Goal: Contribute content: Contribute content

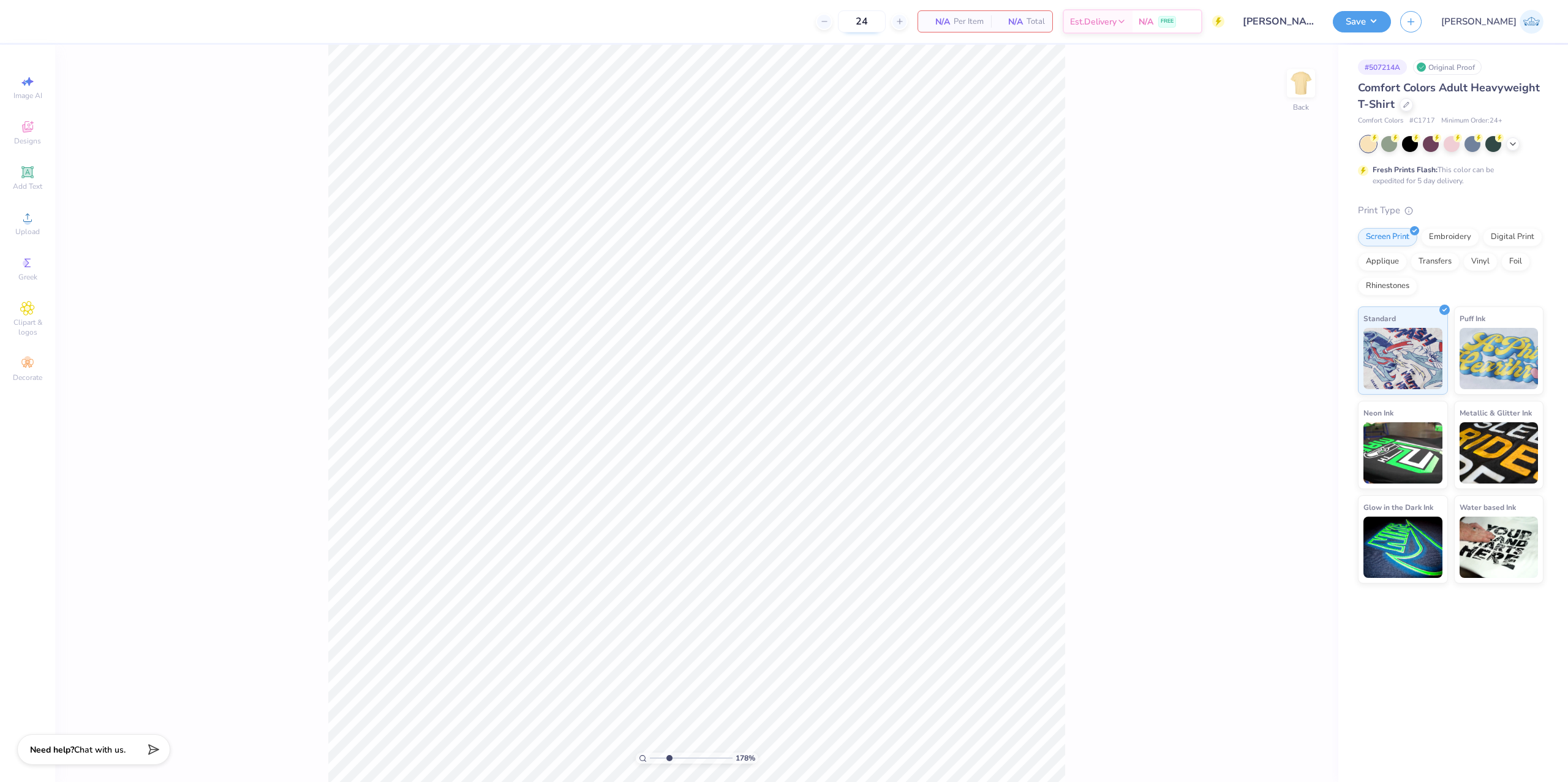
drag, startPoint x: 659, startPoint y: 755, endPoint x: 932, endPoint y: 25, distance: 779.4
click at [669, 756] on input "range" at bounding box center [691, 758] width 82 height 11
click at [636, 758] on div "297 %" at bounding box center [697, 413] width 737 height 737
drag, startPoint x: 663, startPoint y: 756, endPoint x: 637, endPoint y: 756, distance: 26.0
type input "1"
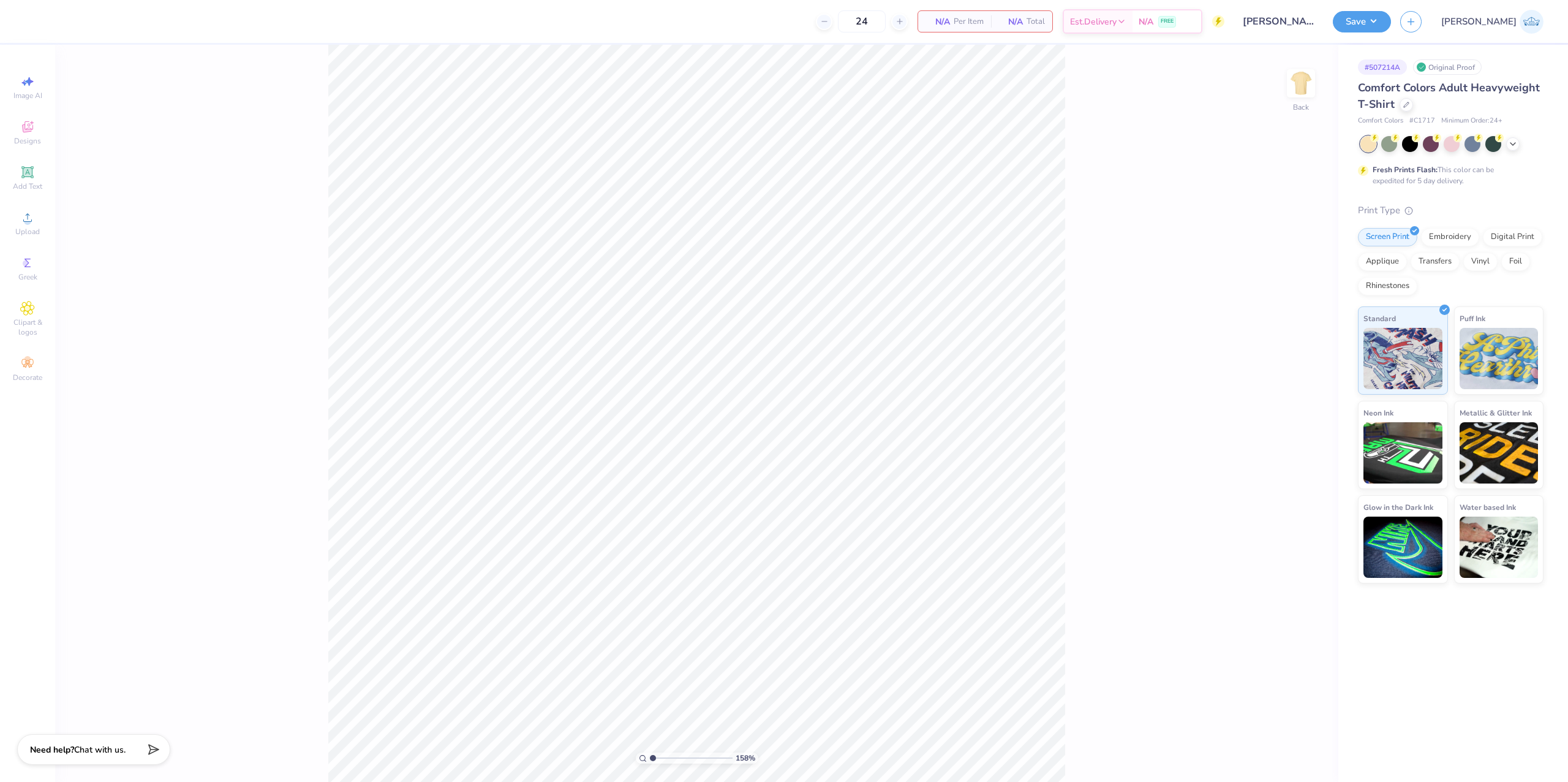
click at [650, 756] on input "range" at bounding box center [691, 758] width 82 height 11
click at [42, 167] on div "Add Text" at bounding box center [28, 178] width 43 height 36
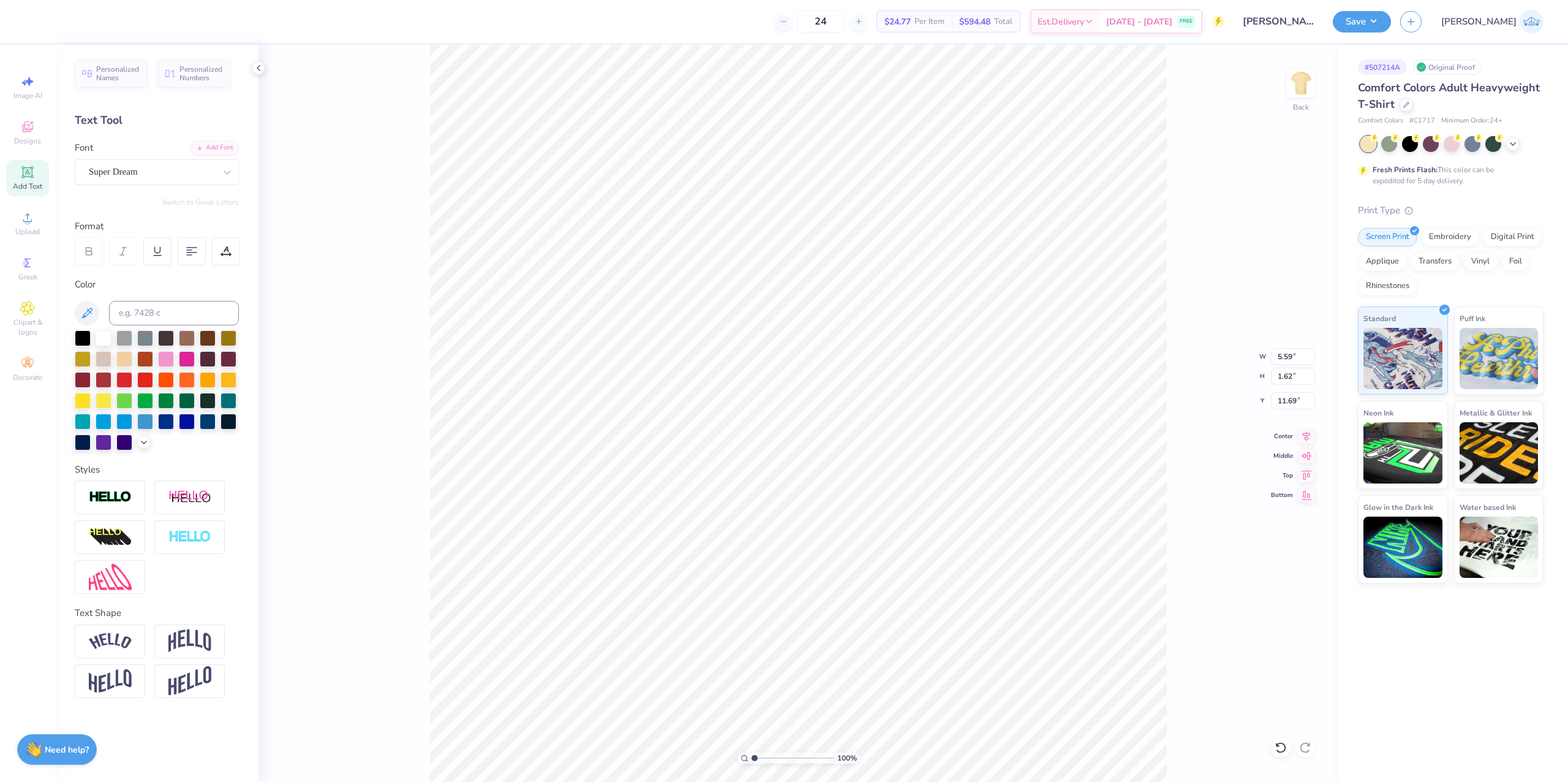
scroll to position [13, 1]
type textarea "Boulder"
type input "1.93"
click at [762, 756] on input "range" at bounding box center [792, 758] width 82 height 11
click at [153, 167] on div "Super Dream" at bounding box center [152, 172] width 129 height 19
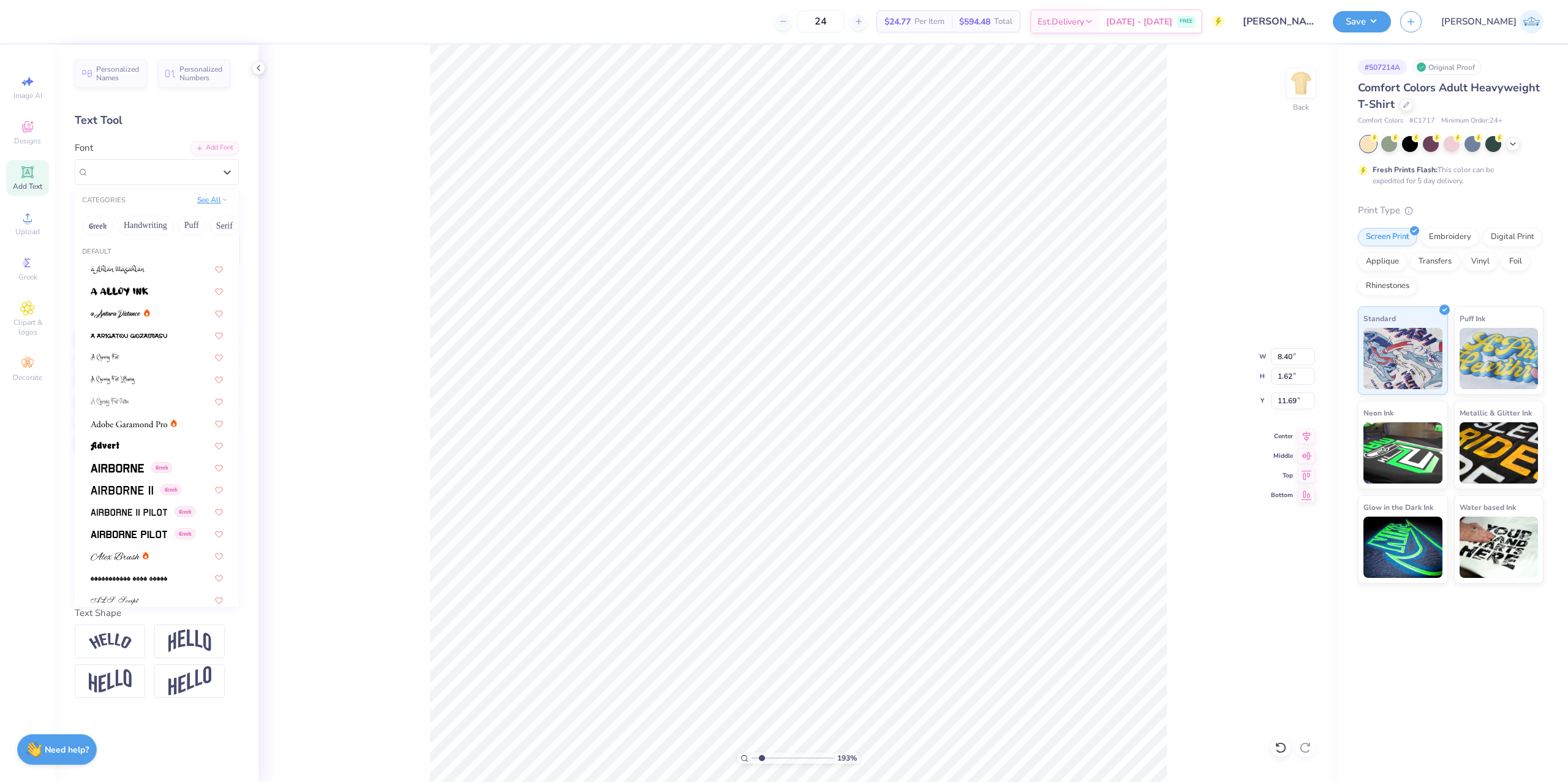
click at [212, 203] on button "See All" at bounding box center [213, 200] width 38 height 12
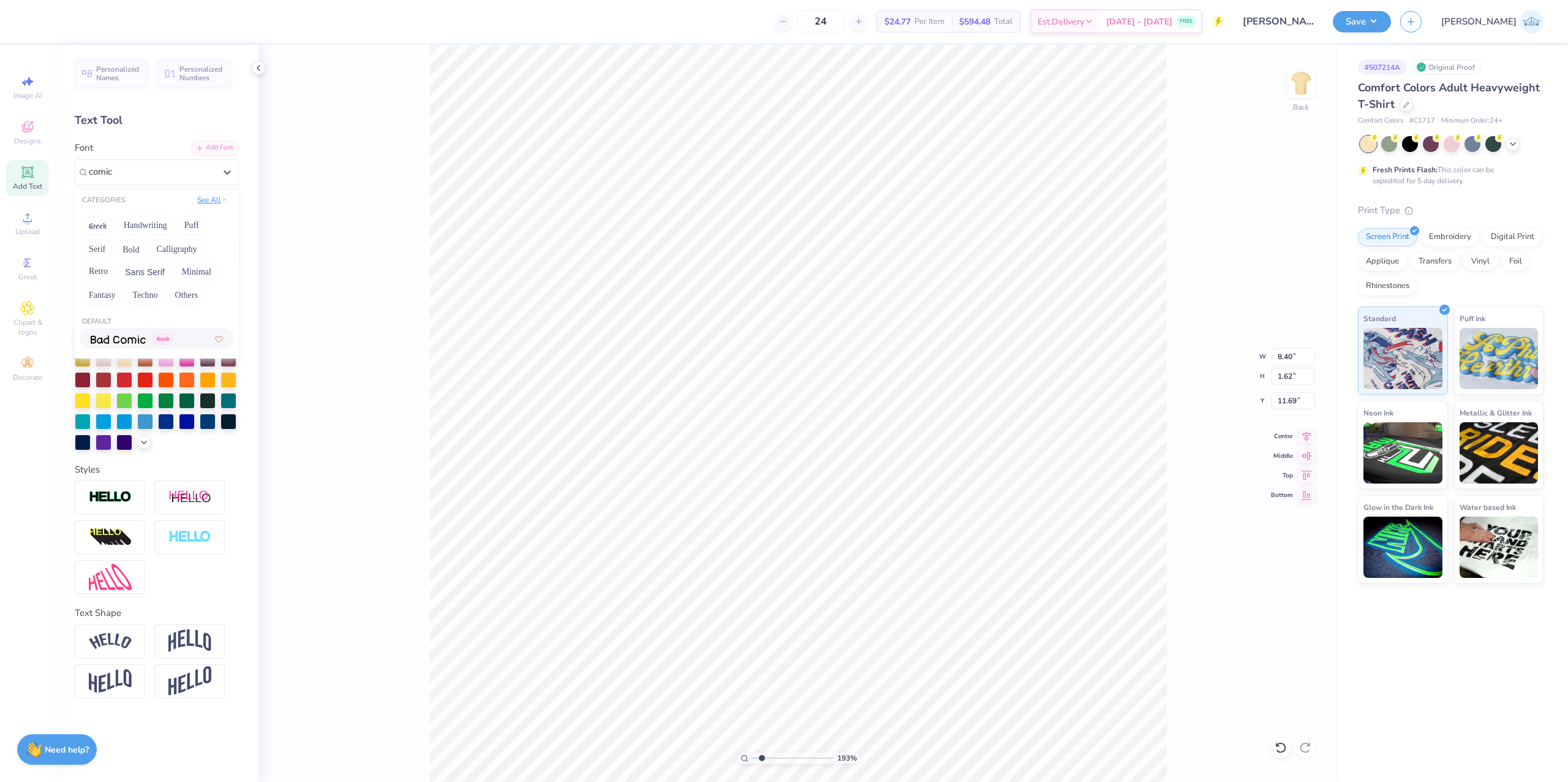
type input "comic"
click at [160, 172] on div "Bad Comic Greek" at bounding box center [152, 172] width 129 height 19
type textarea "BOULDER"
click at [119, 177] on div "Bad Comic Greek" at bounding box center [152, 172] width 129 height 19
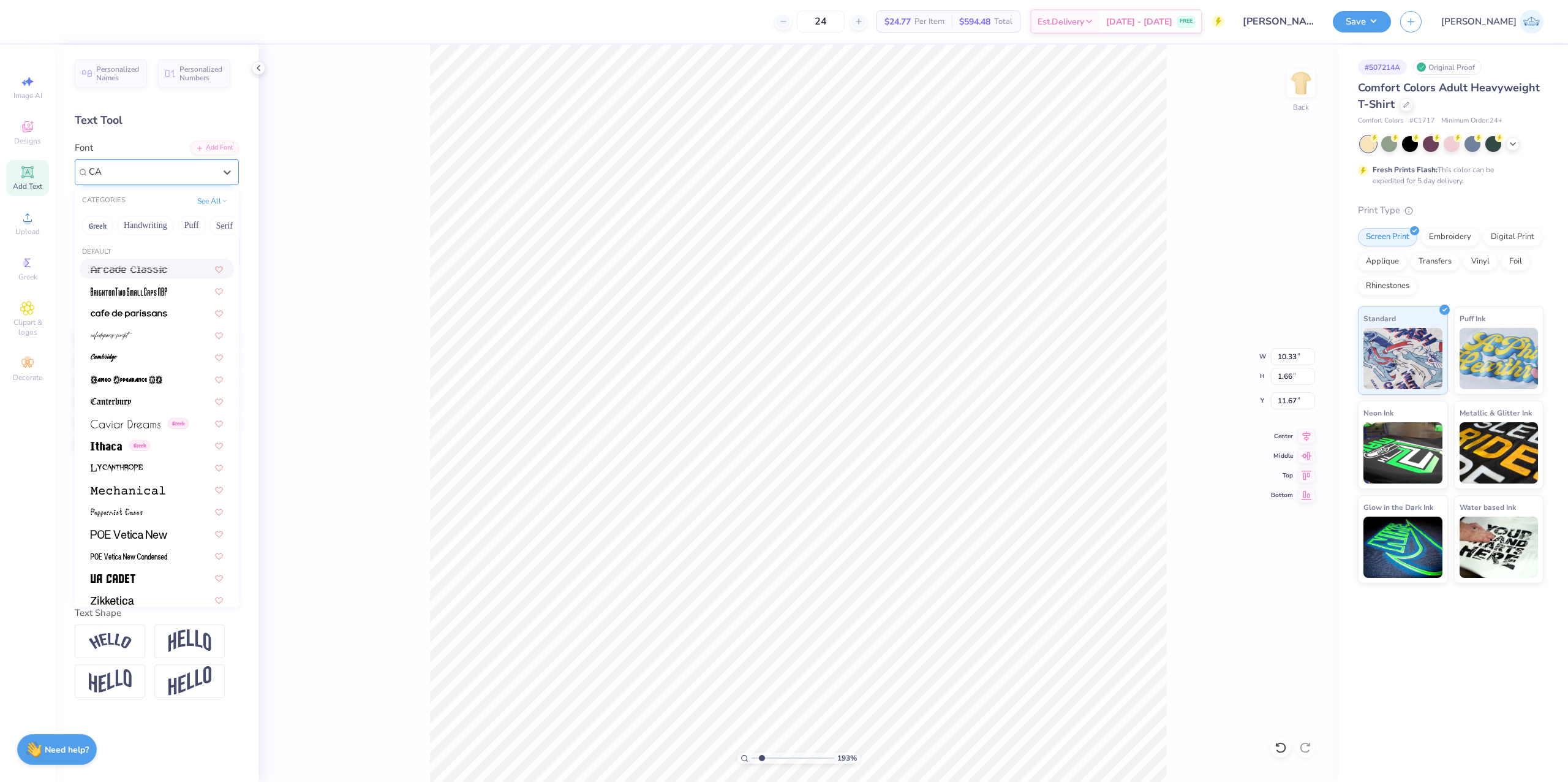
type input "C"
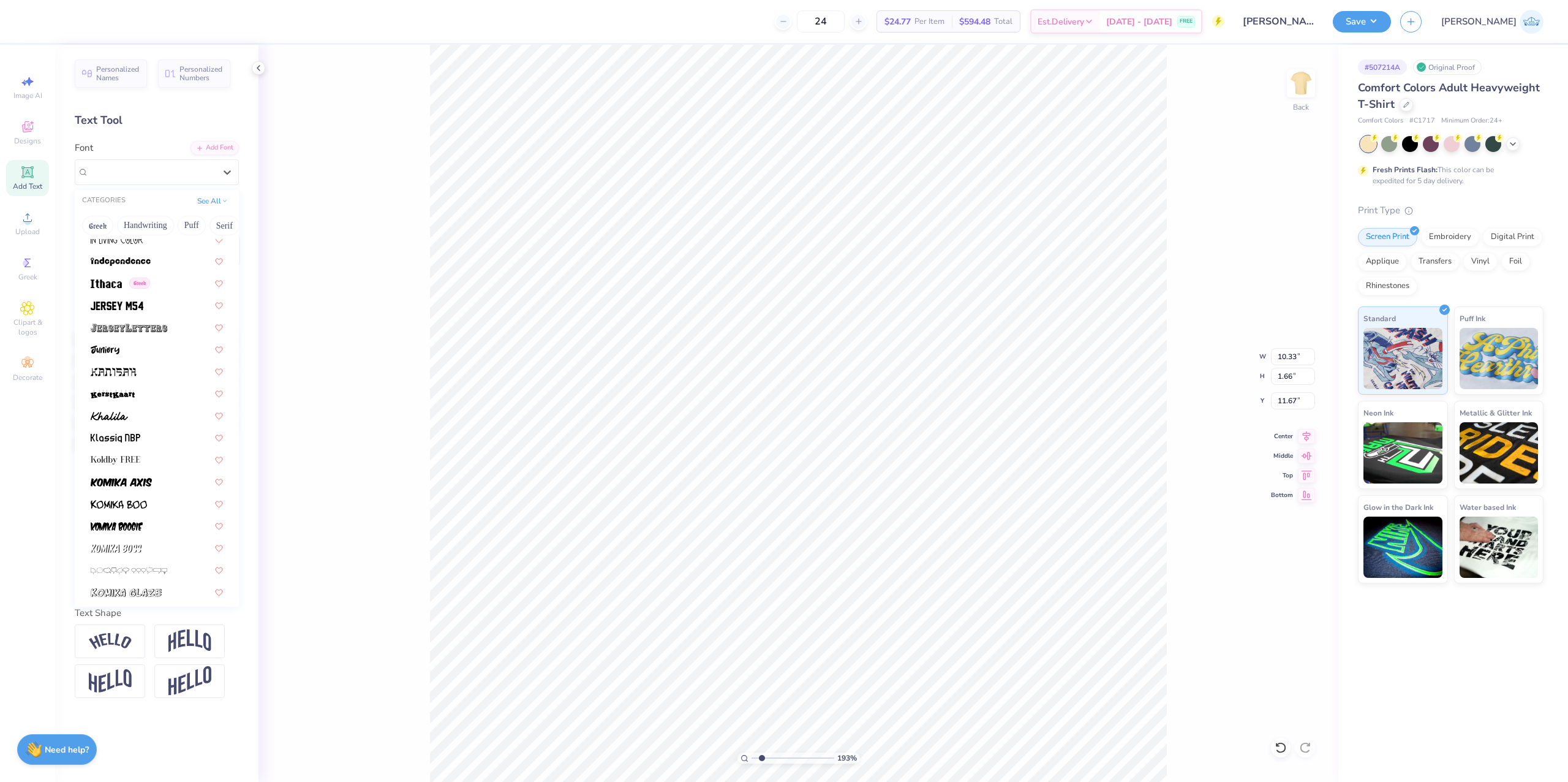
scroll to position [3550, 0]
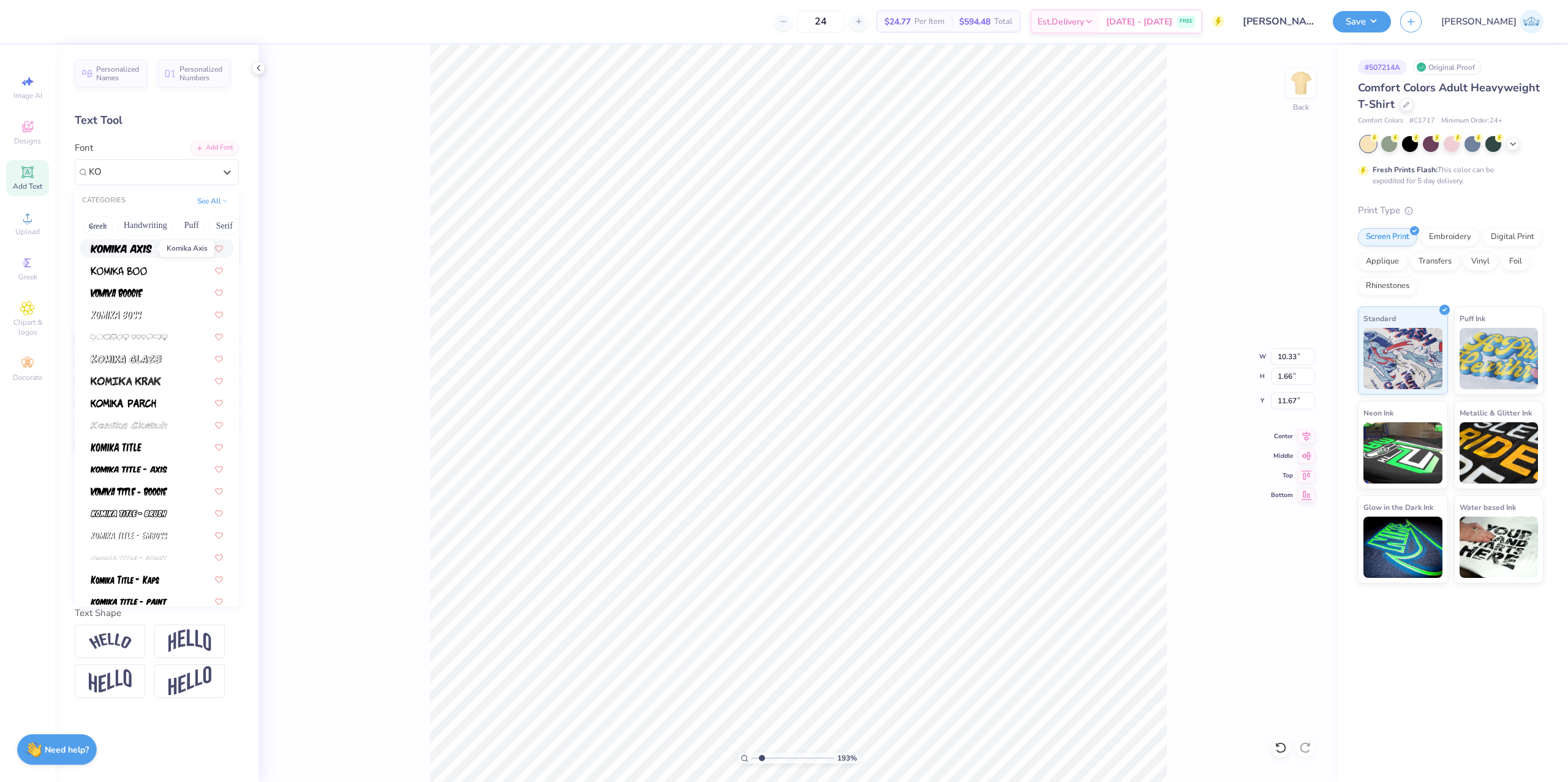
type input "KOM"
click at [133, 162] on div at bounding box center [152, 172] width 129 height 19
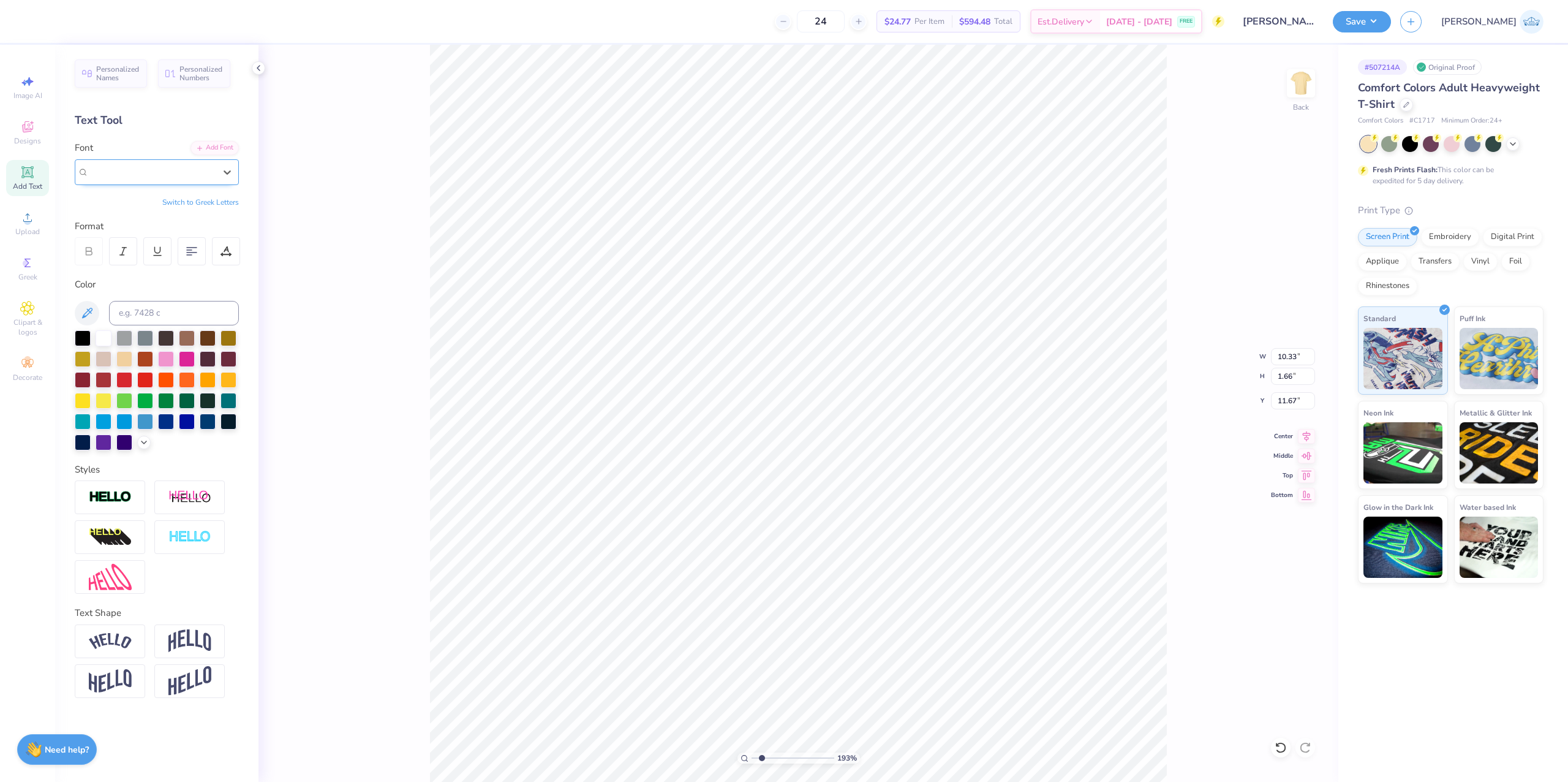
click at [130, 170] on span "Bad Comic" at bounding box center [110, 172] width 42 height 14
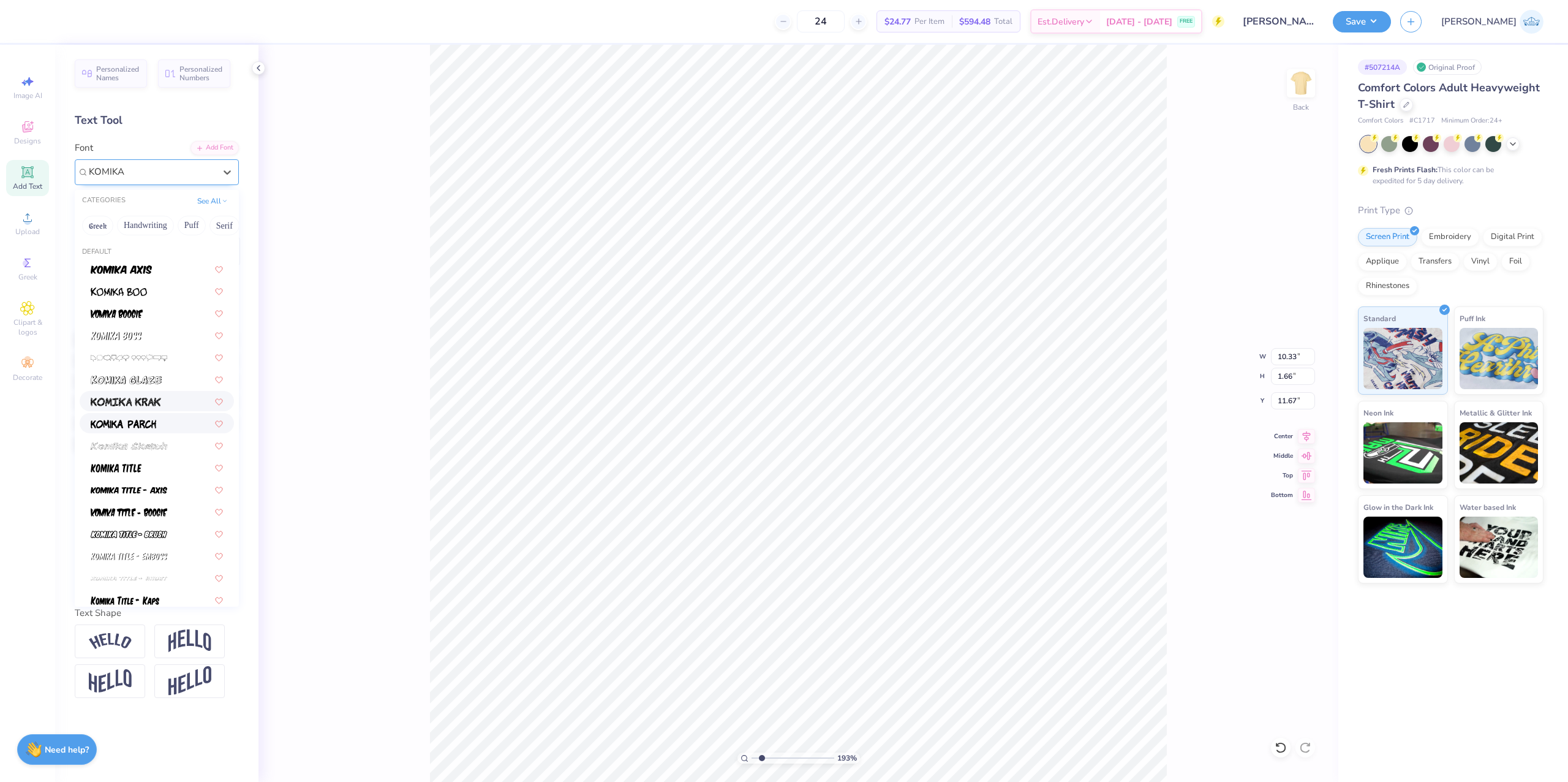
click at [135, 425] on img at bounding box center [123, 424] width 65 height 9
type input "KOMIKA"
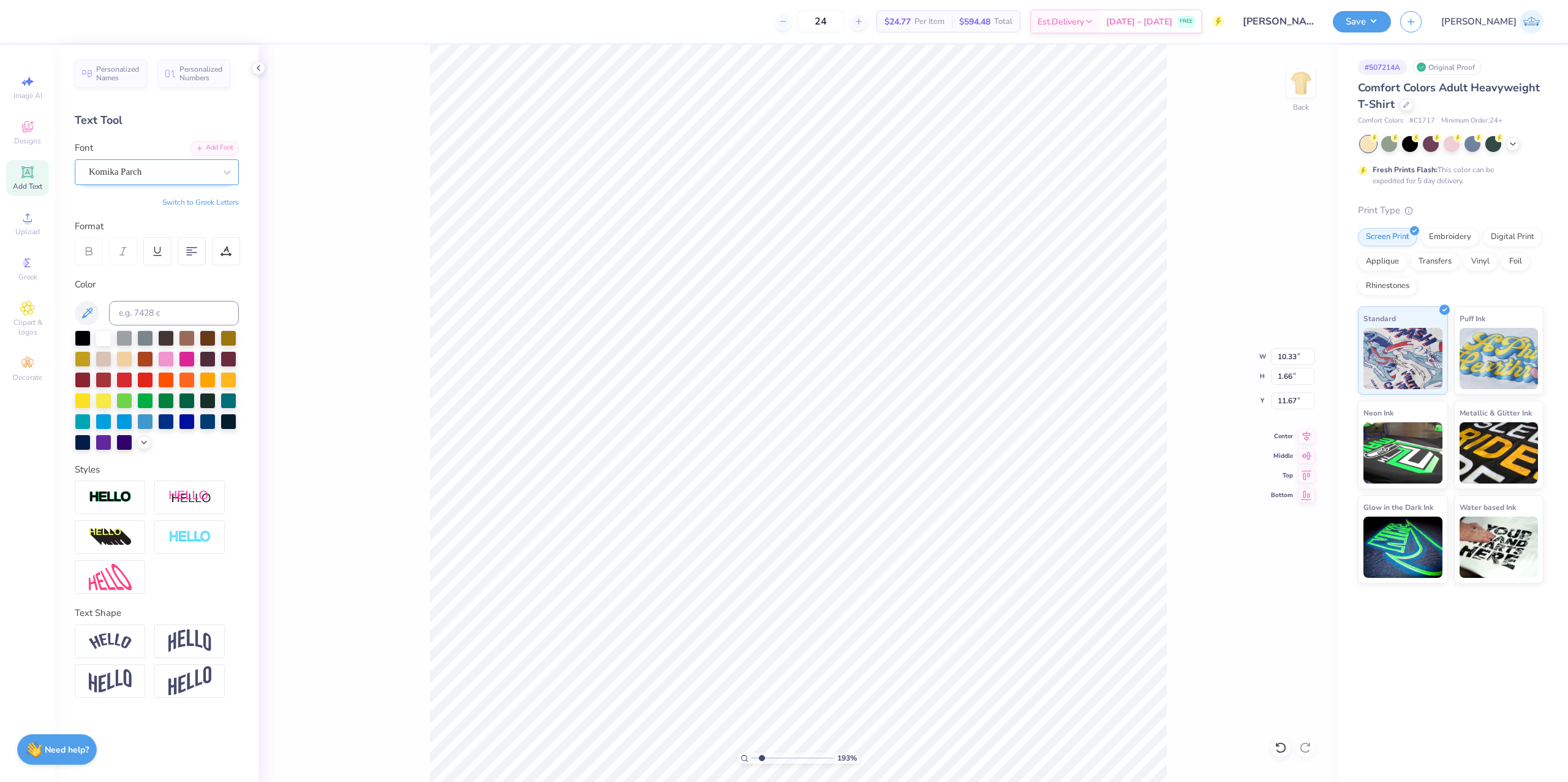
type input "9.76"
type input "1.90"
type input "11.55"
click at [147, 180] on div "Komika Parch" at bounding box center [152, 172] width 129 height 19
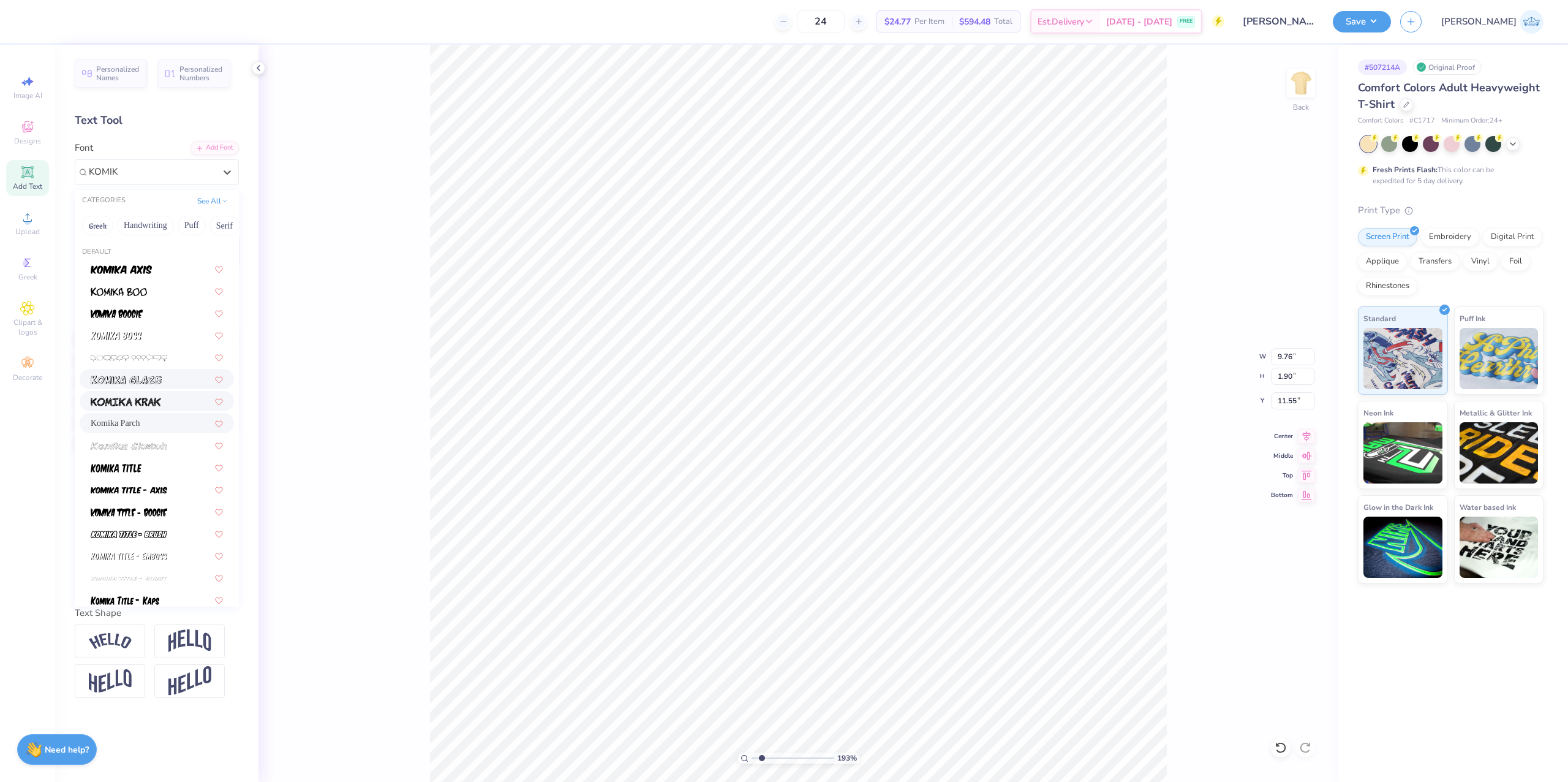
click at [152, 391] on div at bounding box center [157, 401] width 155 height 20
type input "KOMIK"
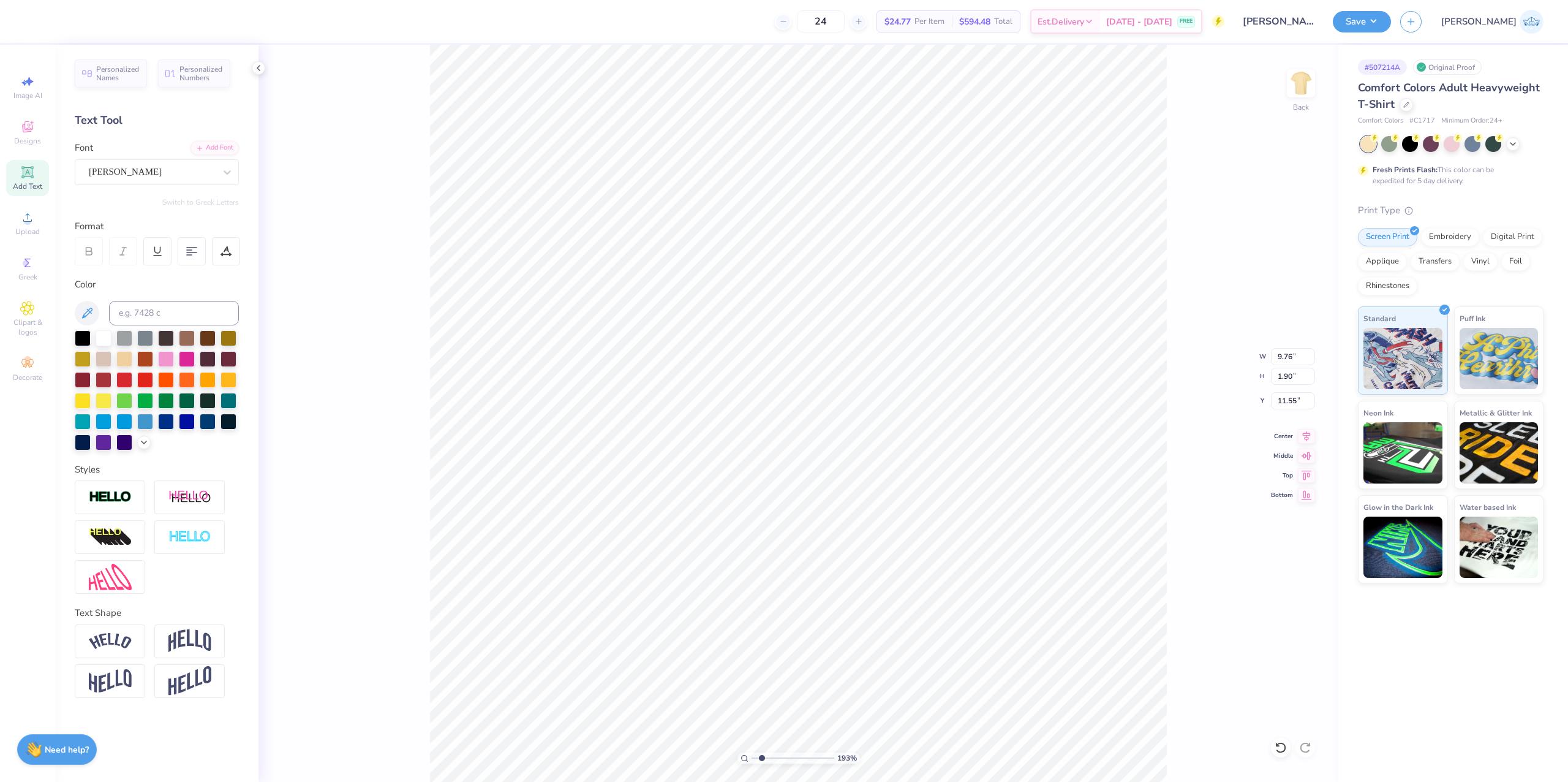
type input "10.71"
type input "1.89"
type input "11.56"
click at [143, 184] on div "Komika Krak" at bounding box center [157, 172] width 164 height 26
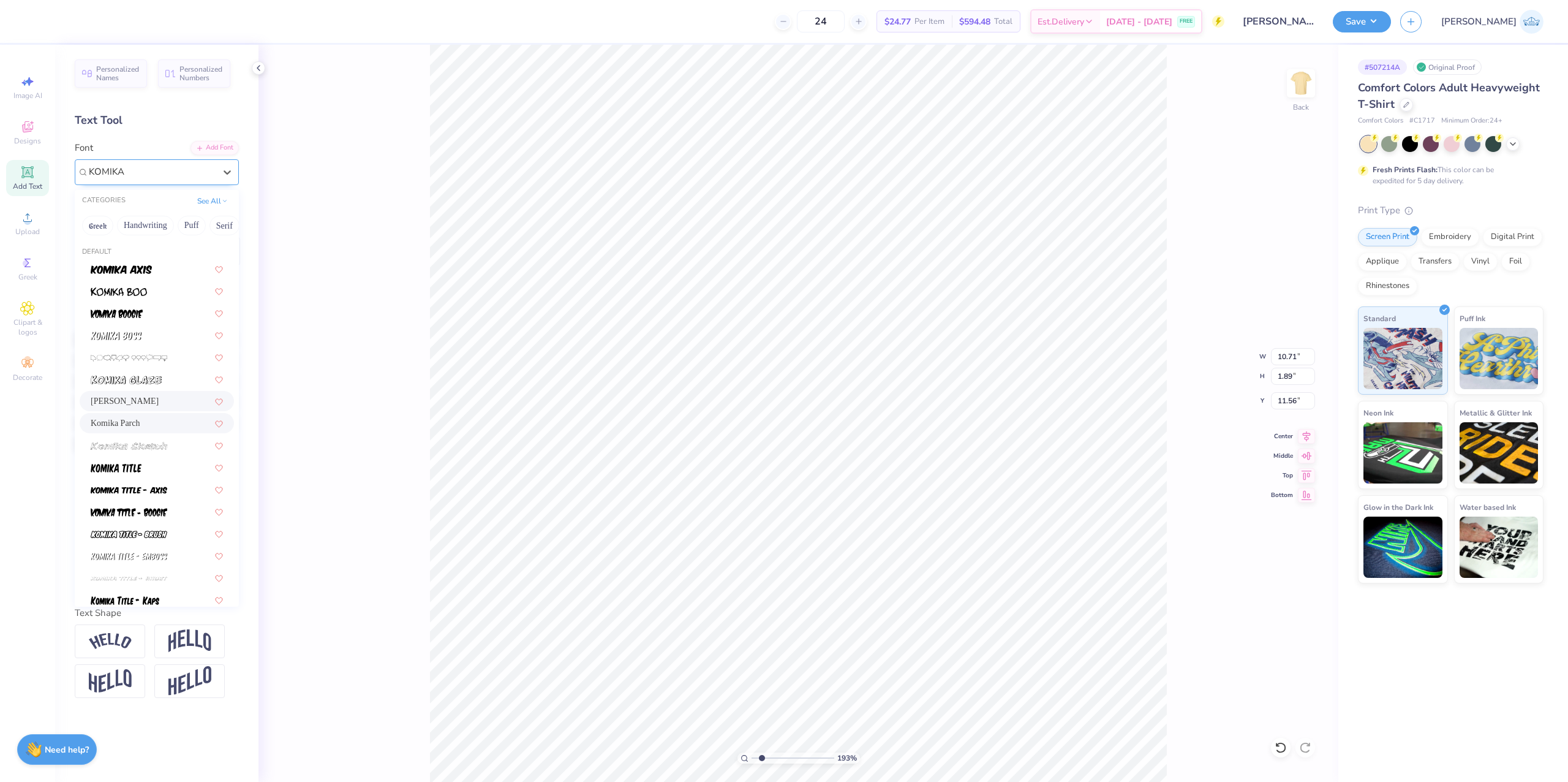
scroll to position [167, 0]
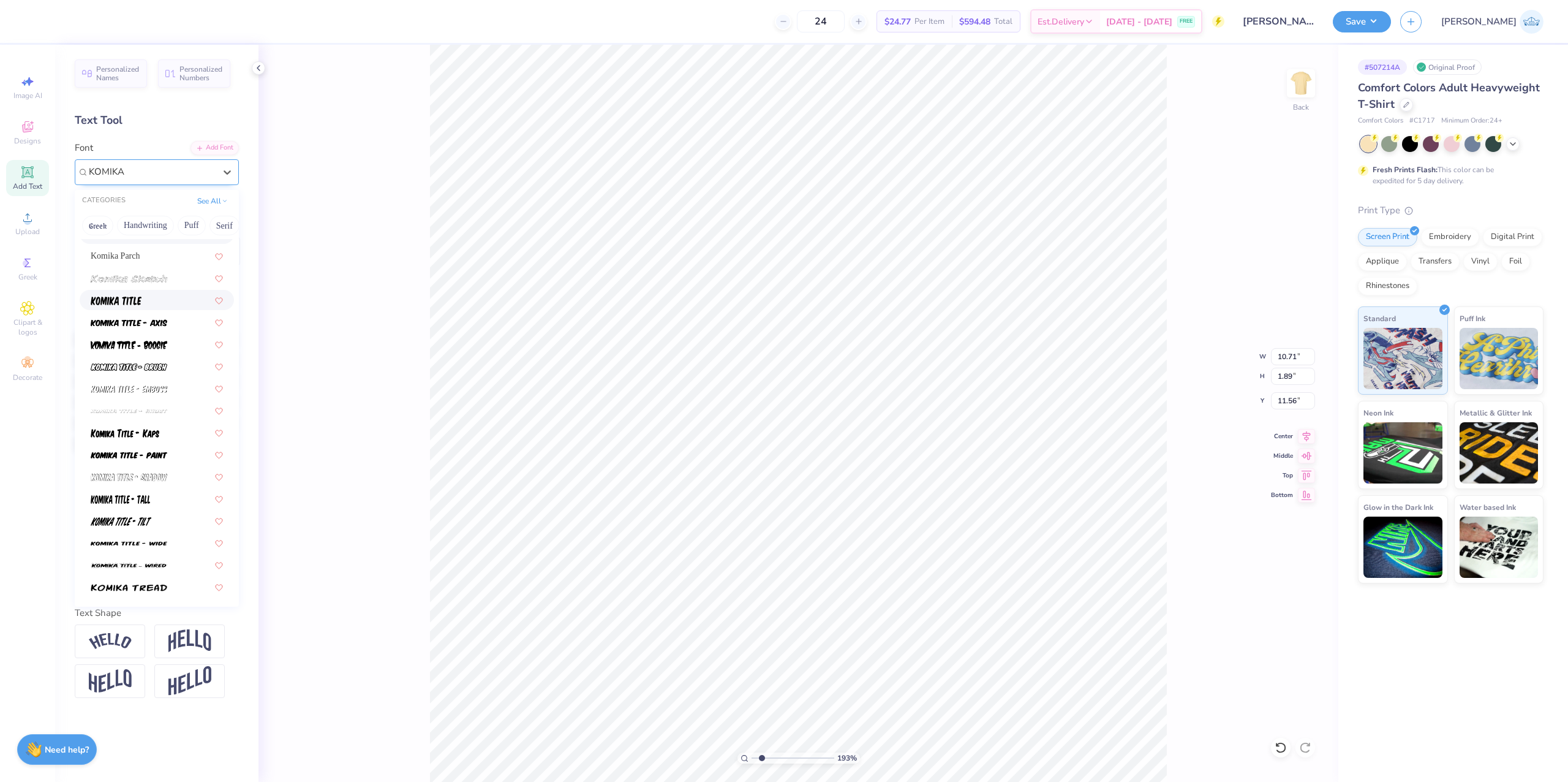
click at [129, 301] on img at bounding box center [115, 301] width 51 height 9
type input "KOMIKA"
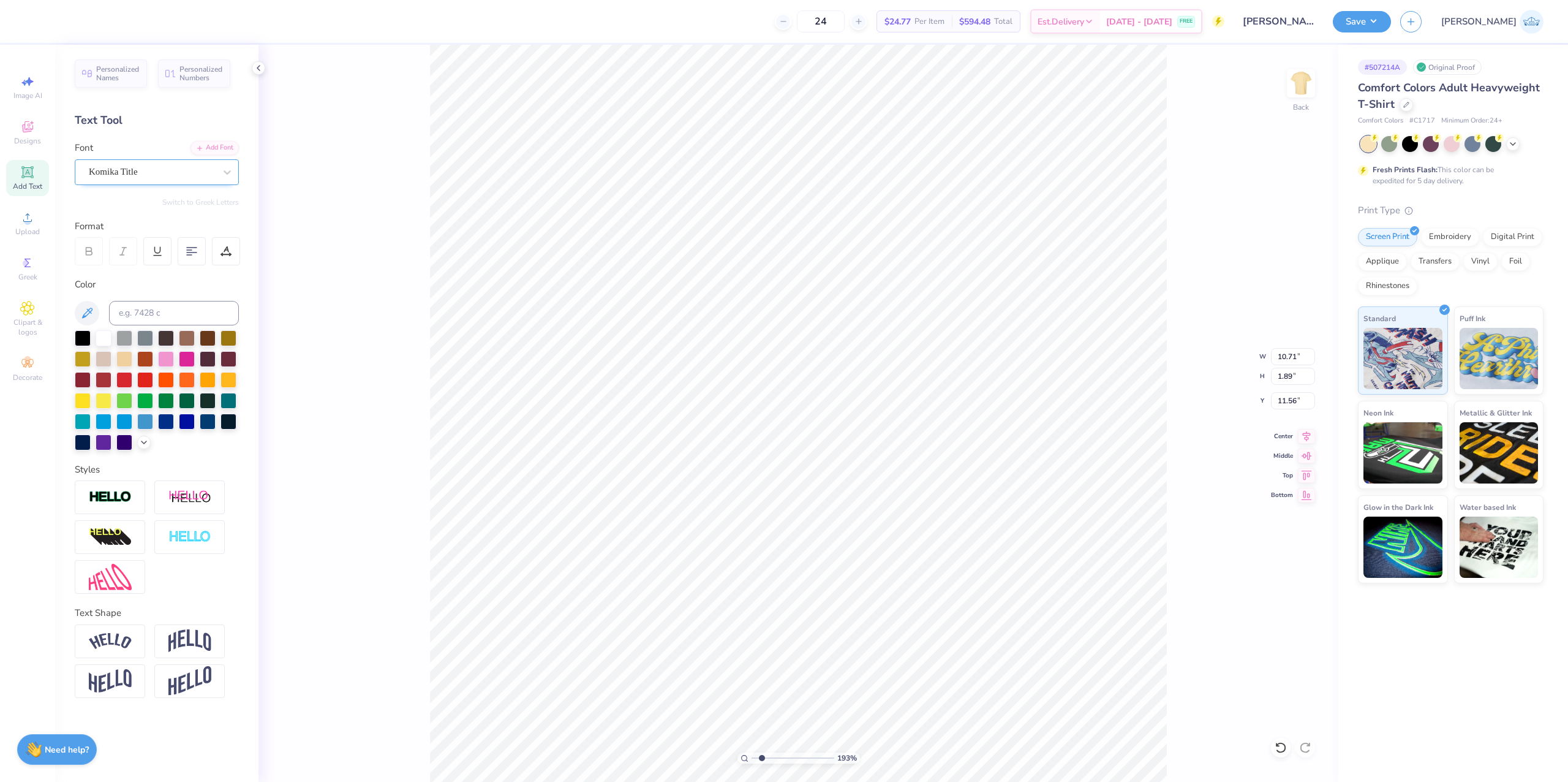
type input "7.09"
type input "1.85"
type input "11.58"
click at [115, 165] on div "Komika Title" at bounding box center [152, 172] width 129 height 19
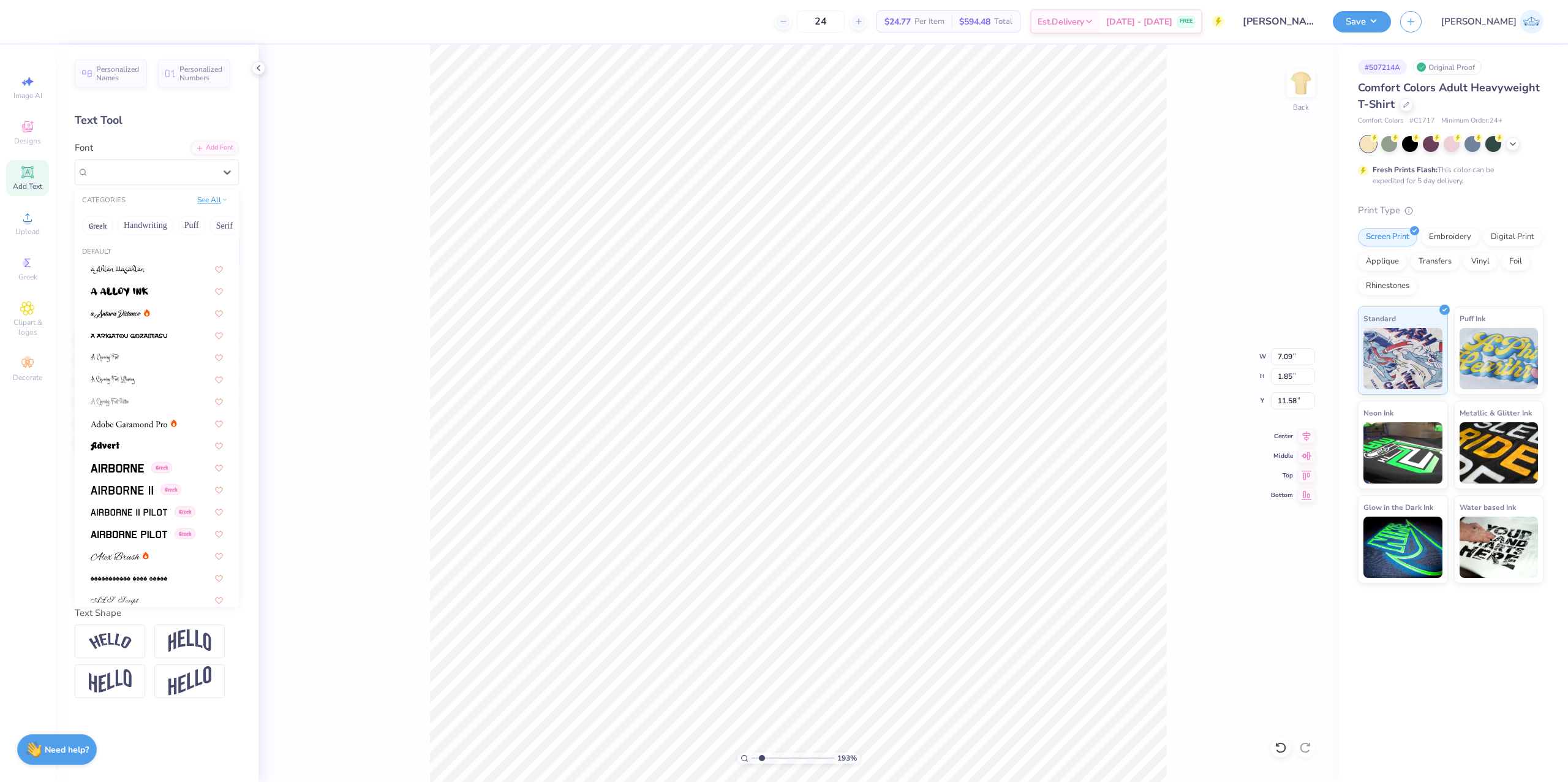
click at [198, 203] on button "See All" at bounding box center [213, 200] width 38 height 12
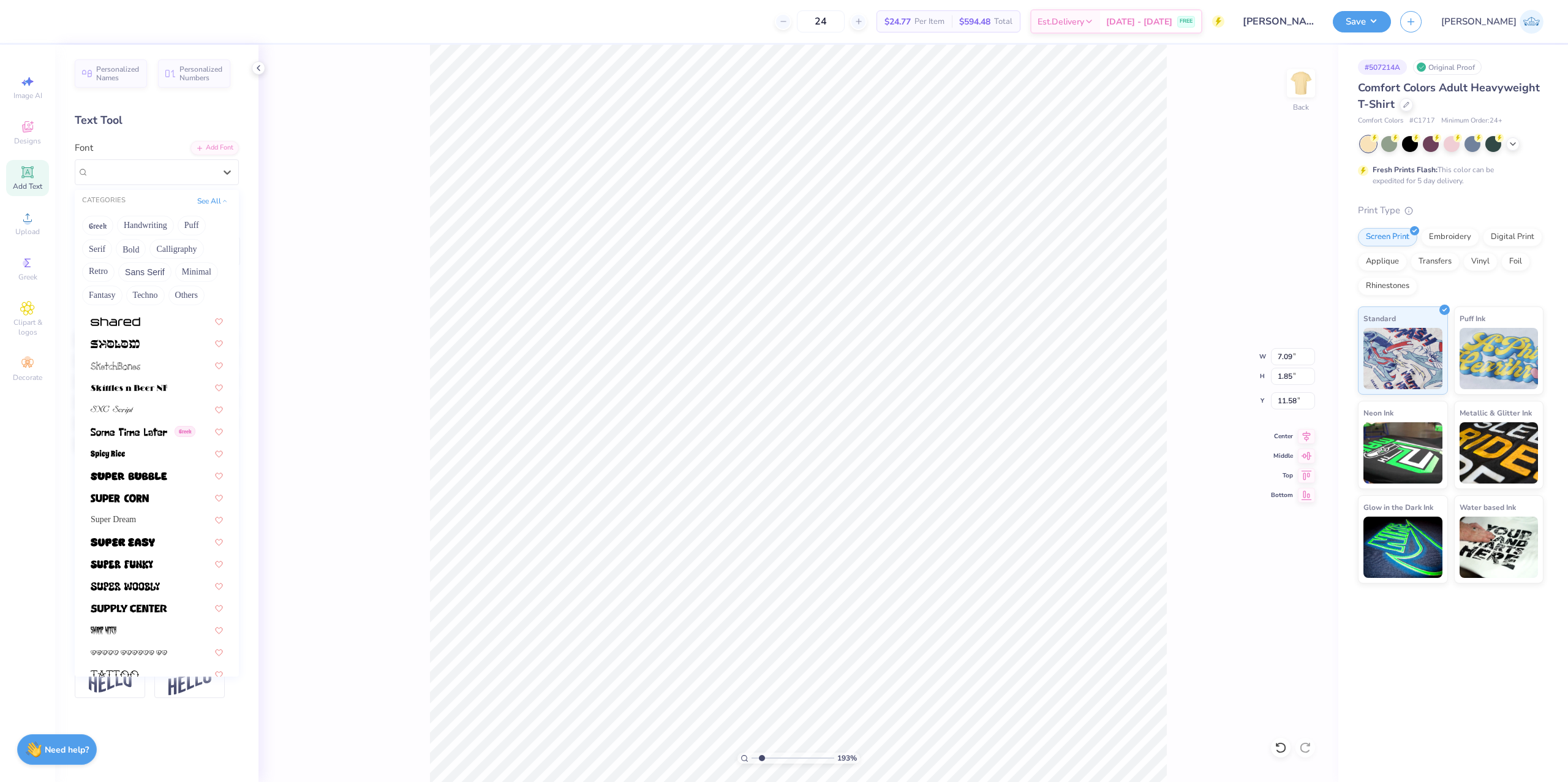
scroll to position [5785, 0]
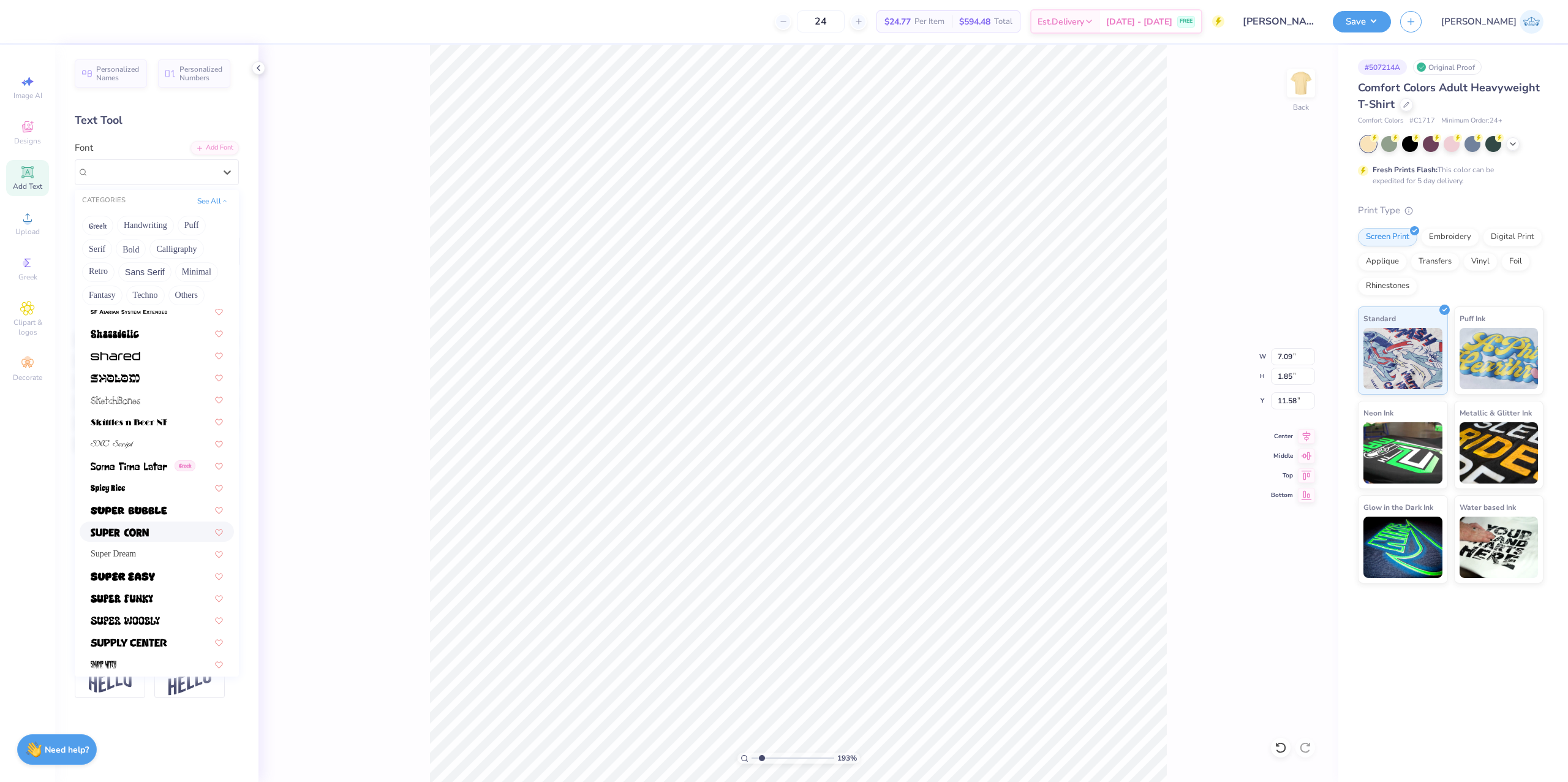
click at [155, 528] on div at bounding box center [157, 531] width 132 height 13
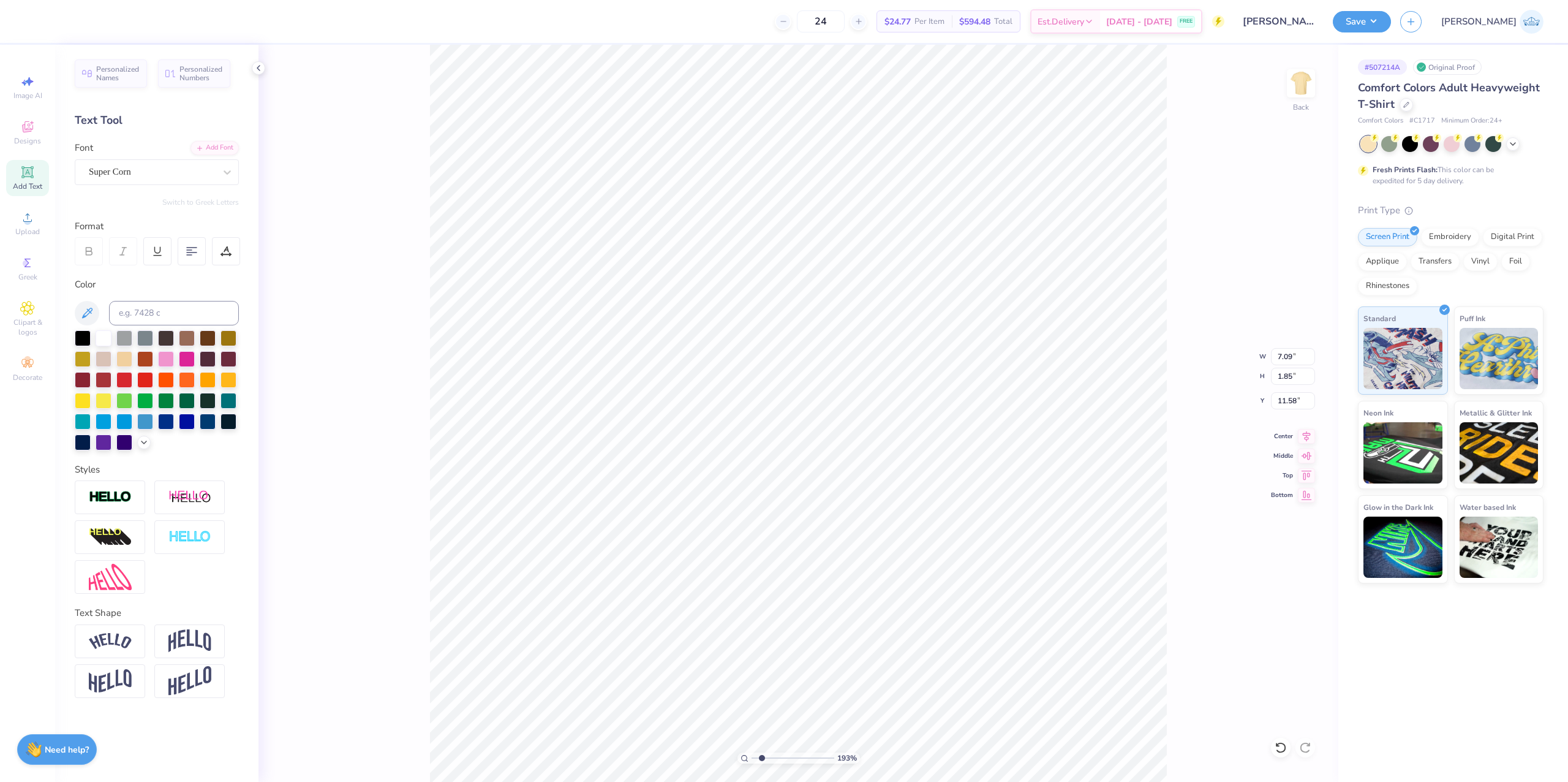
type input "8.07"
type input "1.54"
type input "11.73"
click at [126, 182] on div "Super Corn" at bounding box center [152, 172] width 129 height 19
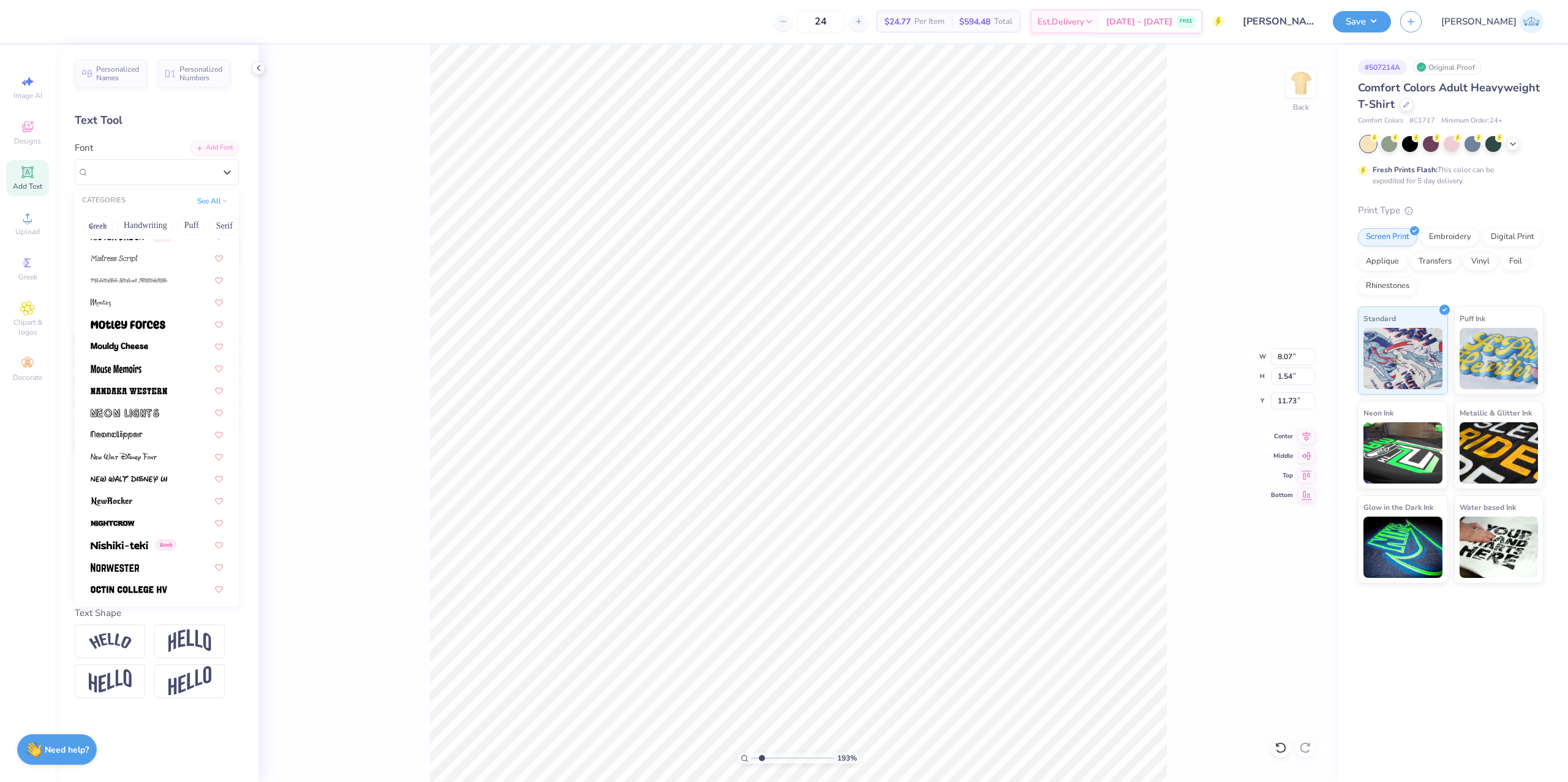
scroll to position [4427, 0]
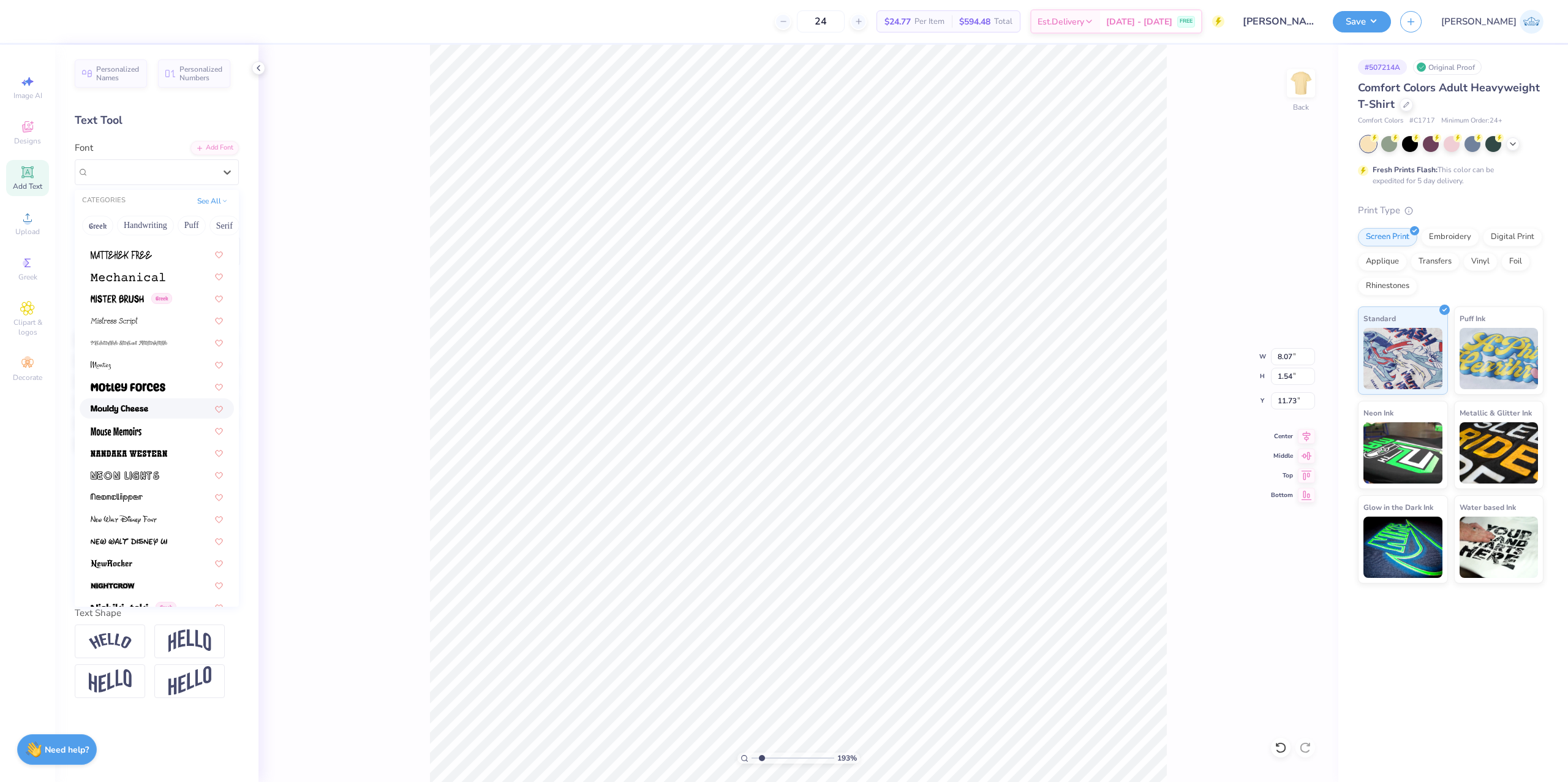
click at [150, 408] on div at bounding box center [157, 408] width 132 height 13
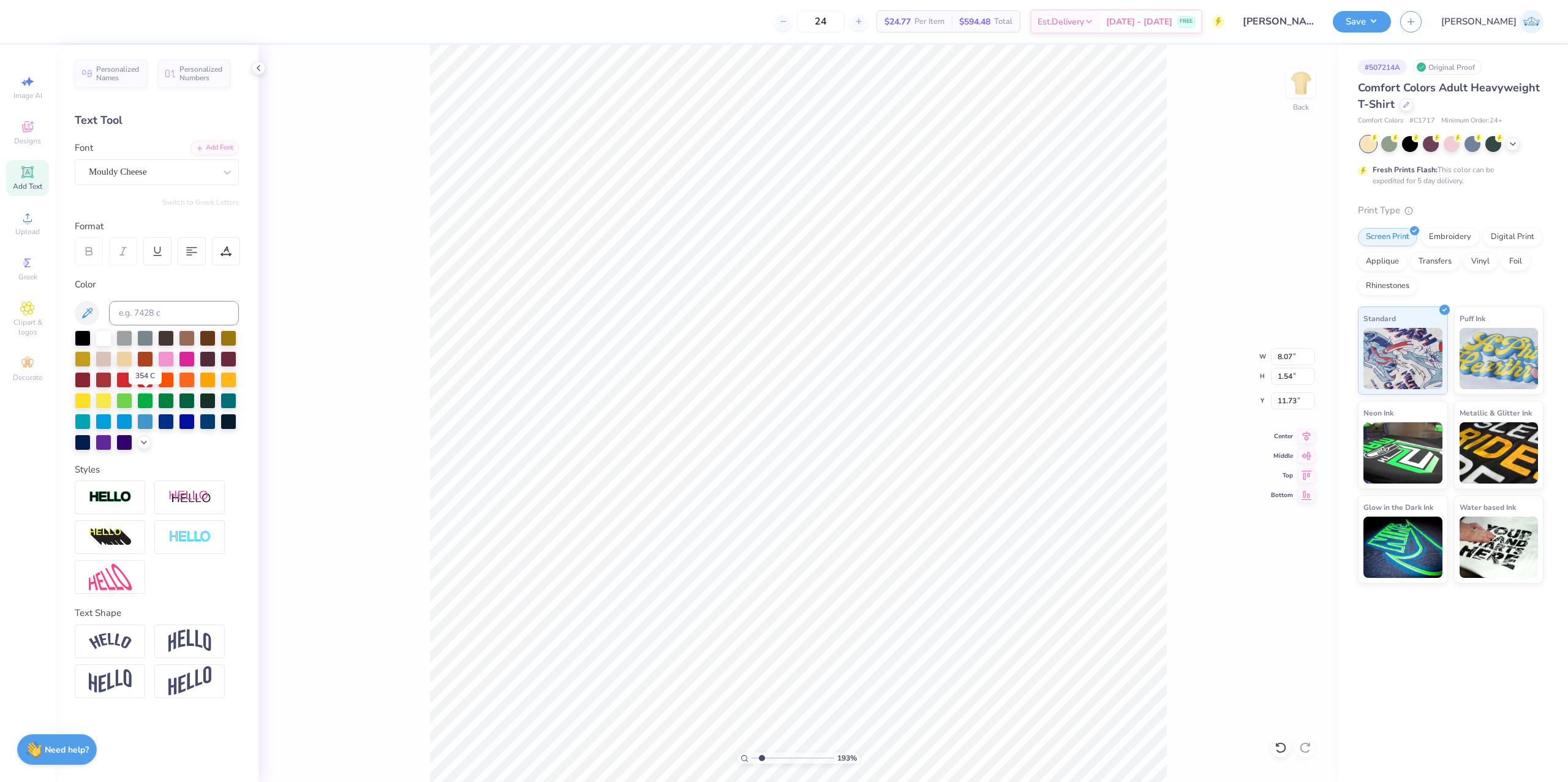
type input "9.33"
type input "1.78"
type input "11.61"
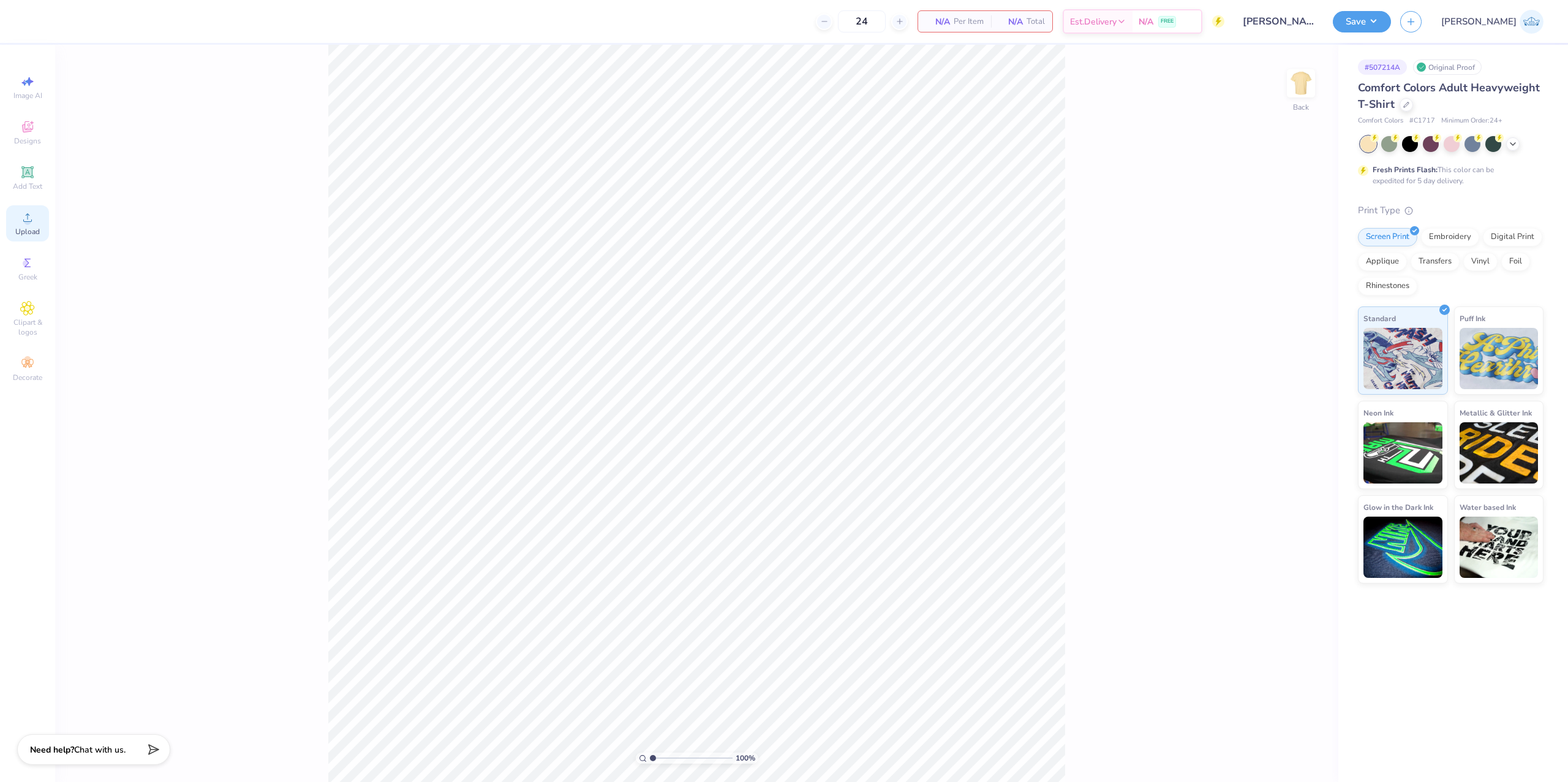
click at [23, 213] on icon at bounding box center [28, 217] width 15 height 15
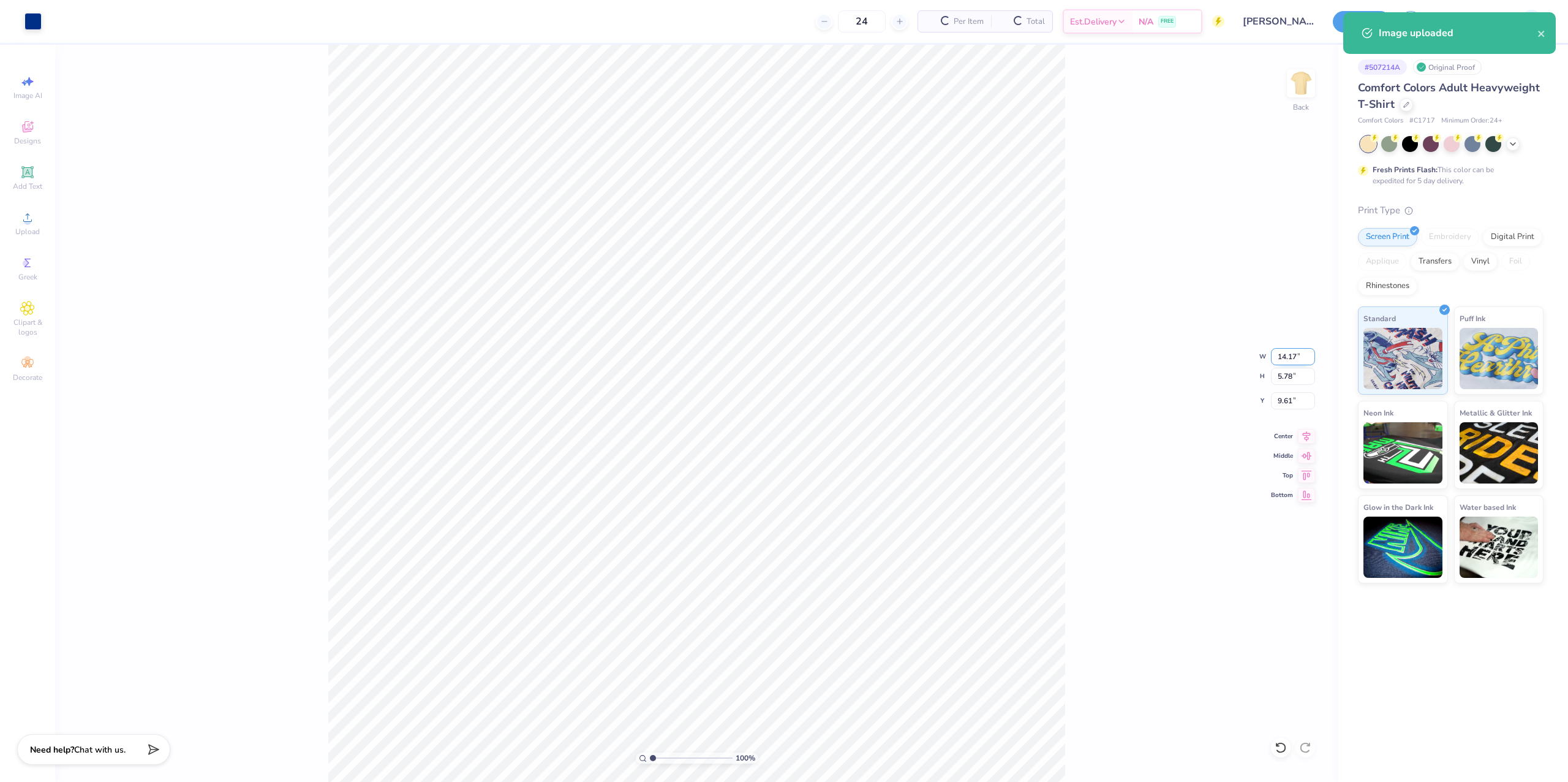
click at [1277, 357] on input "14.17" at bounding box center [1293, 356] width 44 height 17
type input "12.00"
type input "4.90"
type input "10.05"
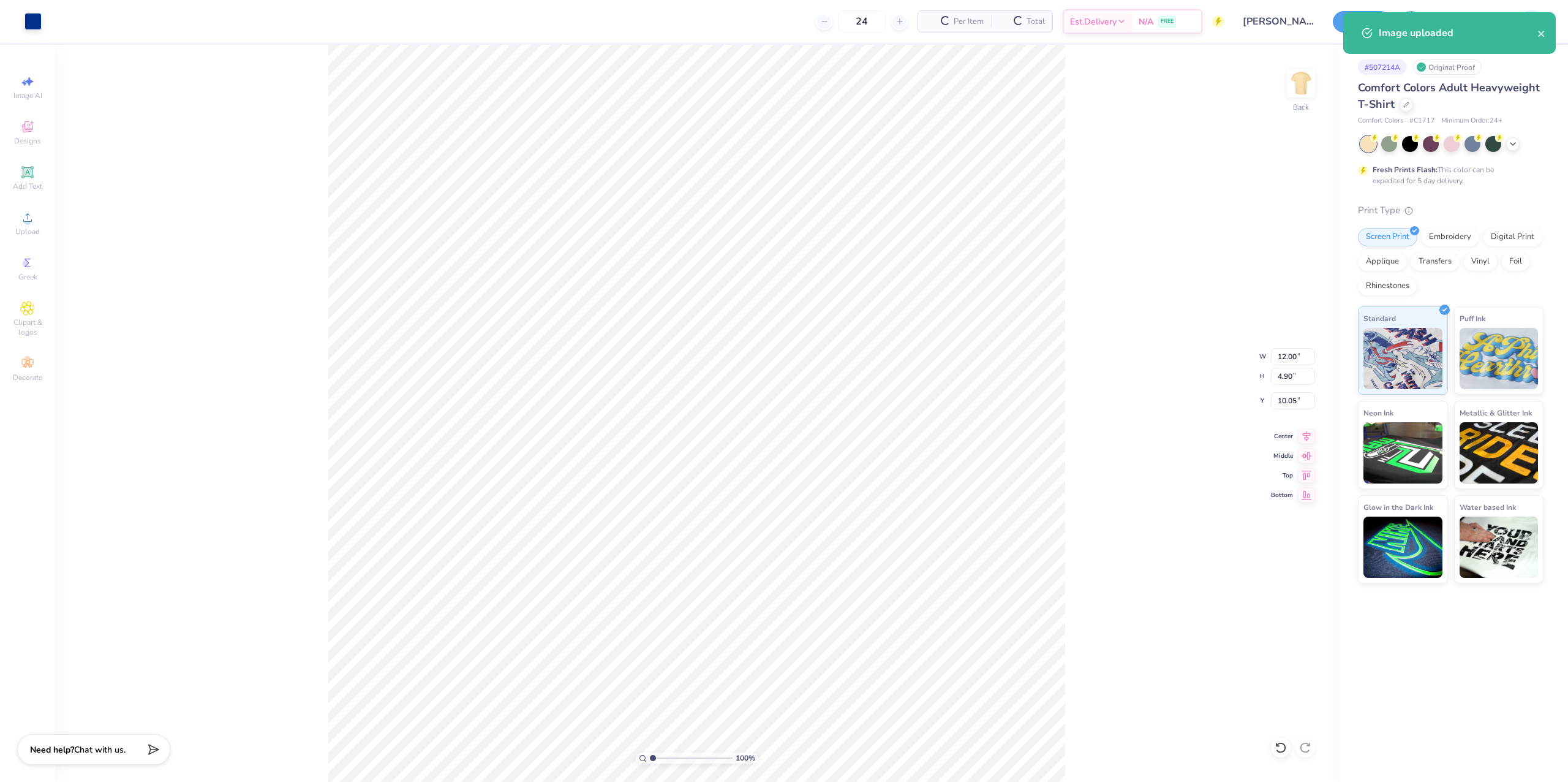
click at [1284, 410] on div "100 % Back W 12.00 12.00 " H 4.90 4.90 " Y 10.05 10.05 " Center Middle Top Bott…" at bounding box center [697, 413] width 1283 height 737
click at [1284, 410] on div "100 % Back W 12.00 H 4.90 Y 10.05 Center Middle Top Bottom" at bounding box center [697, 413] width 1283 height 737
click at [1287, 406] on input "10.05" at bounding box center [1293, 400] width 44 height 17
type input "3.00"
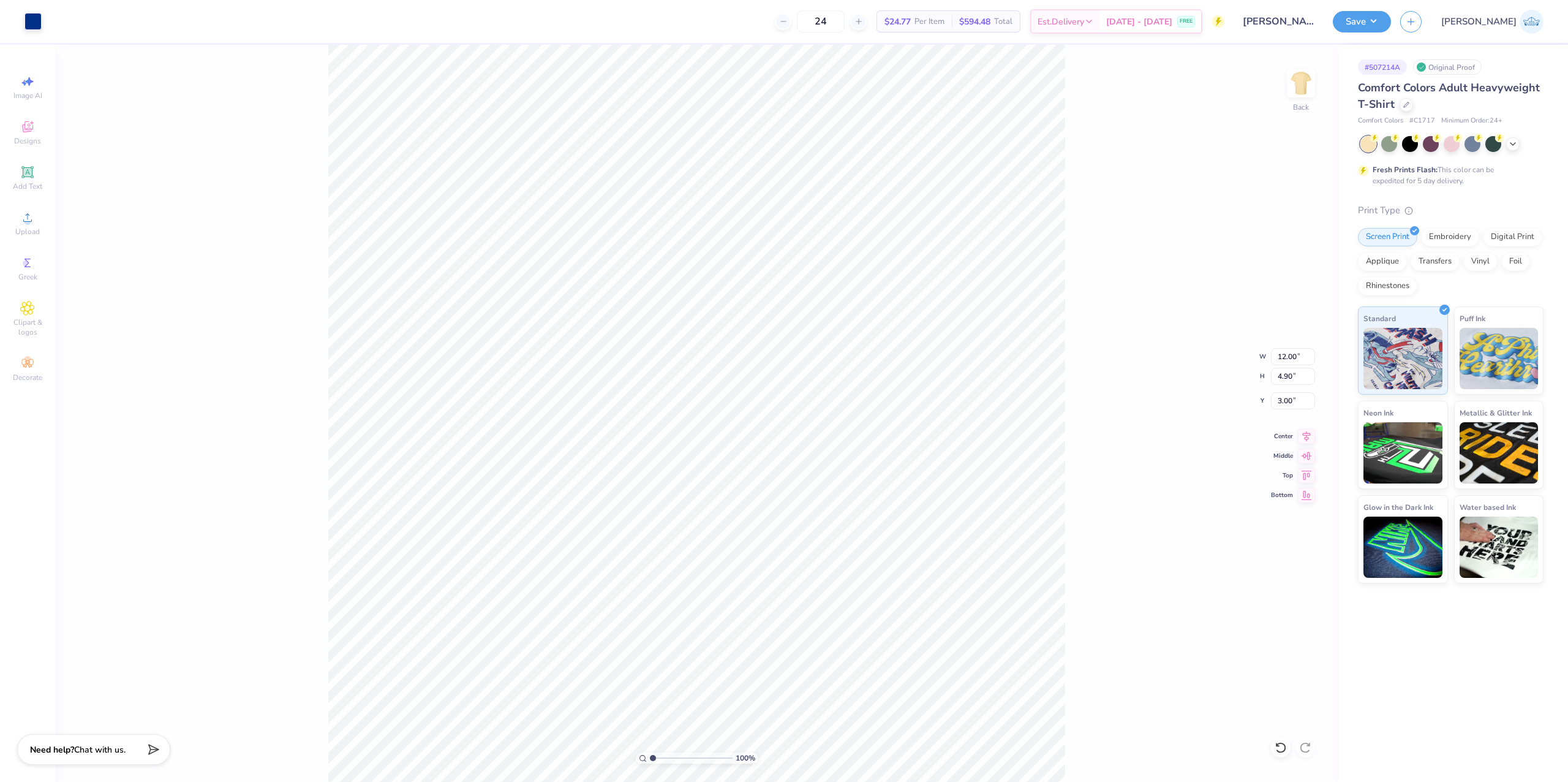
click at [1276, 346] on div "100 % Back W 12.00 12.00 " H 4.90 4.90 " Y 3.00 3.00 " Center Middle Top Bottom" at bounding box center [697, 413] width 1283 height 737
click at [1287, 371] on div "100 % Back" at bounding box center [697, 413] width 1283 height 737
click at [1282, 359] on input "12.00" at bounding box center [1293, 356] width 44 height 17
type input "11.00"
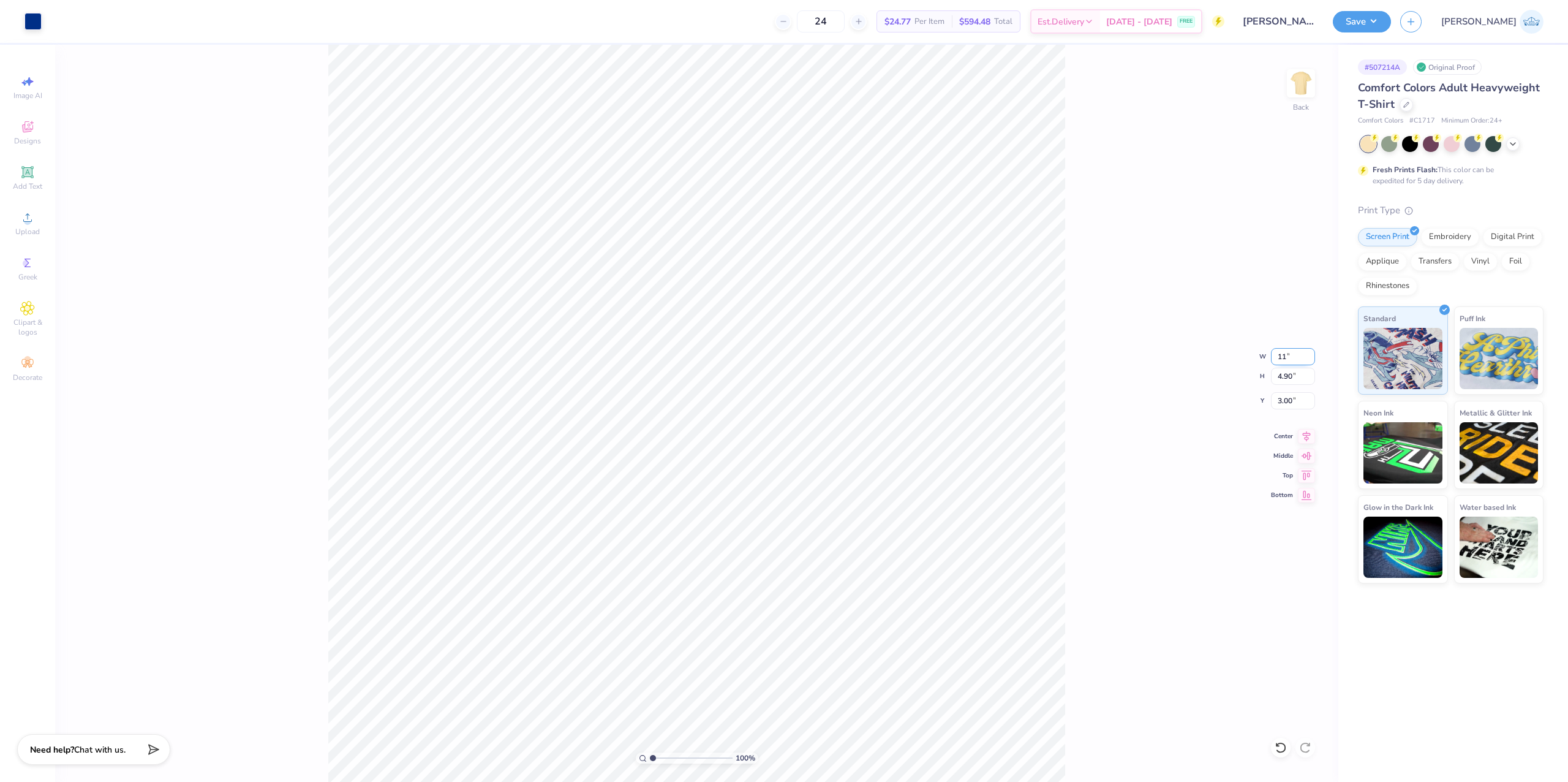
type input "4.49"
type input "3.20"
click at [1280, 413] on div "100 % Back W 11.00 11.00 " H 4.49 4.49 " Y 3.20 3.20 " Center Middle Top Bottom" at bounding box center [697, 413] width 1283 height 737
click at [1284, 398] on input "3.20" at bounding box center [1293, 400] width 44 height 17
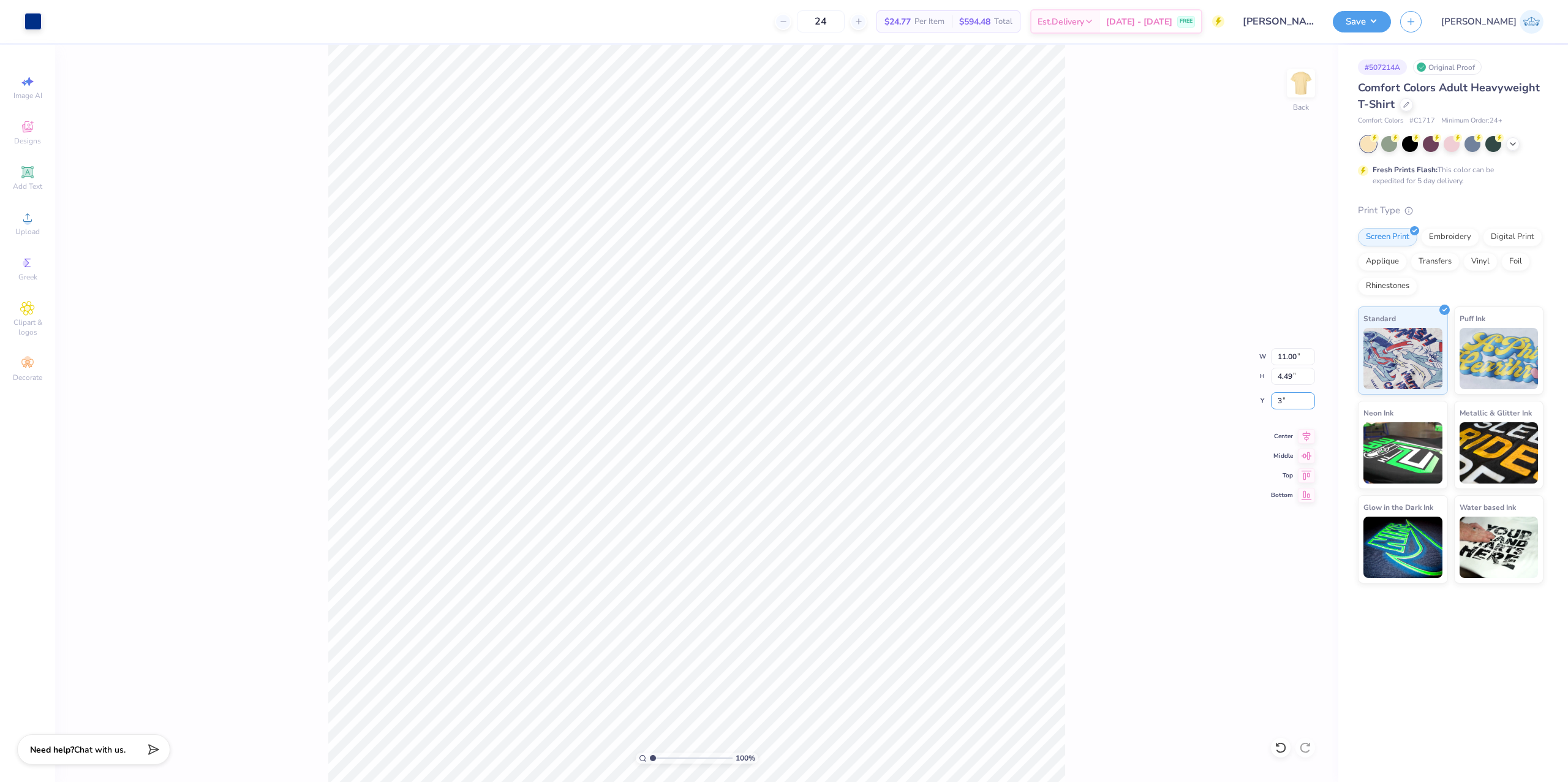
type input "3.00"
click at [672, 756] on input "range" at bounding box center [691, 758] width 82 height 11
drag, startPoint x: 672, startPoint y: 756, endPoint x: 643, endPoint y: 758, distance: 29.1
click at [650, 758] on input "range" at bounding box center [691, 758] width 82 height 11
type input "1.98"
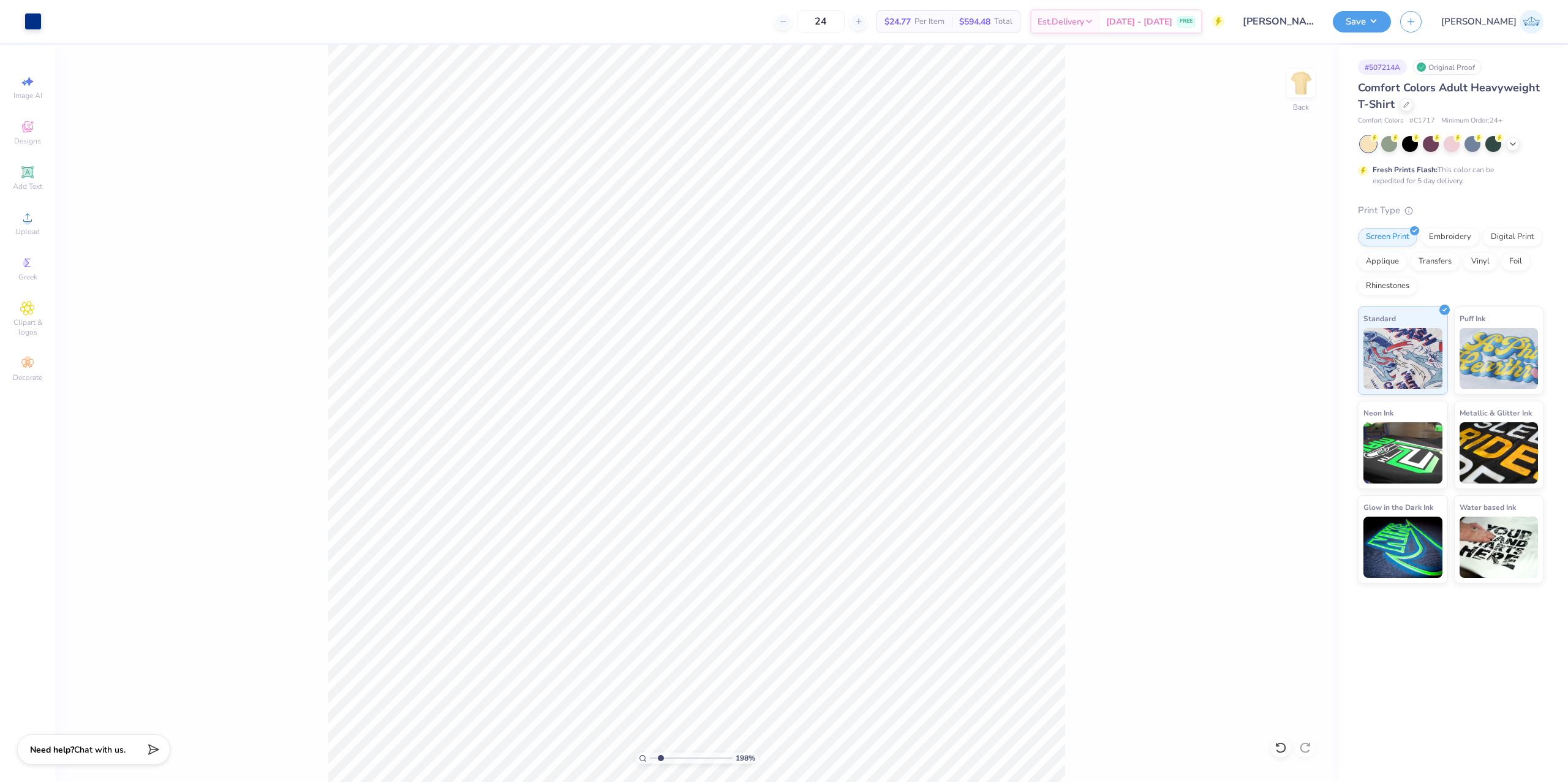
click at [660, 755] on input "range" at bounding box center [691, 758] width 82 height 11
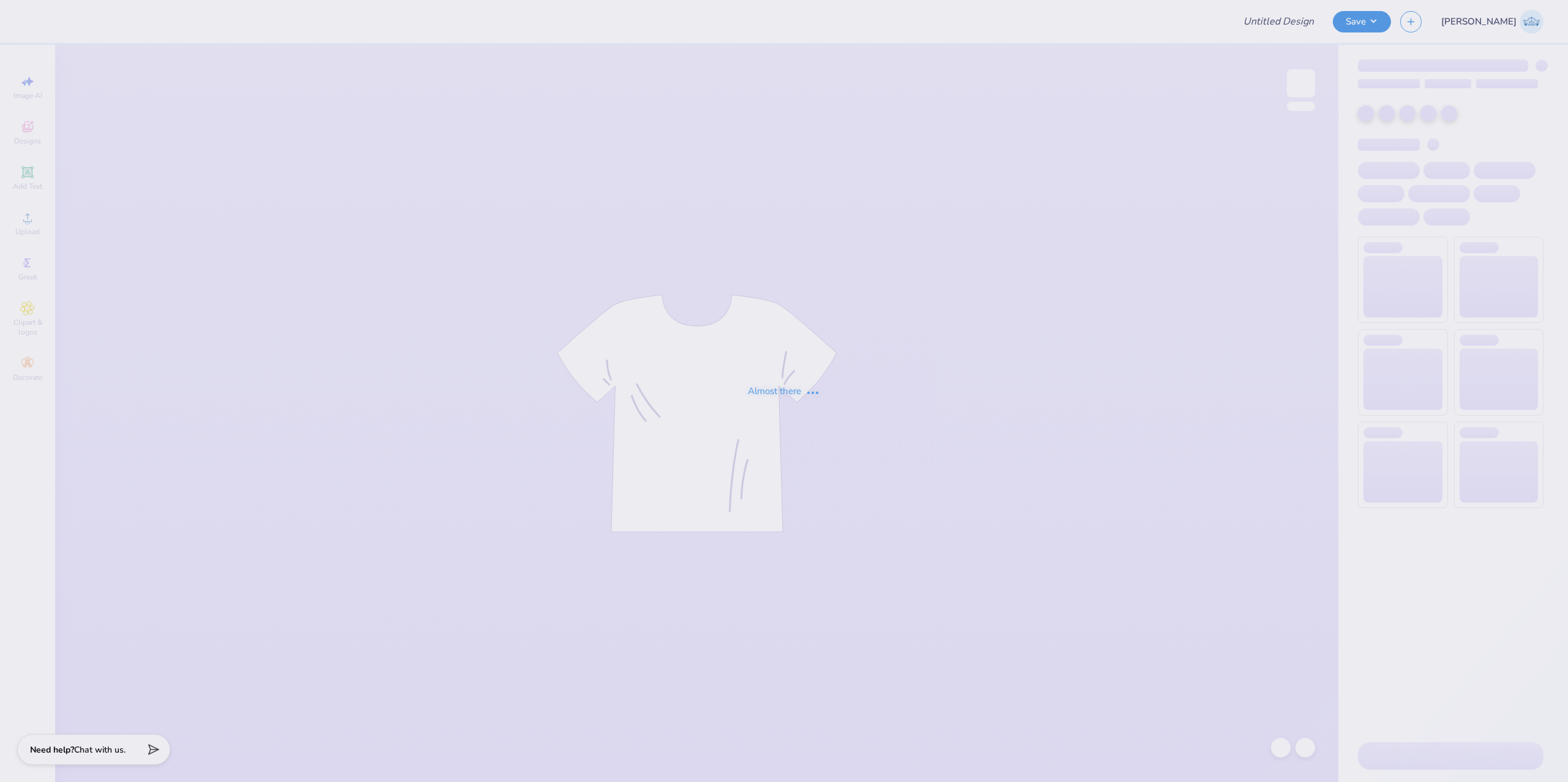
type input "Olivia Metzler : University of Florida"
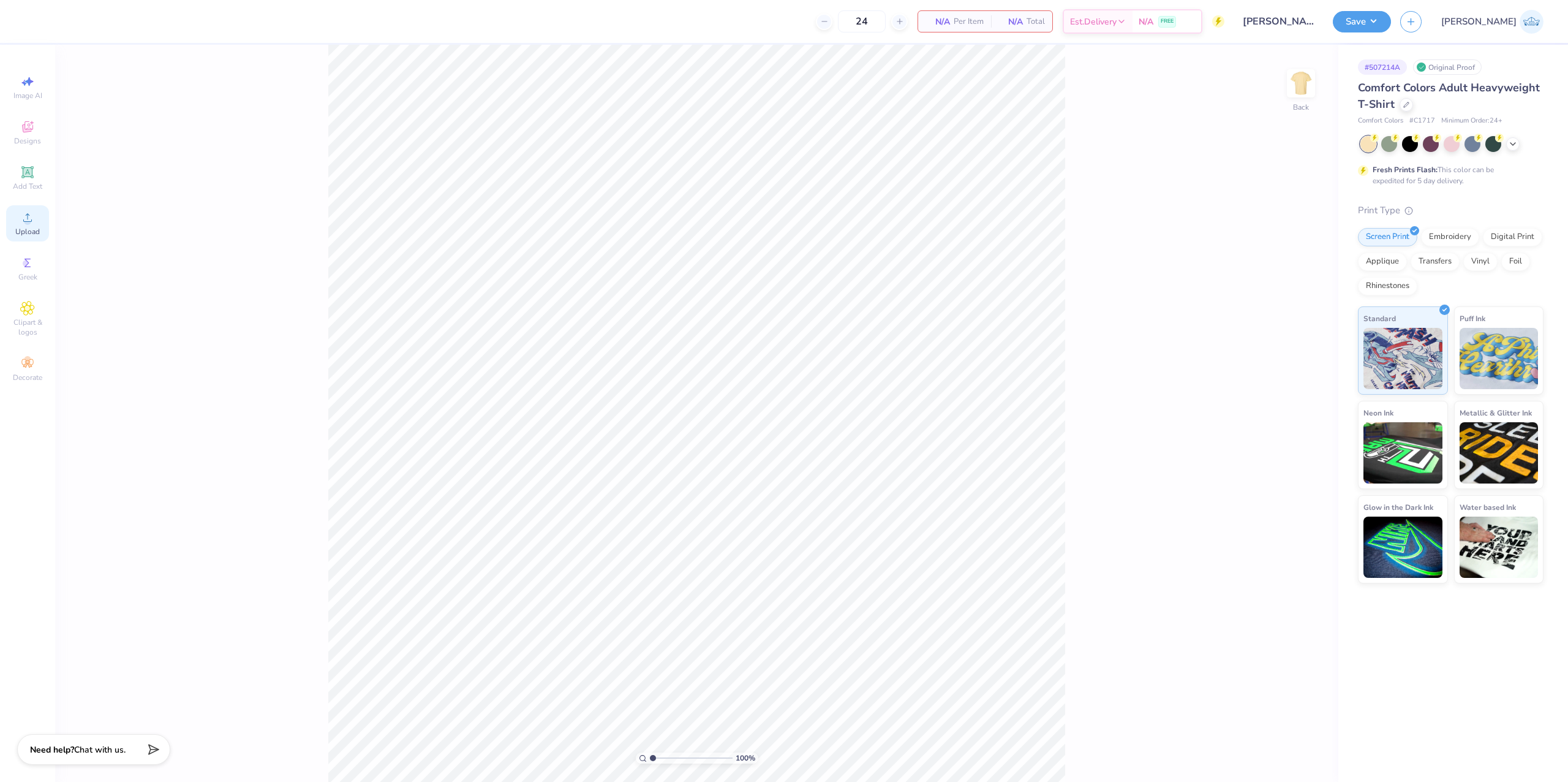
click at [27, 229] on span "Upload" at bounding box center [28, 232] width 24 height 10
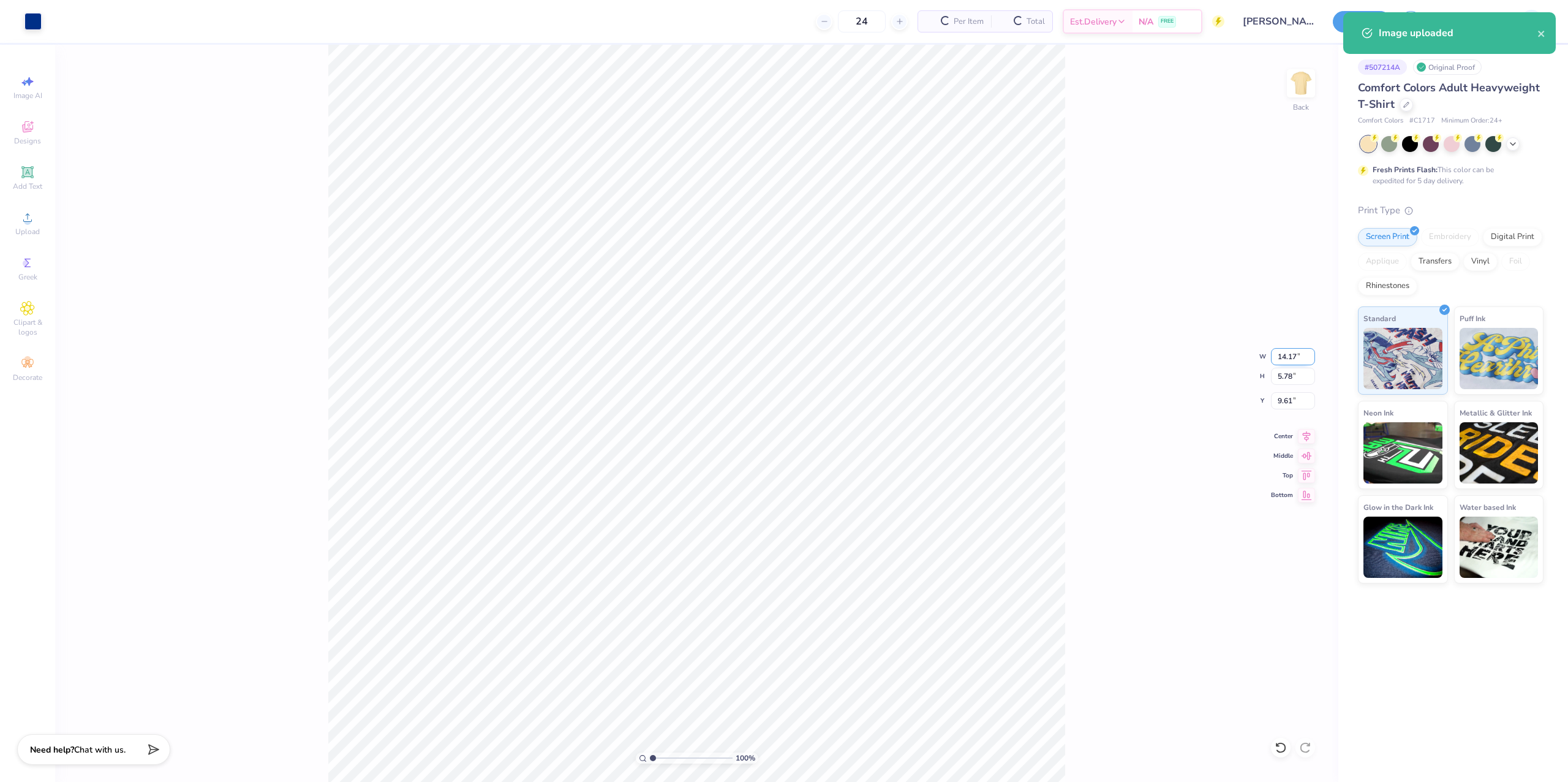
click at [1285, 349] on input "14.17" at bounding box center [1293, 356] width 44 height 17
type input "11.00"
type input "4.48"
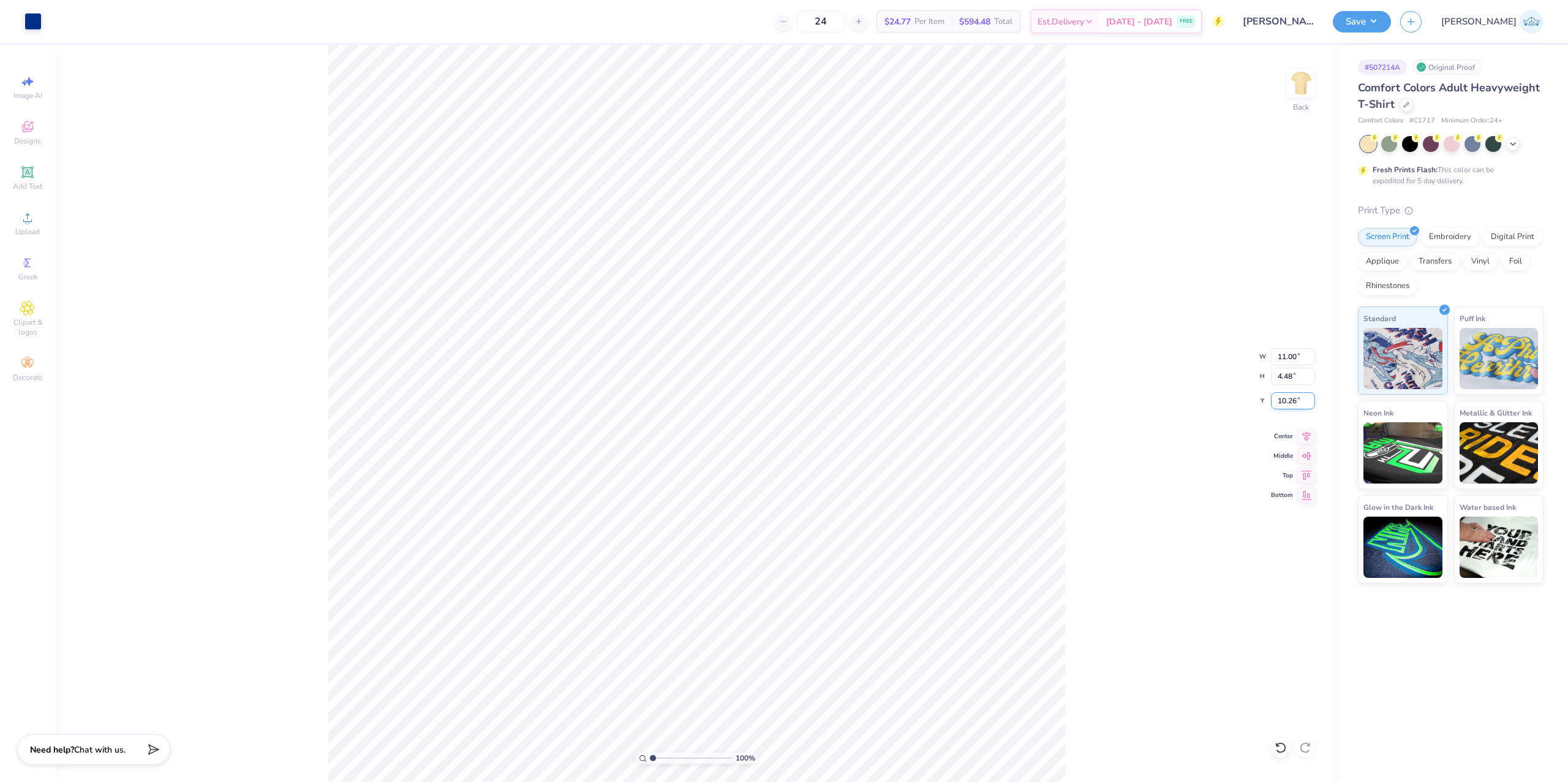
click at [1287, 394] on input "10.26" at bounding box center [1293, 400] width 44 height 17
type input "3.00"
click at [1391, 17] on button "Save" at bounding box center [1361, 20] width 58 height 22
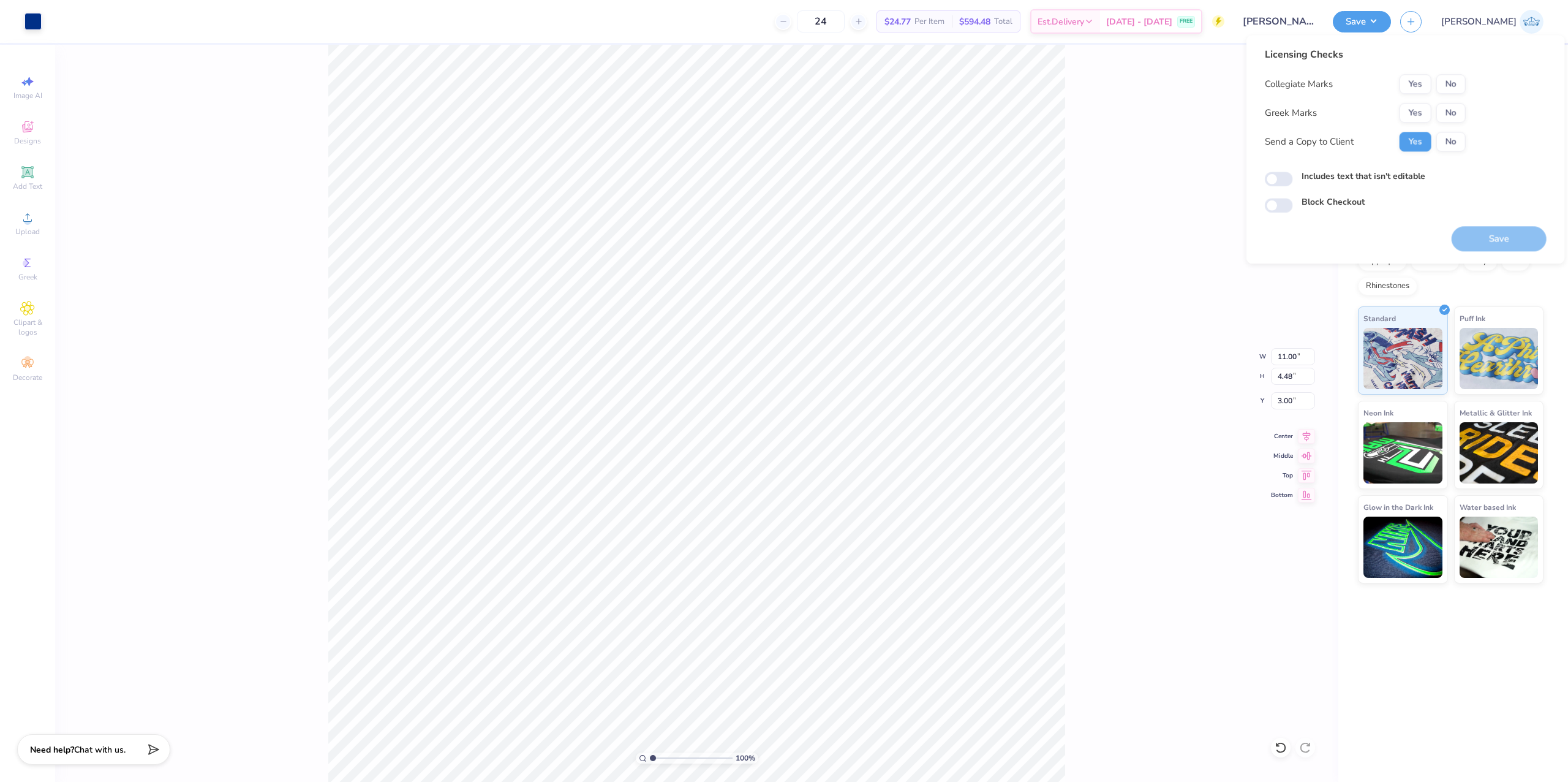
click at [1451, 89] on button "No" at bounding box center [1451, 84] width 30 height 20
click at [1417, 90] on button "Yes" at bounding box center [1415, 84] width 32 height 20
click at [1461, 126] on div "Collegiate Marks Yes No Greek Marks Yes No Send a Copy to Client Yes No" at bounding box center [1366, 113] width 201 height 77
click at [1463, 122] on button "No" at bounding box center [1451, 112] width 30 height 20
click at [1403, 120] on button "Yes" at bounding box center [1415, 112] width 32 height 20
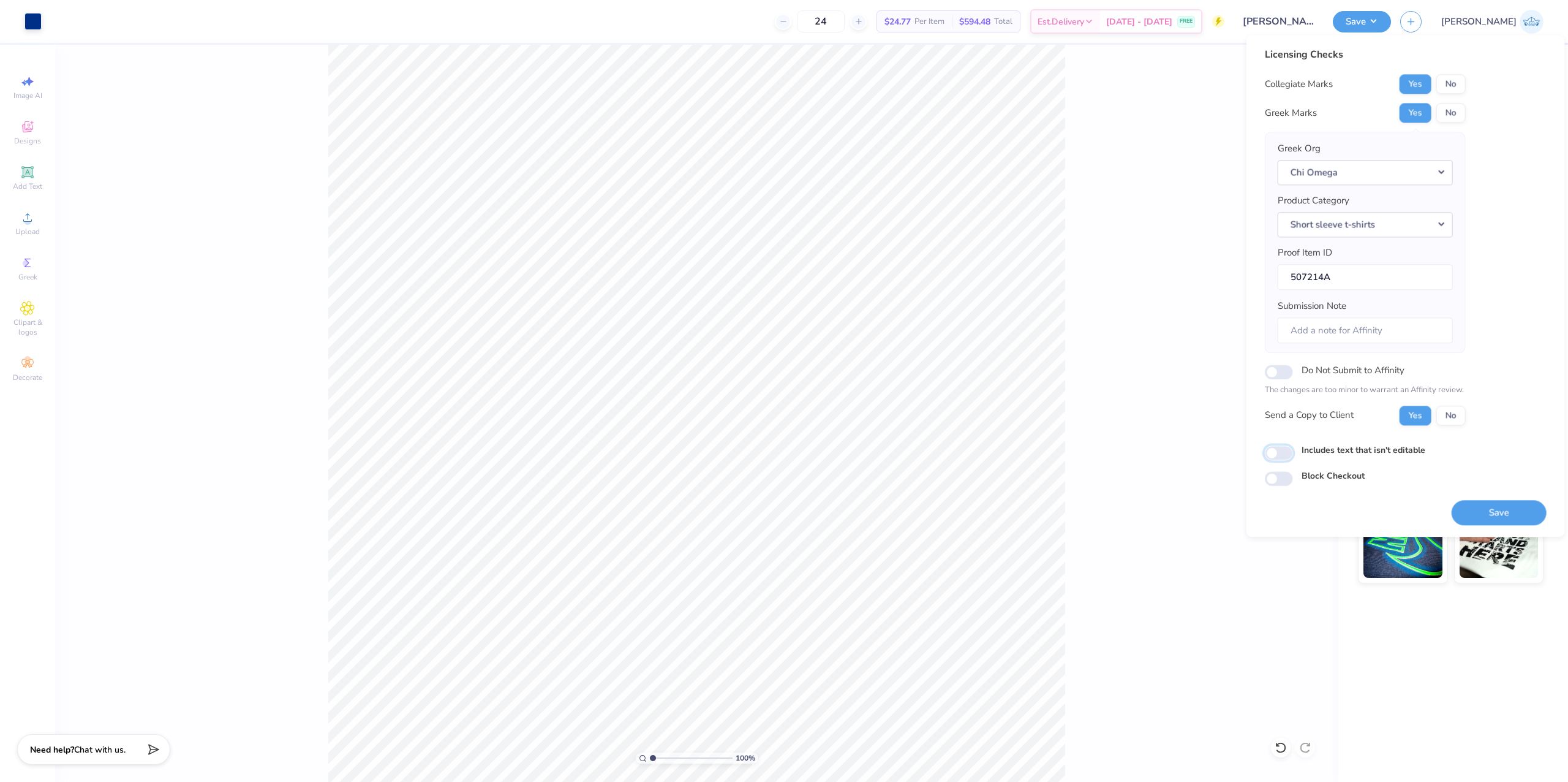
click at [1274, 452] on input "Includes text that isn't editable" at bounding box center [1279, 453] width 28 height 15
checkbox input "true"
click at [1482, 516] on button "Save" at bounding box center [1498, 512] width 95 height 25
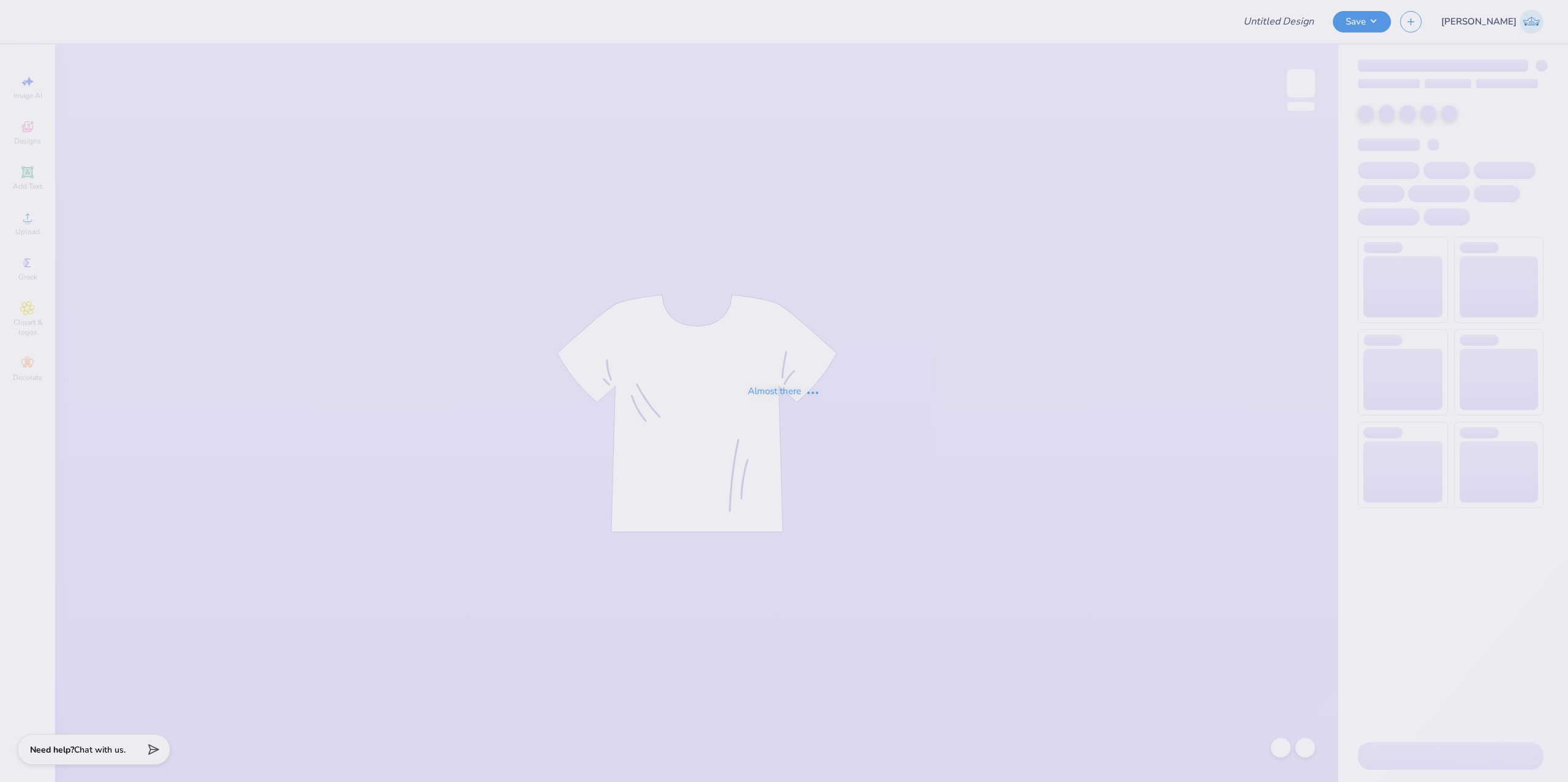
type input "Special Olympics at UGA"
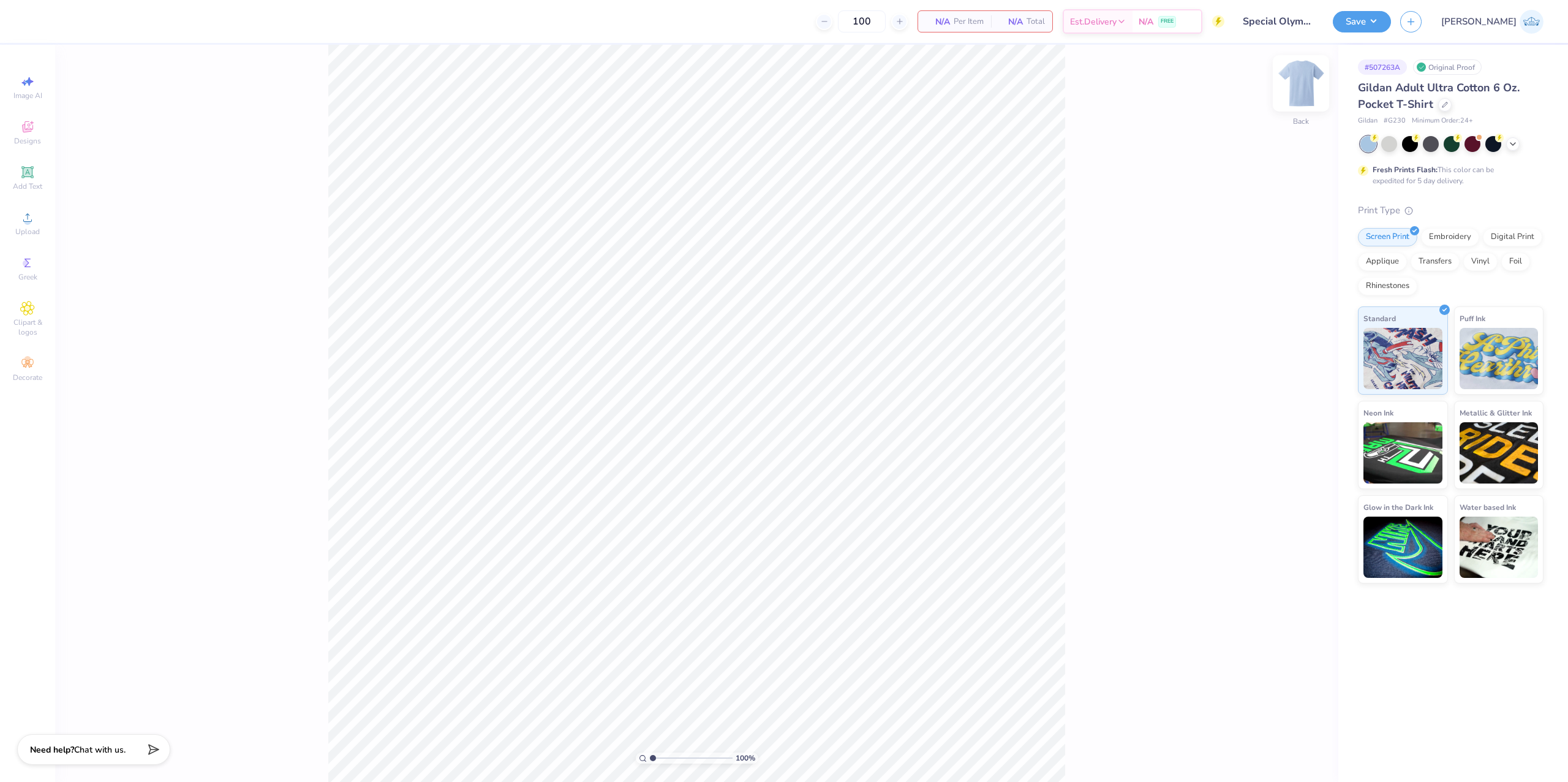
click at [1309, 89] on img at bounding box center [1301, 83] width 49 height 49
click at [35, 209] on div "Upload" at bounding box center [28, 224] width 43 height 36
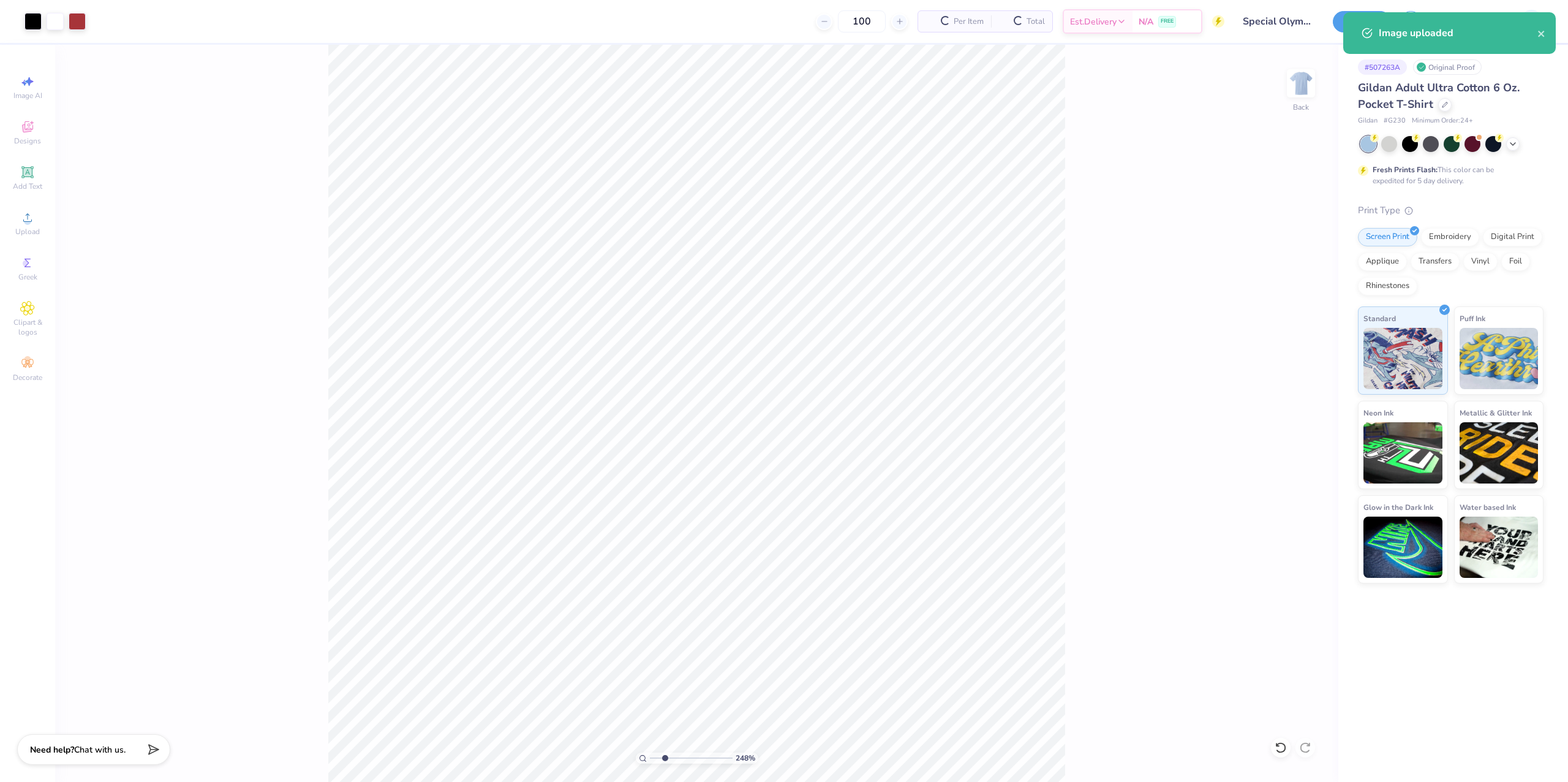
drag, startPoint x: 668, startPoint y: 753, endPoint x: 664, endPoint y: 761, distance: 8.9
type input "2.48"
click at [664, 761] on input "range" at bounding box center [691, 758] width 82 height 11
click at [1278, 357] on input "3.44" at bounding box center [1281, 358] width 44 height 17
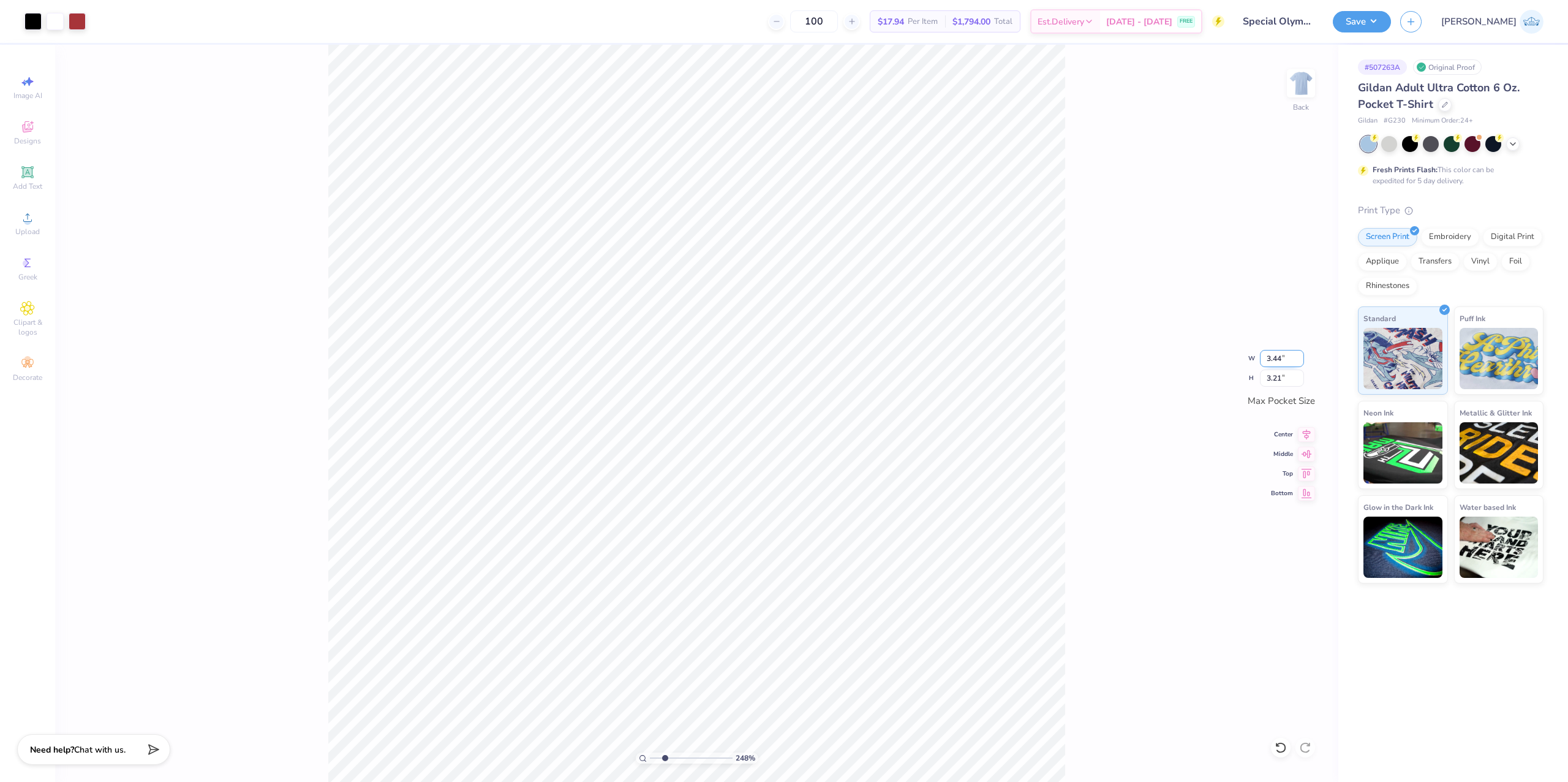
click at [1278, 357] on input "3.44" at bounding box center [1281, 358] width 44 height 17
type input "3.50"
type input "3.27"
drag, startPoint x: 661, startPoint y: 756, endPoint x: 628, endPoint y: 783, distance: 42.6
type input "1"
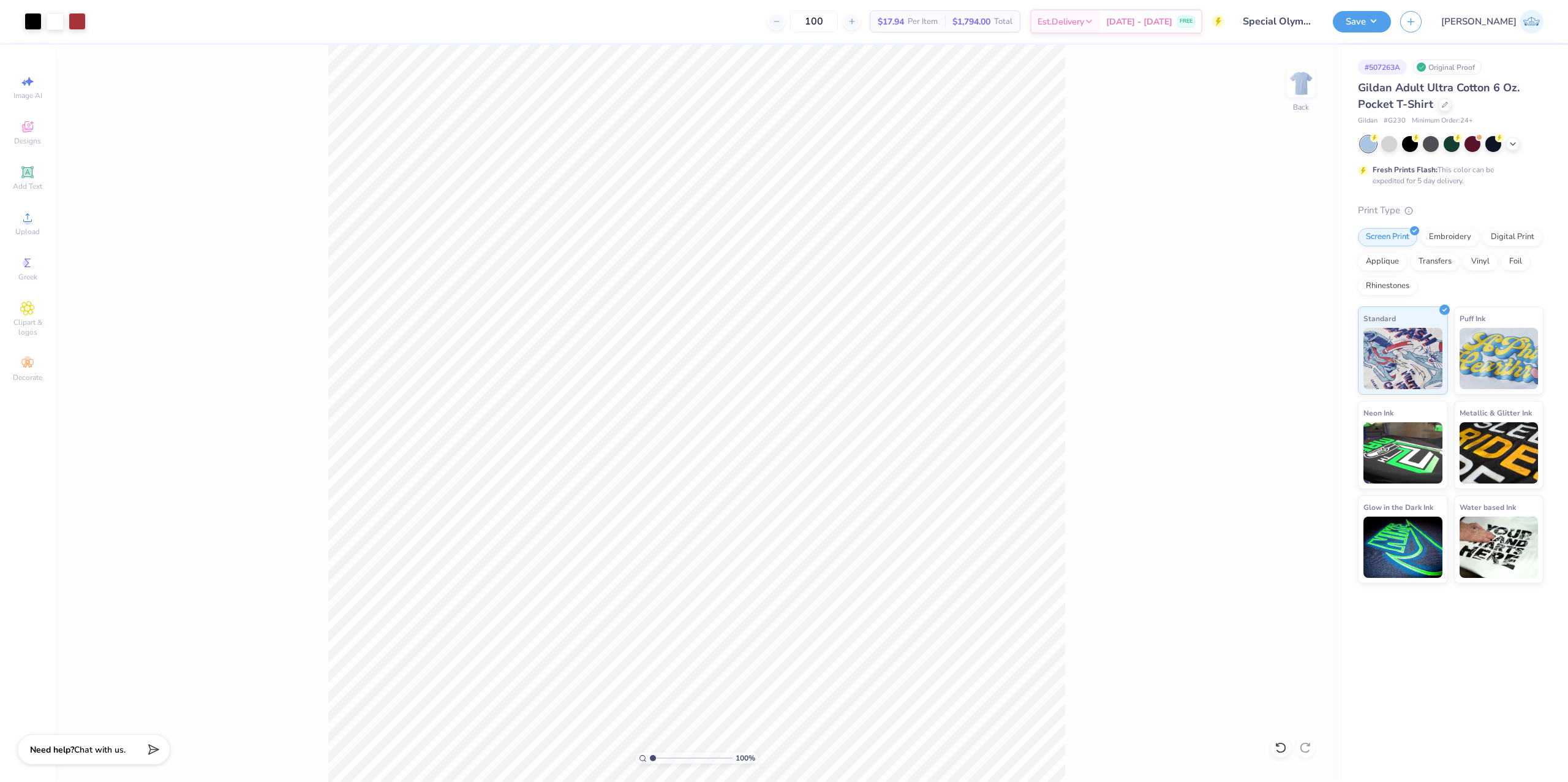
click at [650, 764] on input "range" at bounding box center [691, 758] width 82 height 11
click at [1296, 99] on div "Back" at bounding box center [1301, 91] width 28 height 43
click at [26, 228] on span "Upload" at bounding box center [28, 232] width 24 height 10
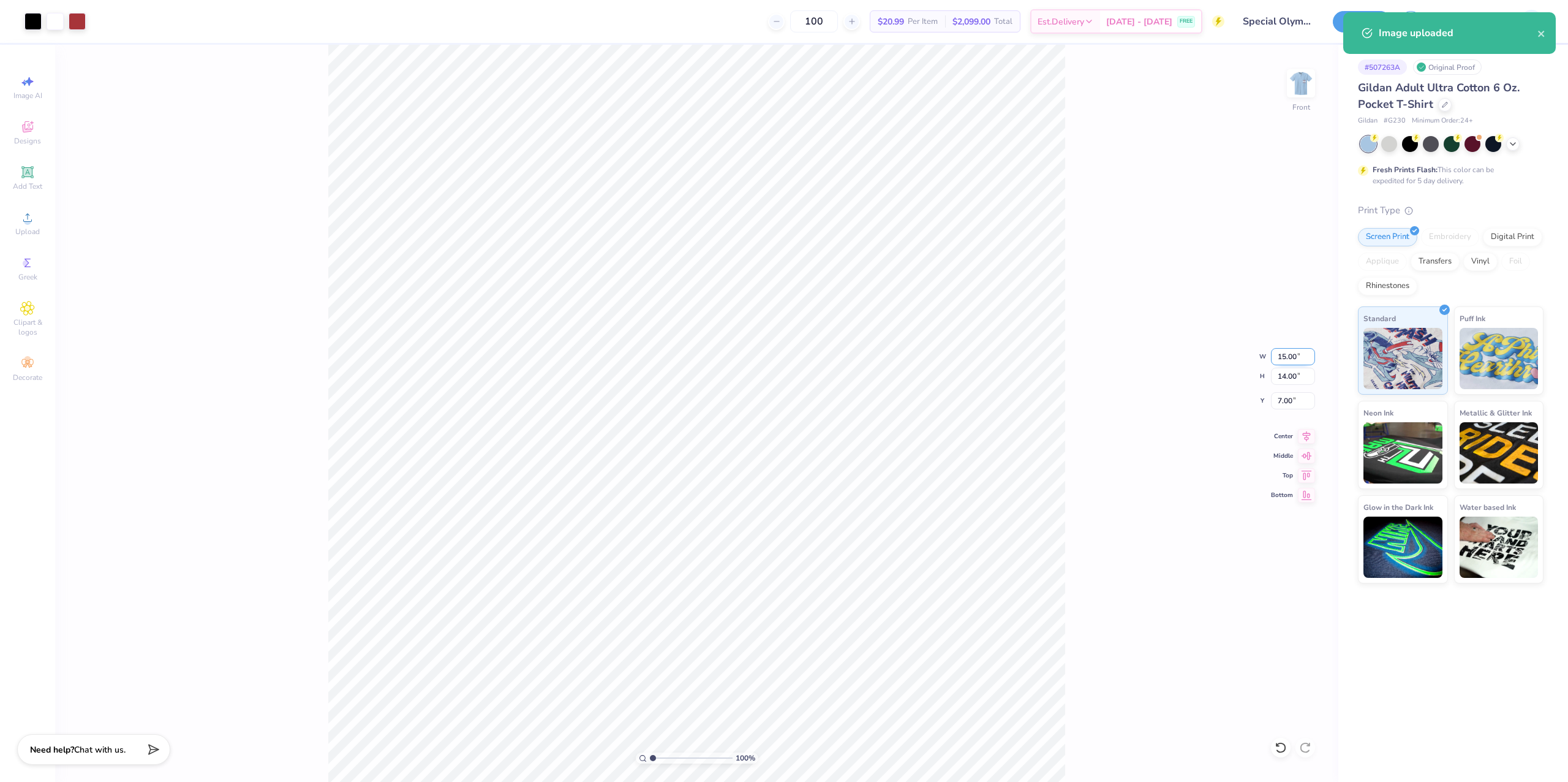
click at [1279, 353] on input "15.00" at bounding box center [1293, 356] width 44 height 17
type input "12.00"
type input "11.20"
type input "8.40"
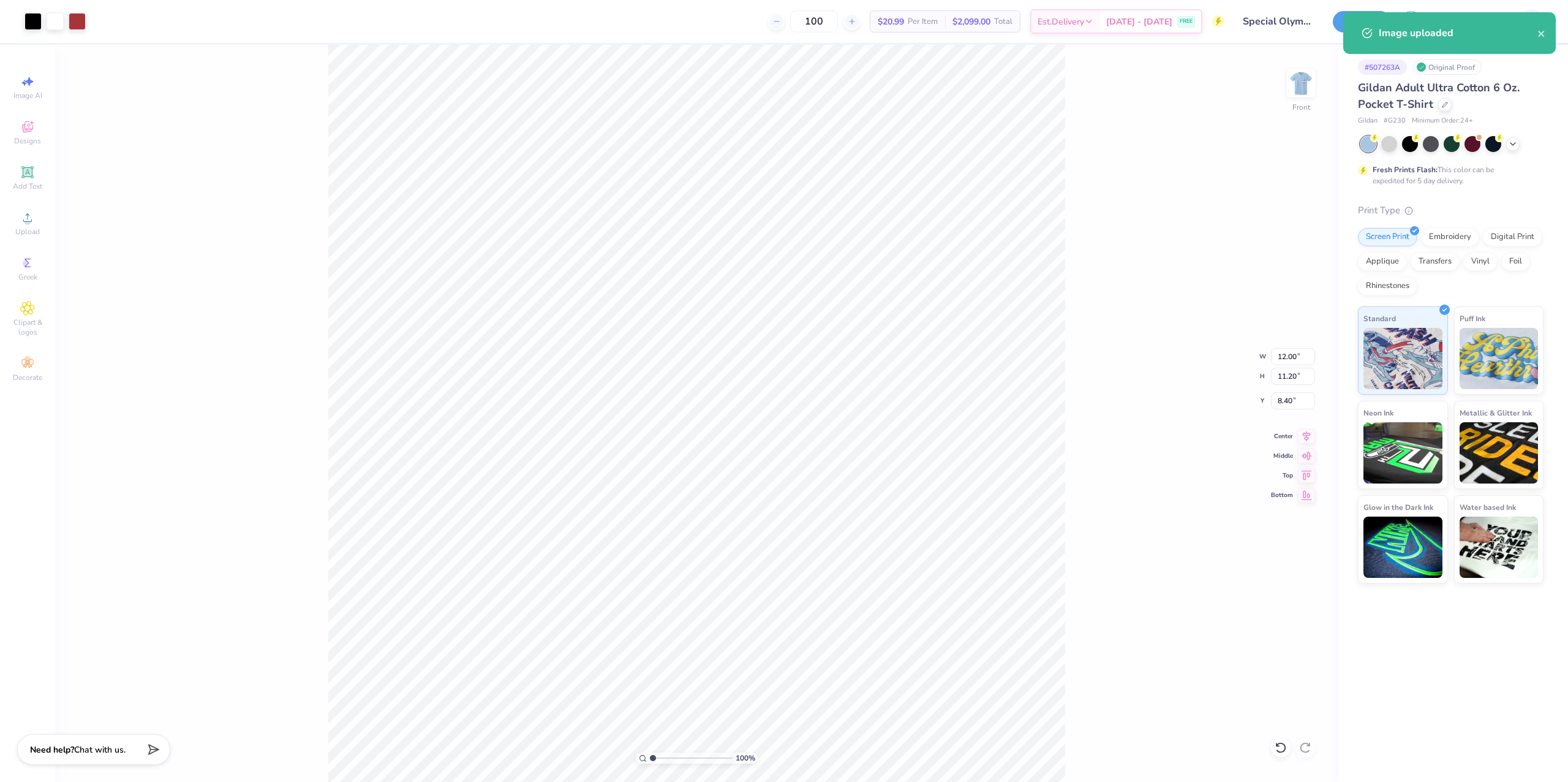
click at [1239, 388] on div "100 % Front W 12.00 12.00 " H 11.20 11.20 " Y 8.40 8.40 " Center Middle Top Bot…" at bounding box center [697, 413] width 1283 height 737
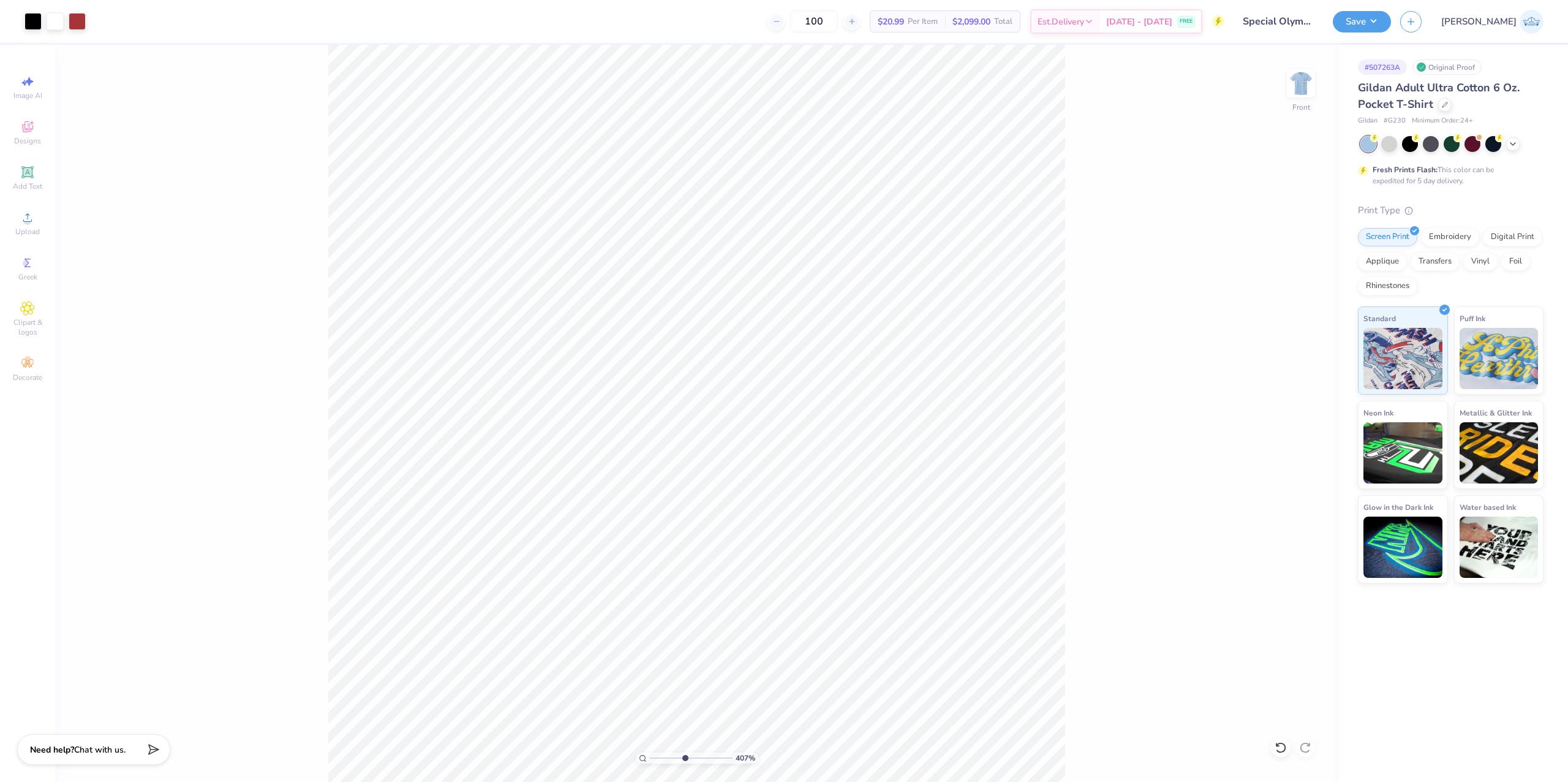
drag, startPoint x: 675, startPoint y: 758, endPoint x: 684, endPoint y: 760, distance: 9.2
click at [684, 760] on input "range" at bounding box center [691, 758] width 82 height 11
drag, startPoint x: 684, startPoint y: 760, endPoint x: 634, endPoint y: 773, distance: 51.7
type input "1"
click at [650, 764] on input "range" at bounding box center [691, 758] width 82 height 11
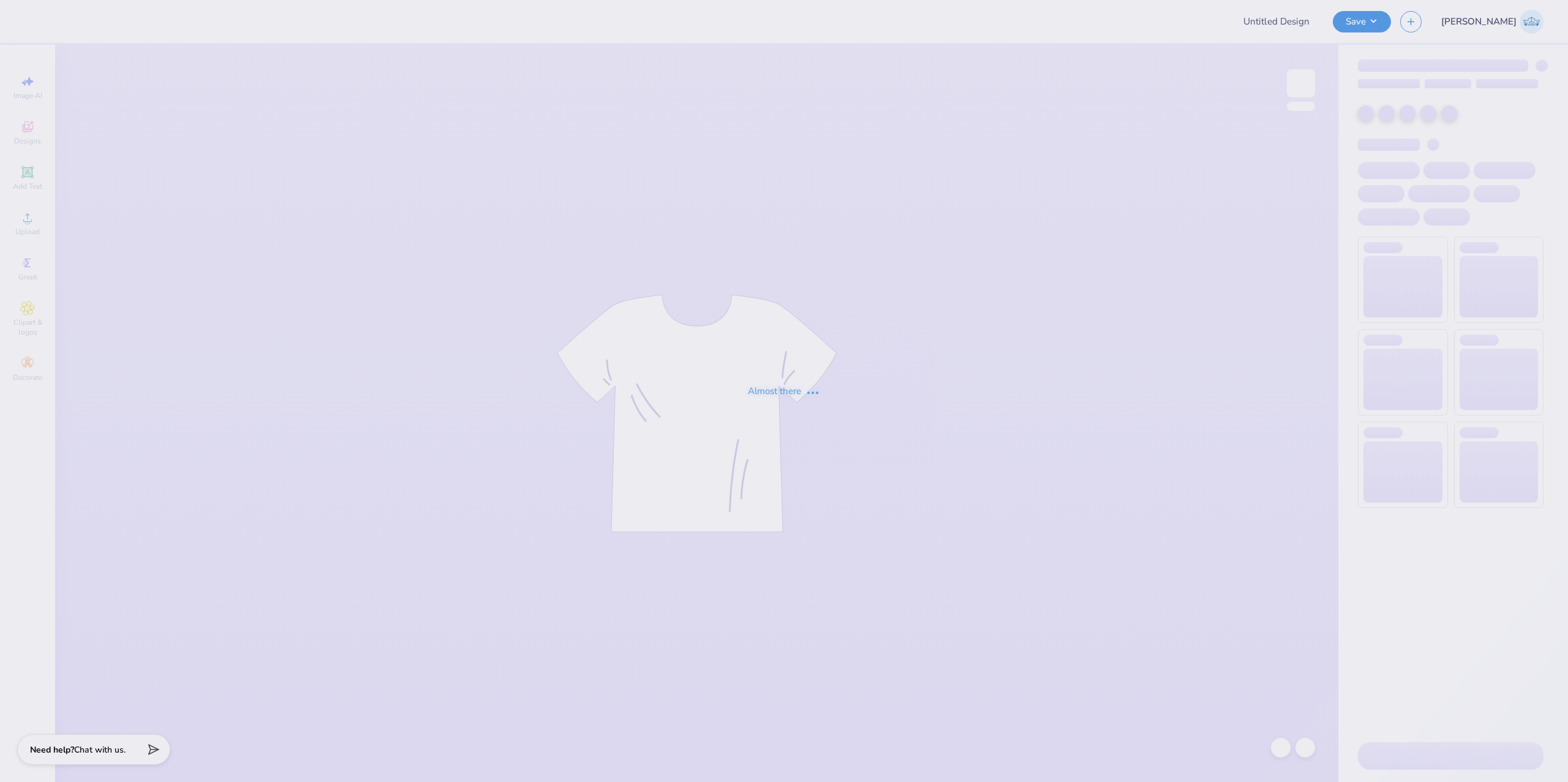
type input "Special Olympics at [GEOGRAPHIC_DATA]"
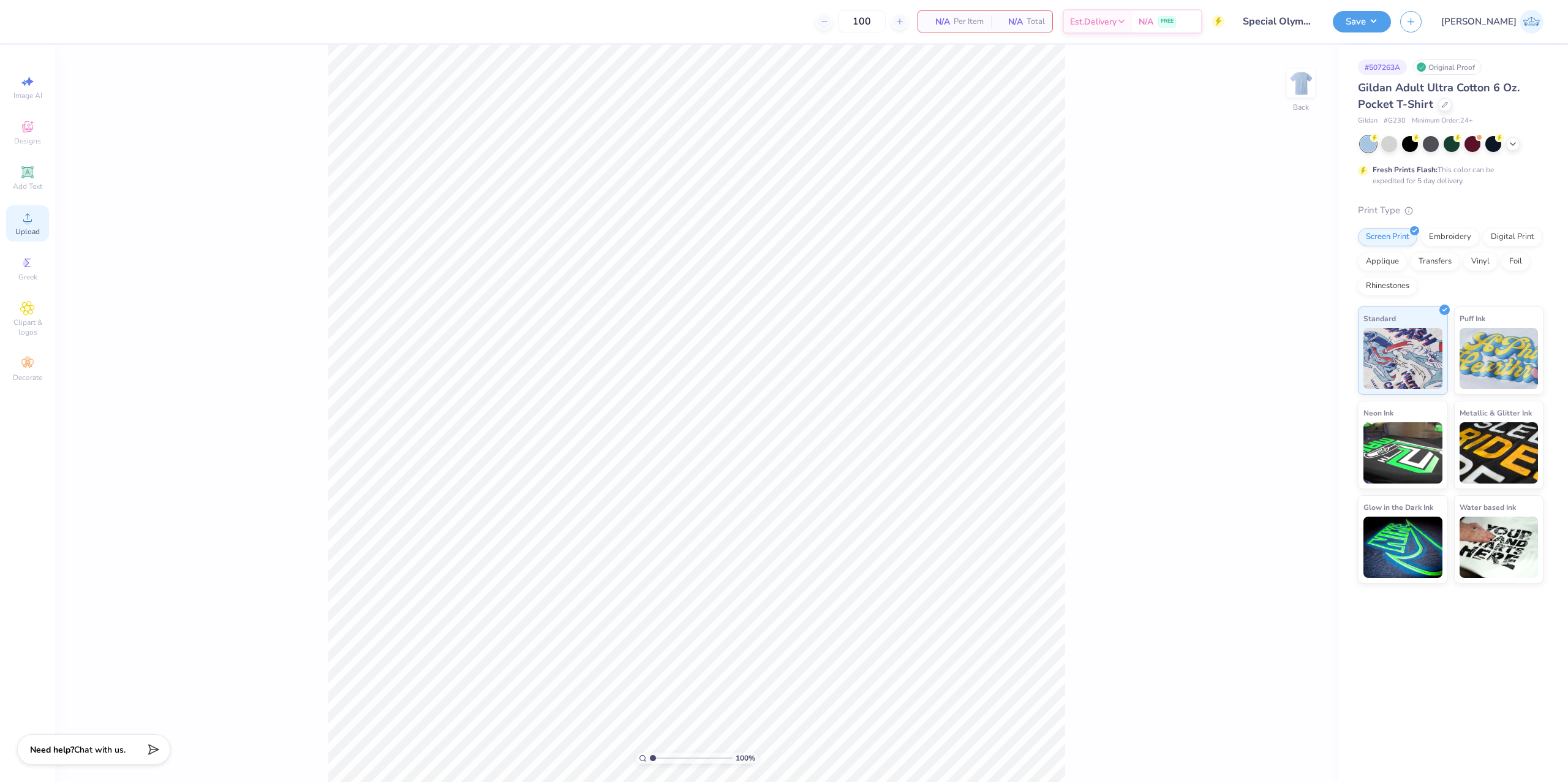
click at [28, 232] on span "Upload" at bounding box center [28, 232] width 24 height 10
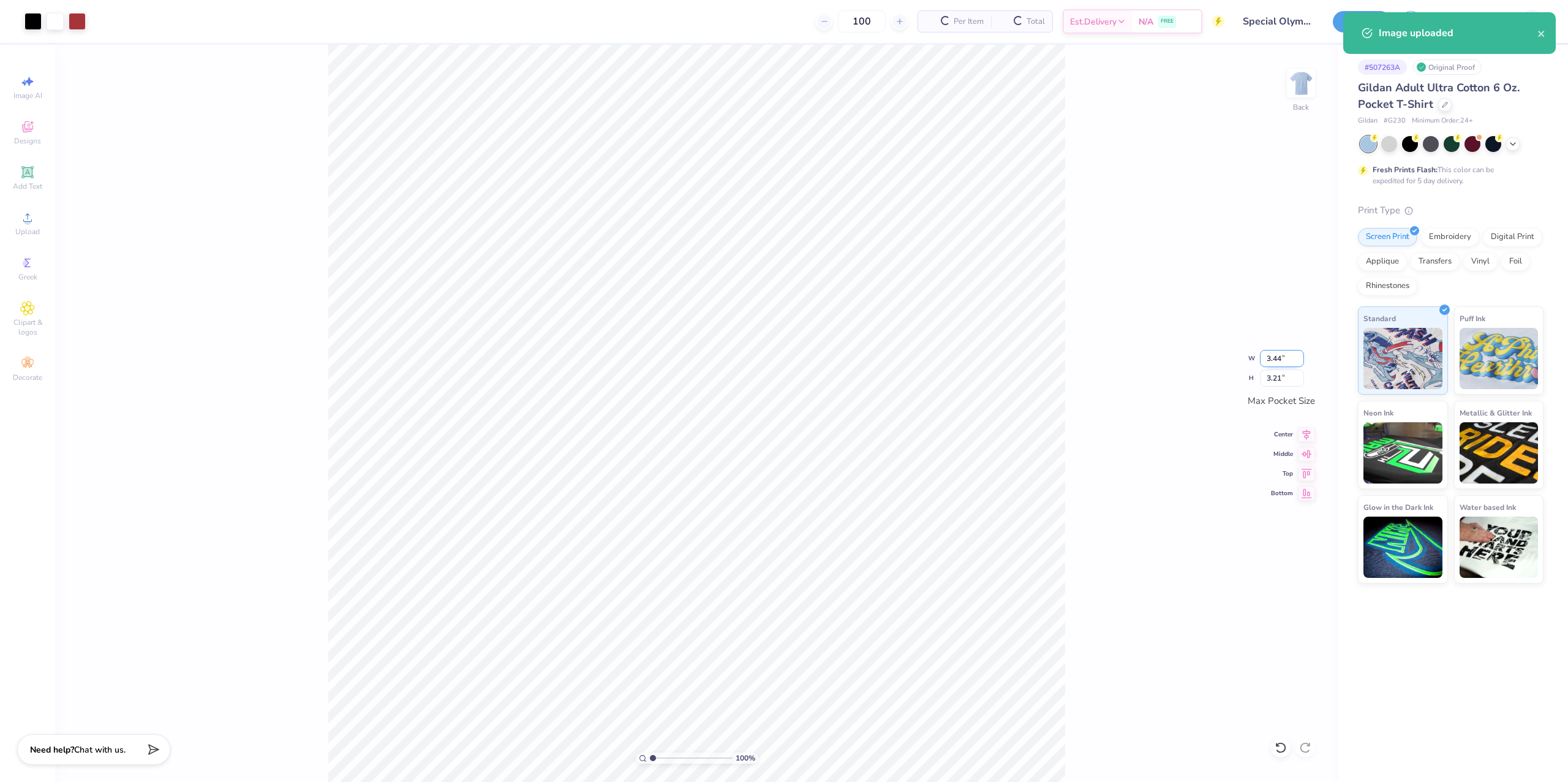
click at [1277, 353] on input "3.44" at bounding box center [1281, 358] width 44 height 17
type input "3.50"
type input "3.27"
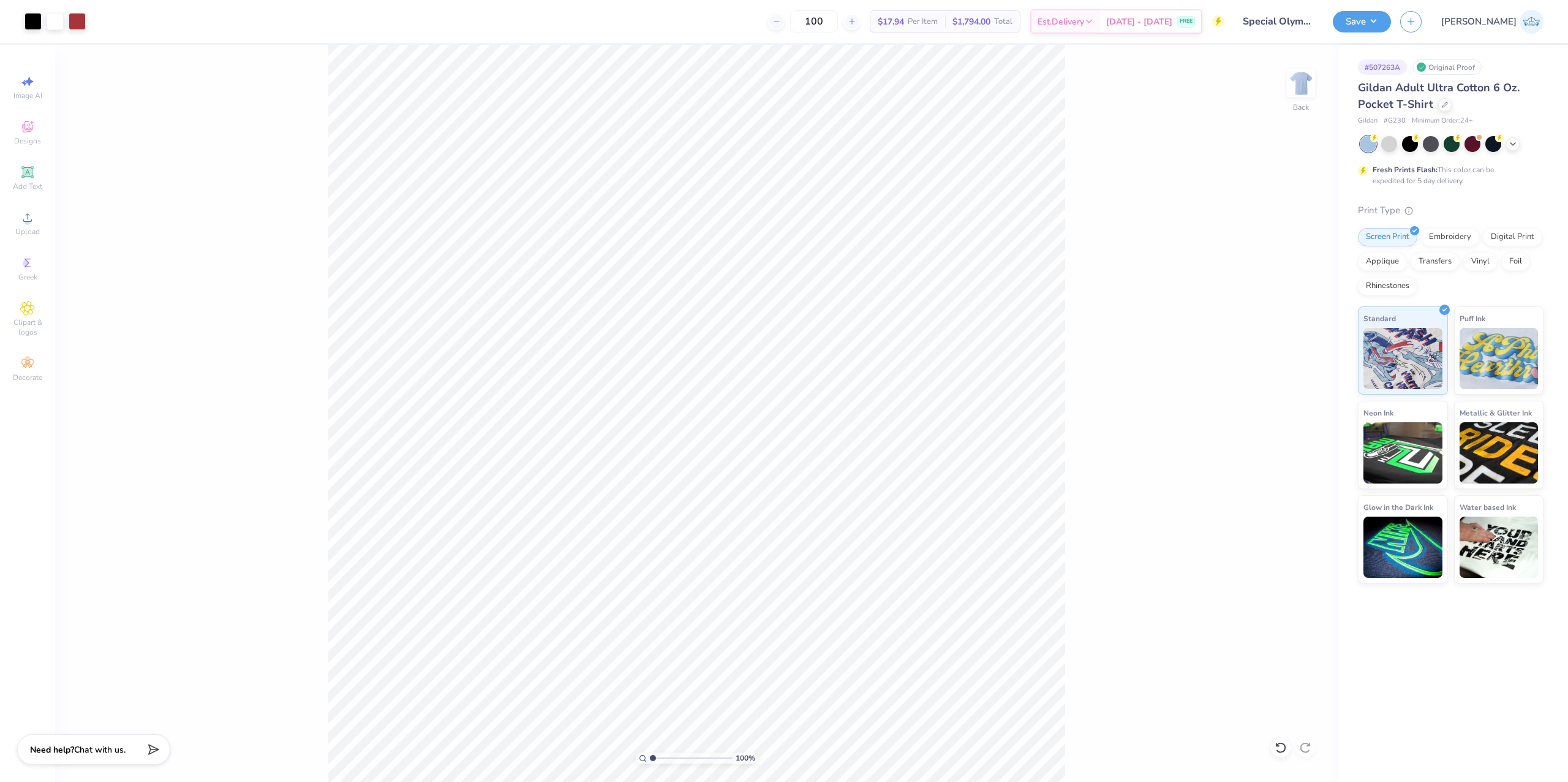
click at [668, 757] on div "100 %" at bounding box center [697, 413] width 737 height 737
drag, startPoint x: 668, startPoint y: 757, endPoint x: 609, endPoint y: 779, distance: 63.0
click at [650, 764] on input "range" at bounding box center [691, 758] width 82 height 11
click at [1391, 22] on button "Save" at bounding box center [1361, 20] width 58 height 22
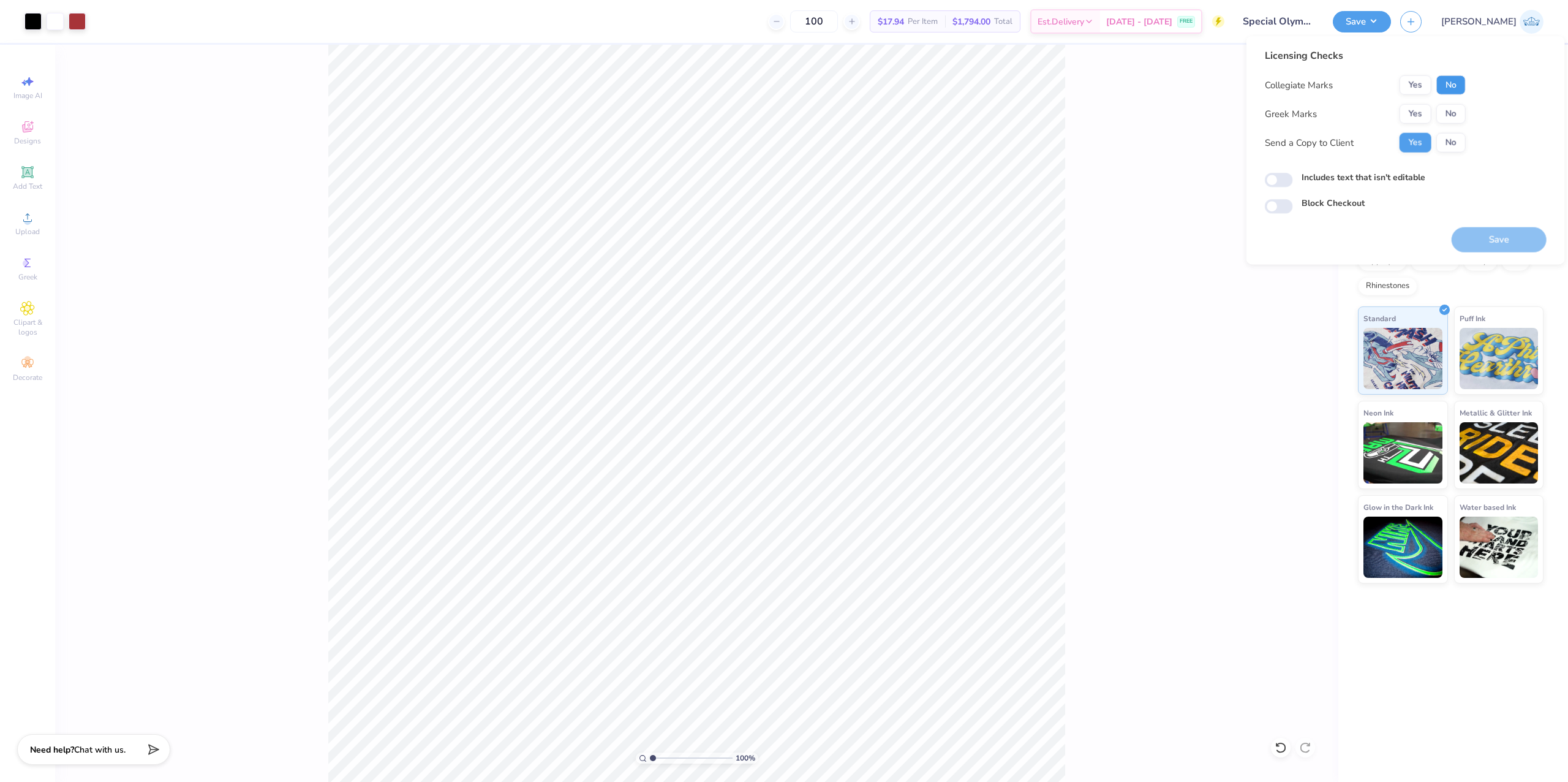
click at [1438, 91] on button "No" at bounding box center [1451, 85] width 30 height 20
click at [1451, 118] on button "No" at bounding box center [1451, 113] width 30 height 20
drag, startPoint x: 657, startPoint y: 757, endPoint x: 682, endPoint y: 760, distance: 25.2
click at [682, 760] on input "range" at bounding box center [691, 758] width 82 height 11
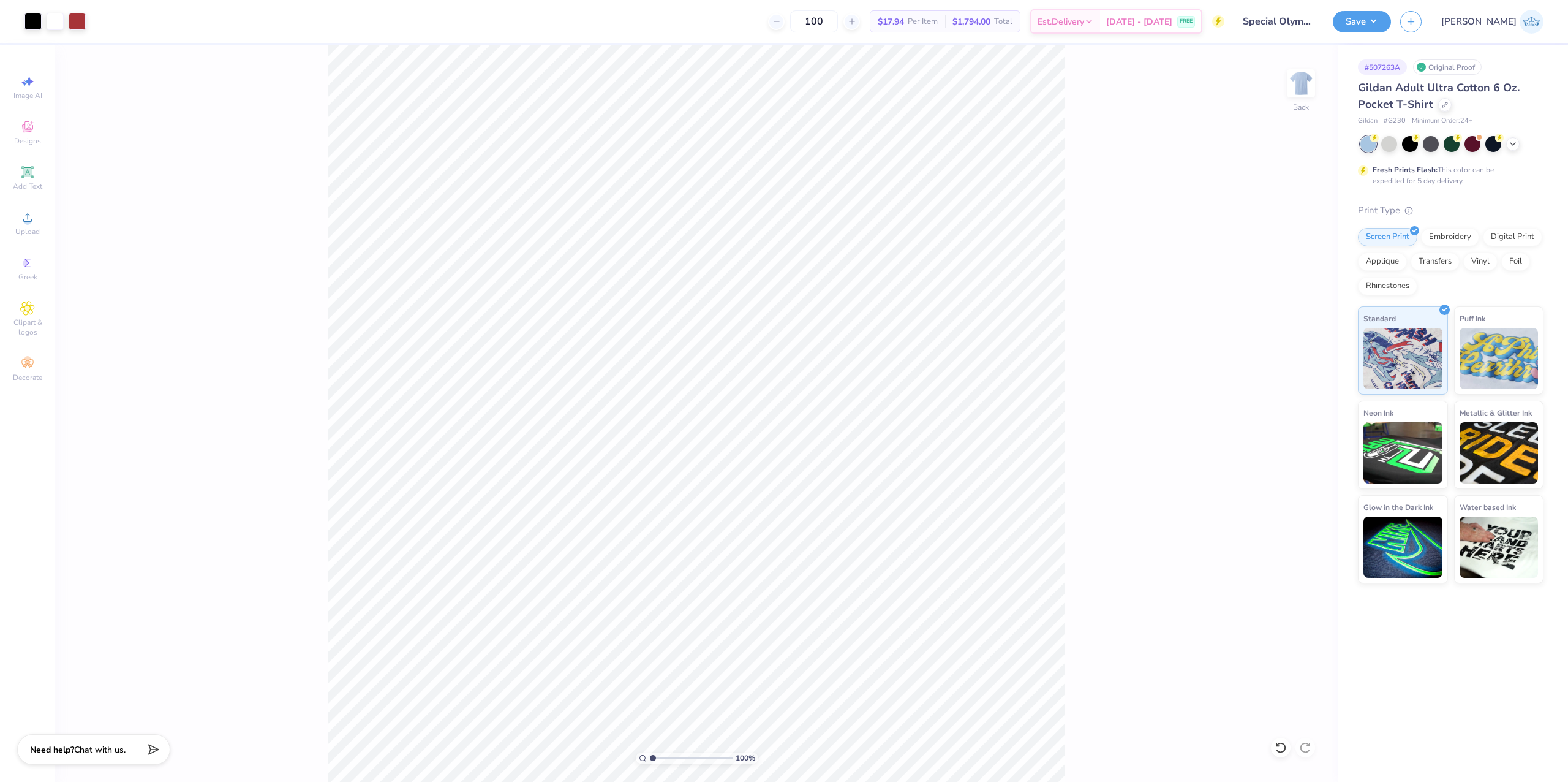
drag, startPoint x: 666, startPoint y: 754, endPoint x: 651, endPoint y: 757, distance: 15.3
type input "1"
click at [651, 757] on input "range" at bounding box center [691, 758] width 82 height 11
click at [1391, 10] on button "Save" at bounding box center [1361, 20] width 58 height 22
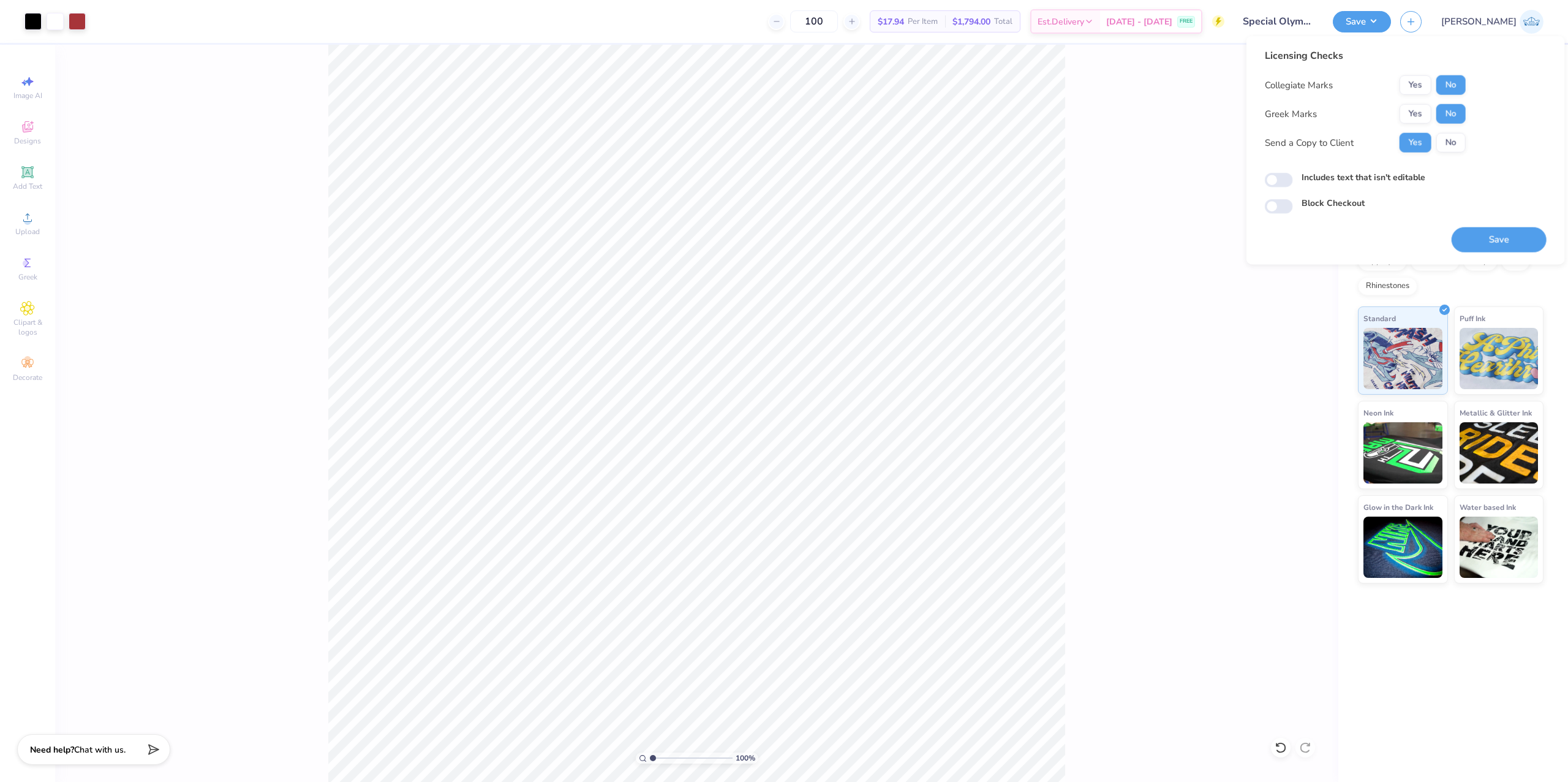
click at [1463, 74] on div "Licensing Checks Collegiate Marks Yes No Greek Marks Yes No Send a Copy to Clie…" at bounding box center [1366, 105] width 201 height 113
click at [1292, 182] on input "Includes text that isn't editable" at bounding box center [1279, 180] width 28 height 15
checkbox input "true"
click at [1463, 235] on button "Save" at bounding box center [1498, 240] width 95 height 25
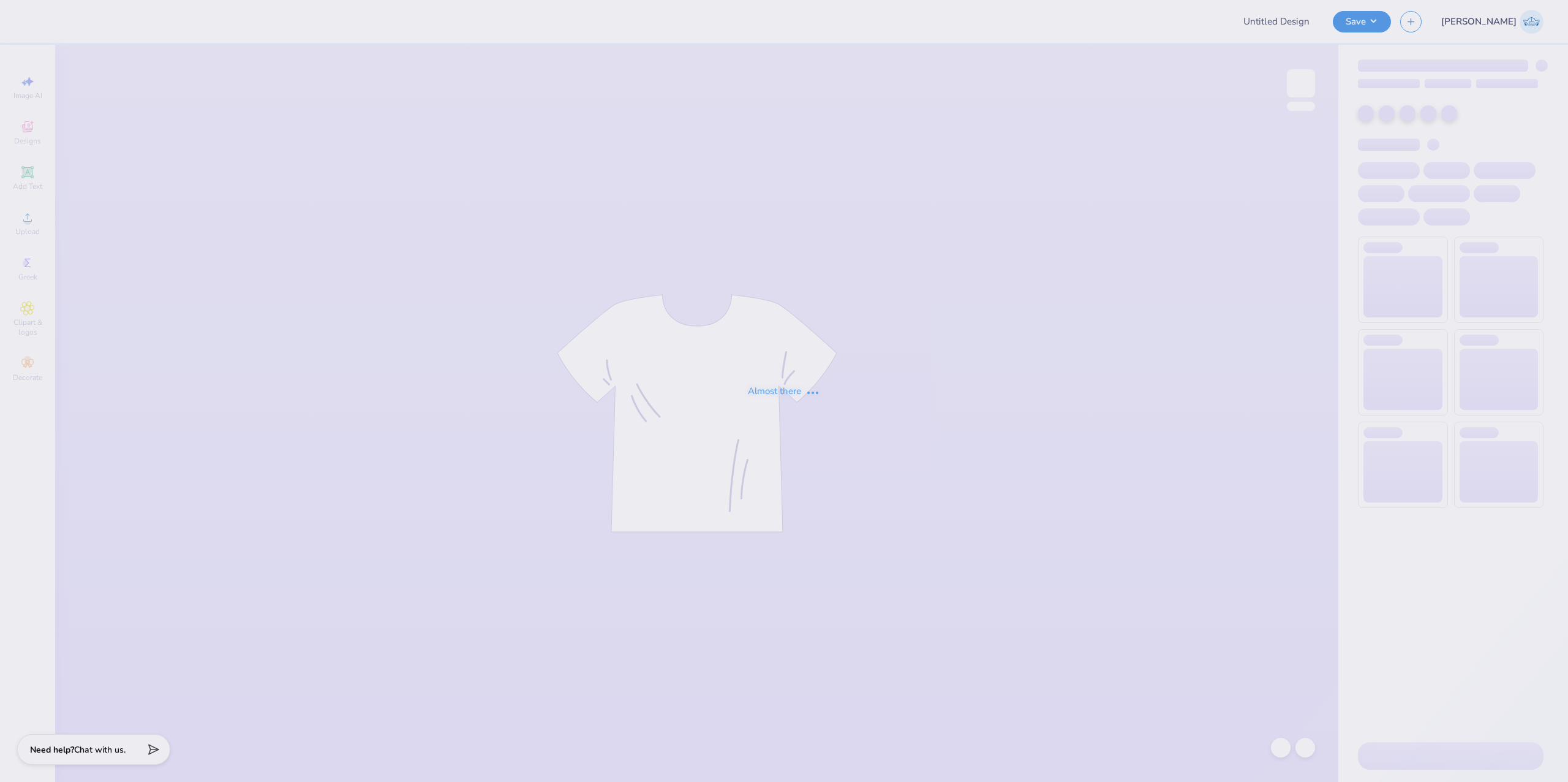
type input "Yippee Chi O"
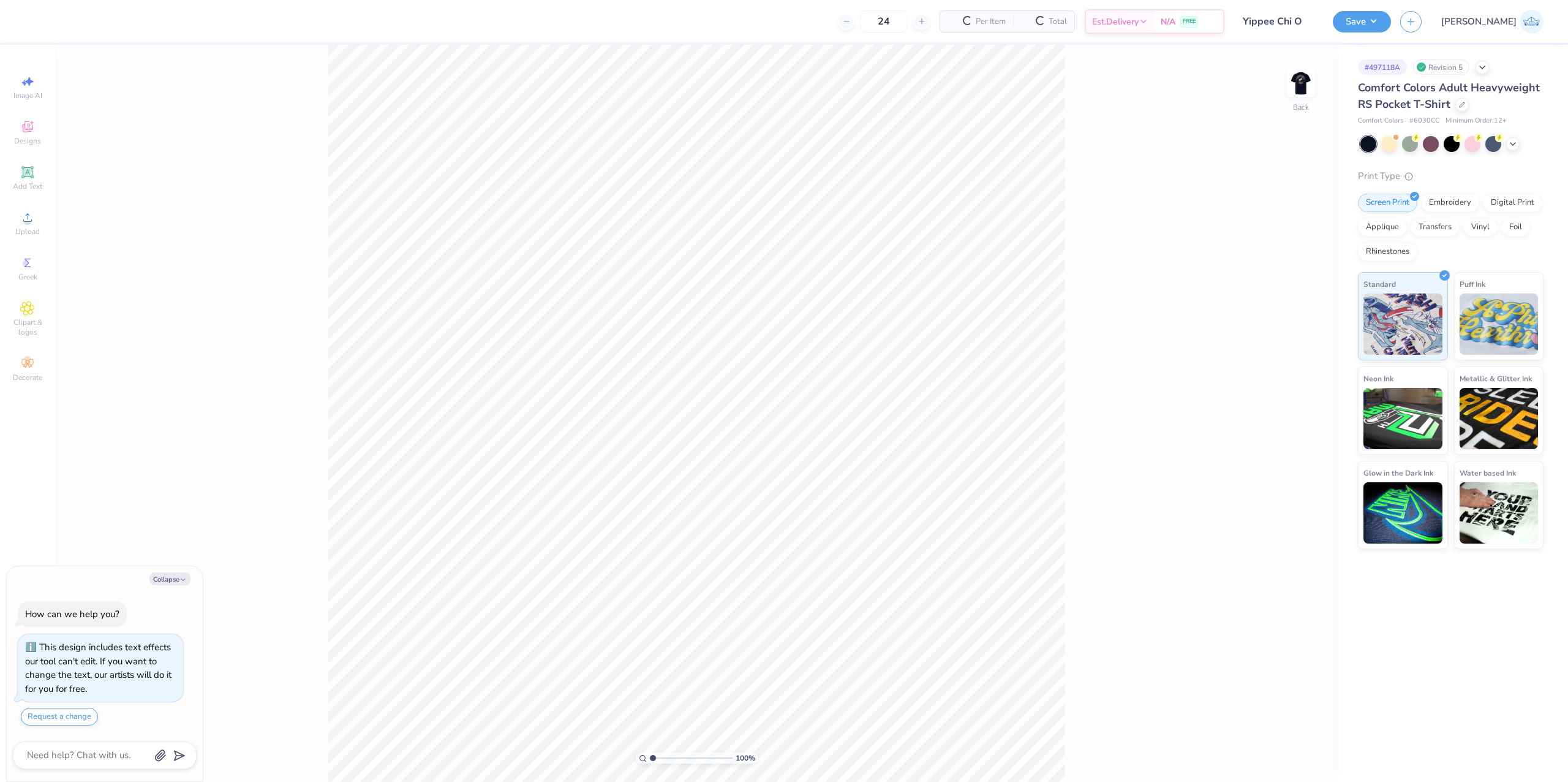
click at [1285, 71] on div "100 % Back" at bounding box center [697, 413] width 1283 height 737
click at [1305, 82] on img at bounding box center [1301, 83] width 49 height 49
click at [775, 449] on li "Download vector" at bounding box center [772, 444] width 96 height 24
click at [1443, 32] on div "Save JA" at bounding box center [1450, 22] width 235 height 43
click at [1391, 11] on button "Save" at bounding box center [1361, 20] width 58 height 22
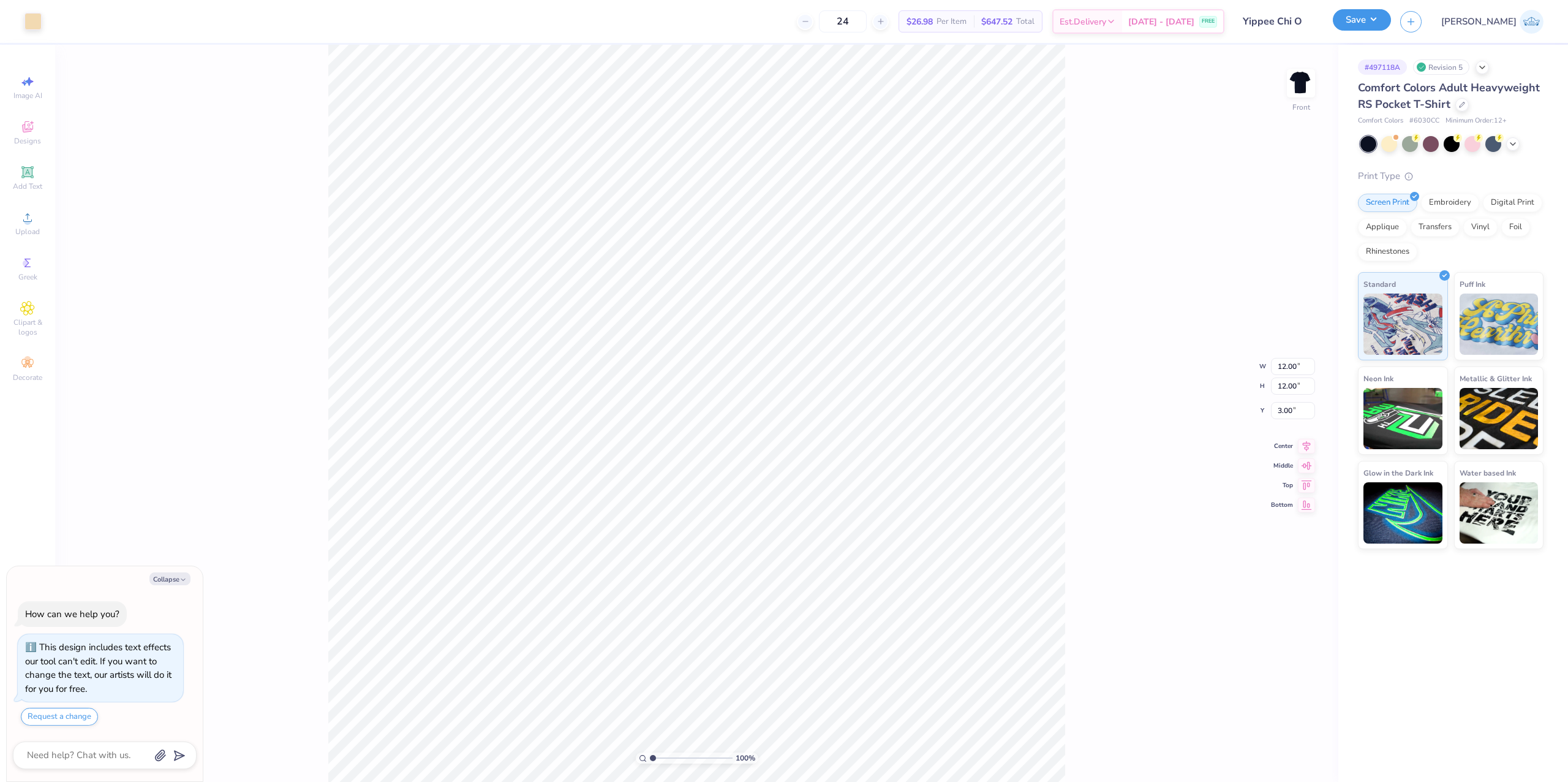
type textarea "x"
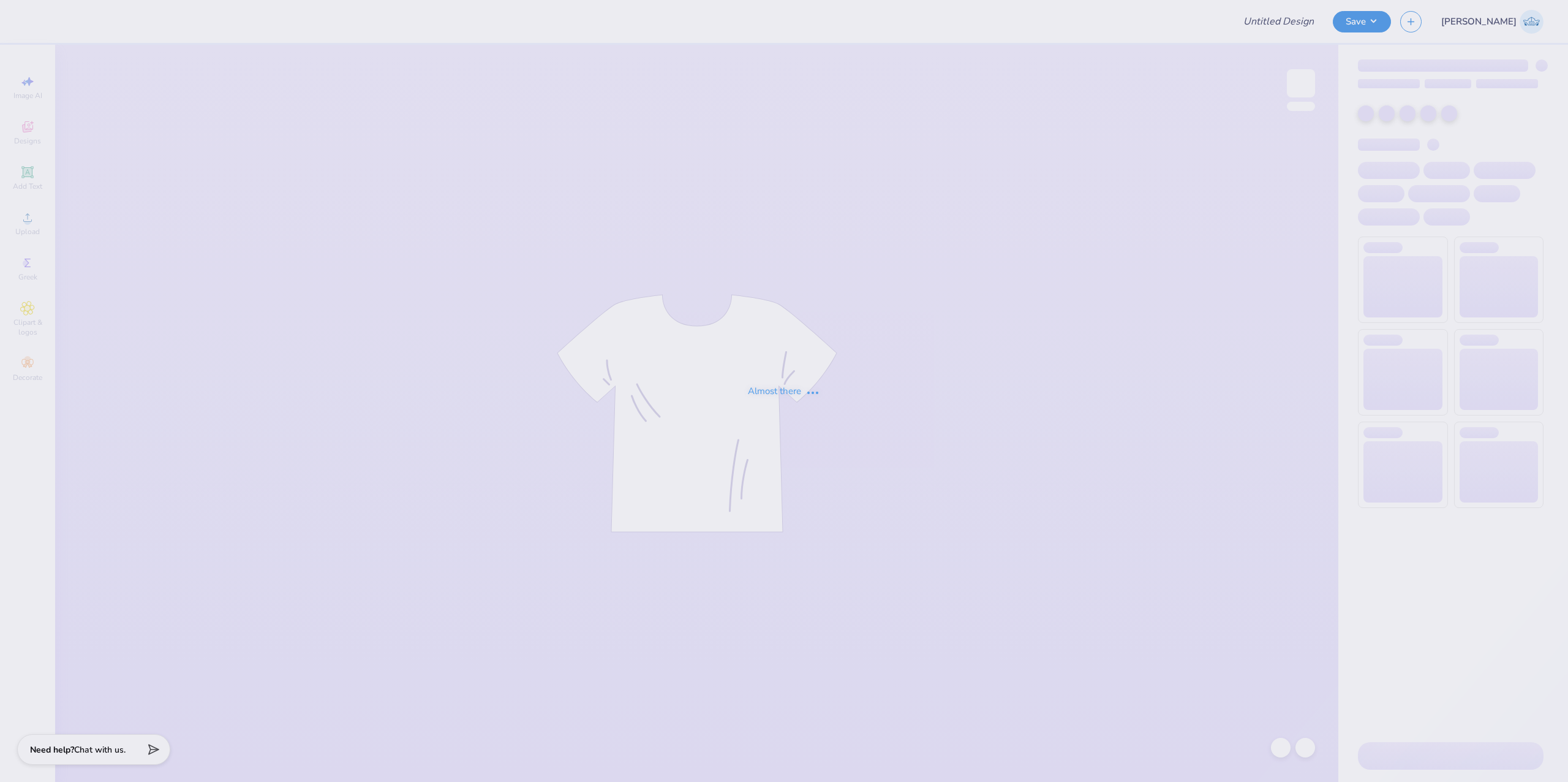
type input "Yippee Chi O"
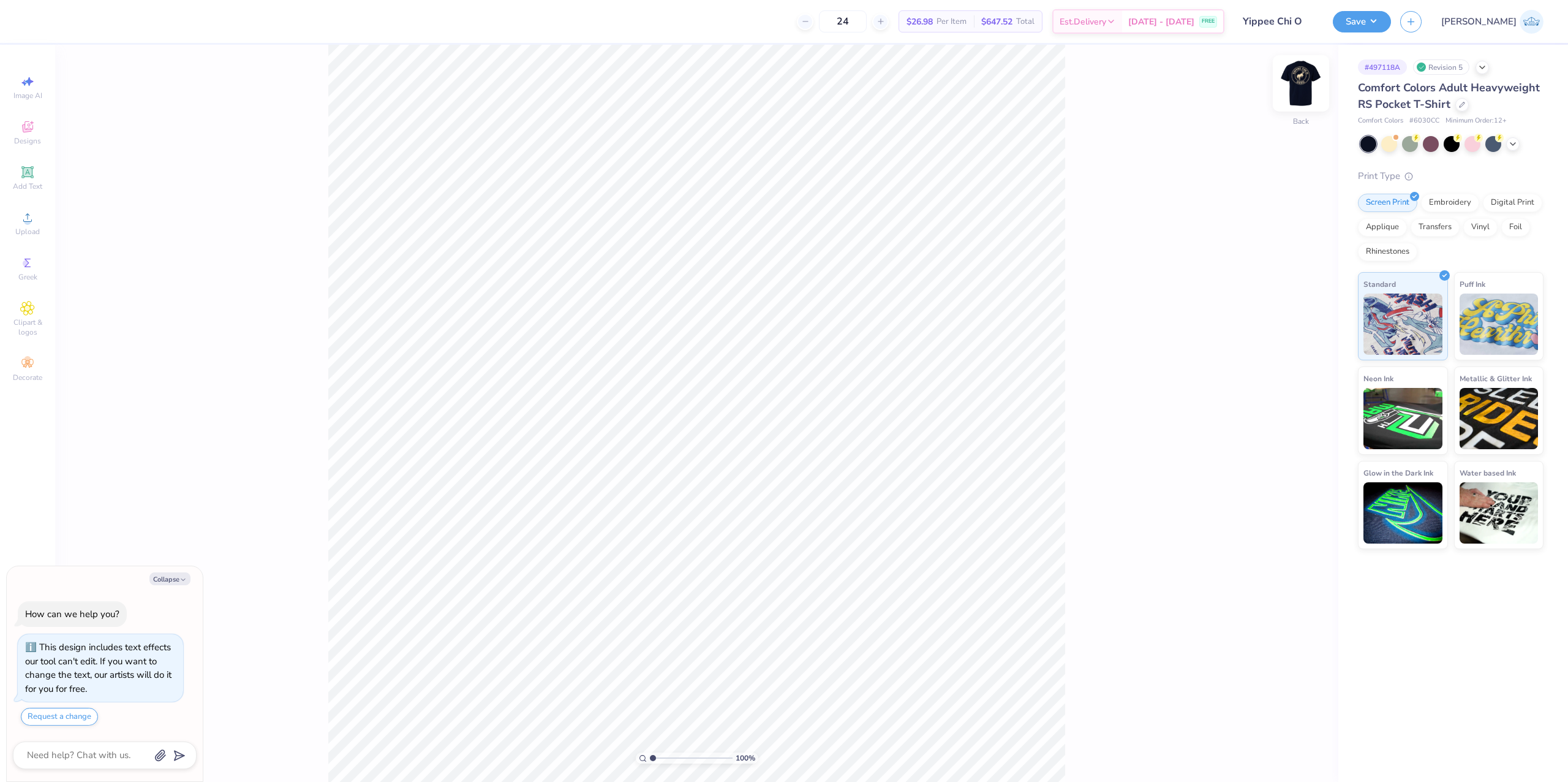
click at [1309, 82] on img at bounding box center [1301, 83] width 49 height 49
click at [28, 214] on icon at bounding box center [27, 217] width 9 height 9
type textarea "x"
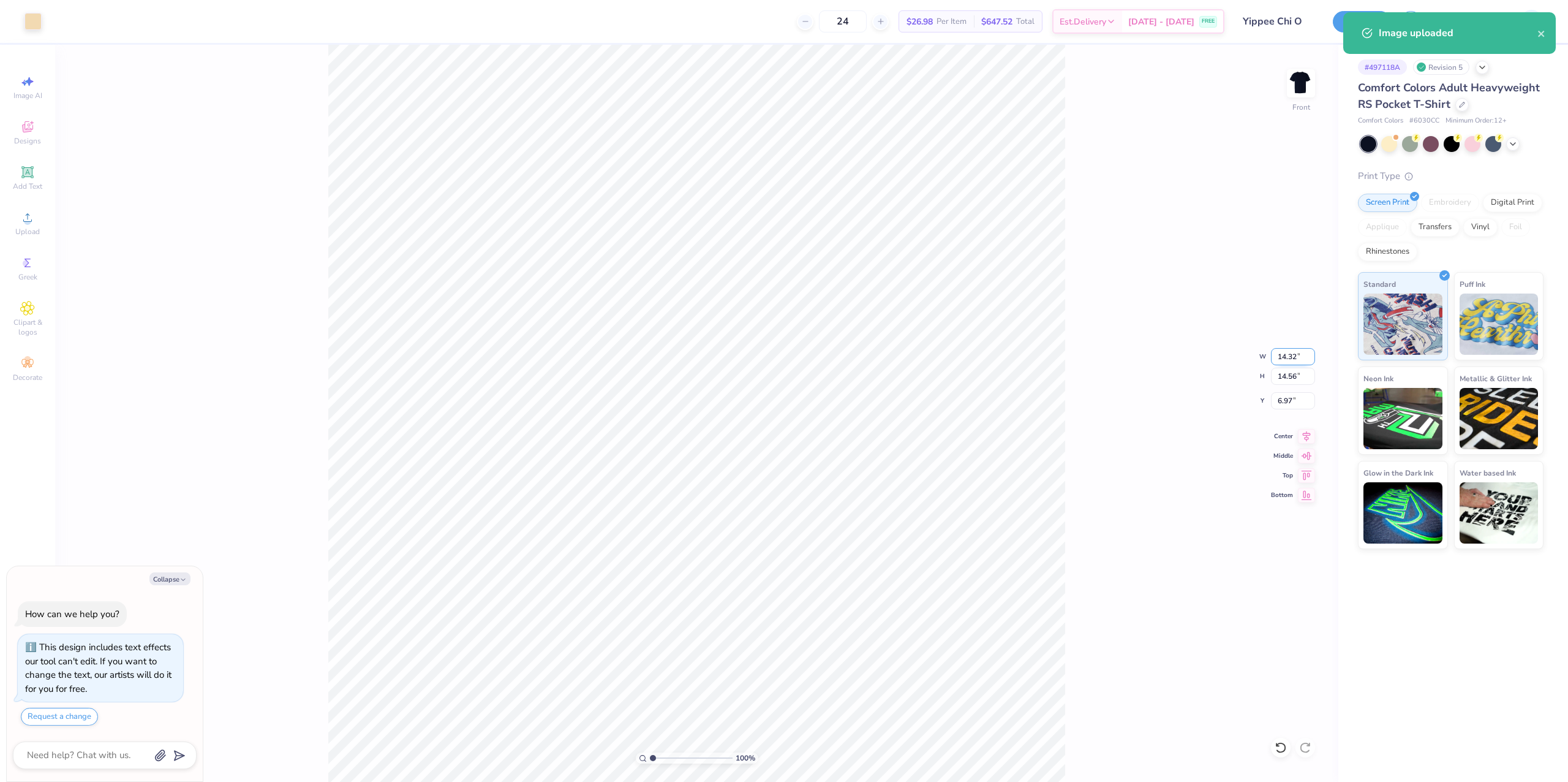
click at [1277, 355] on input "14.32" at bounding box center [1293, 356] width 44 height 17
type input "12"
type textarea "x"
type input "12.00"
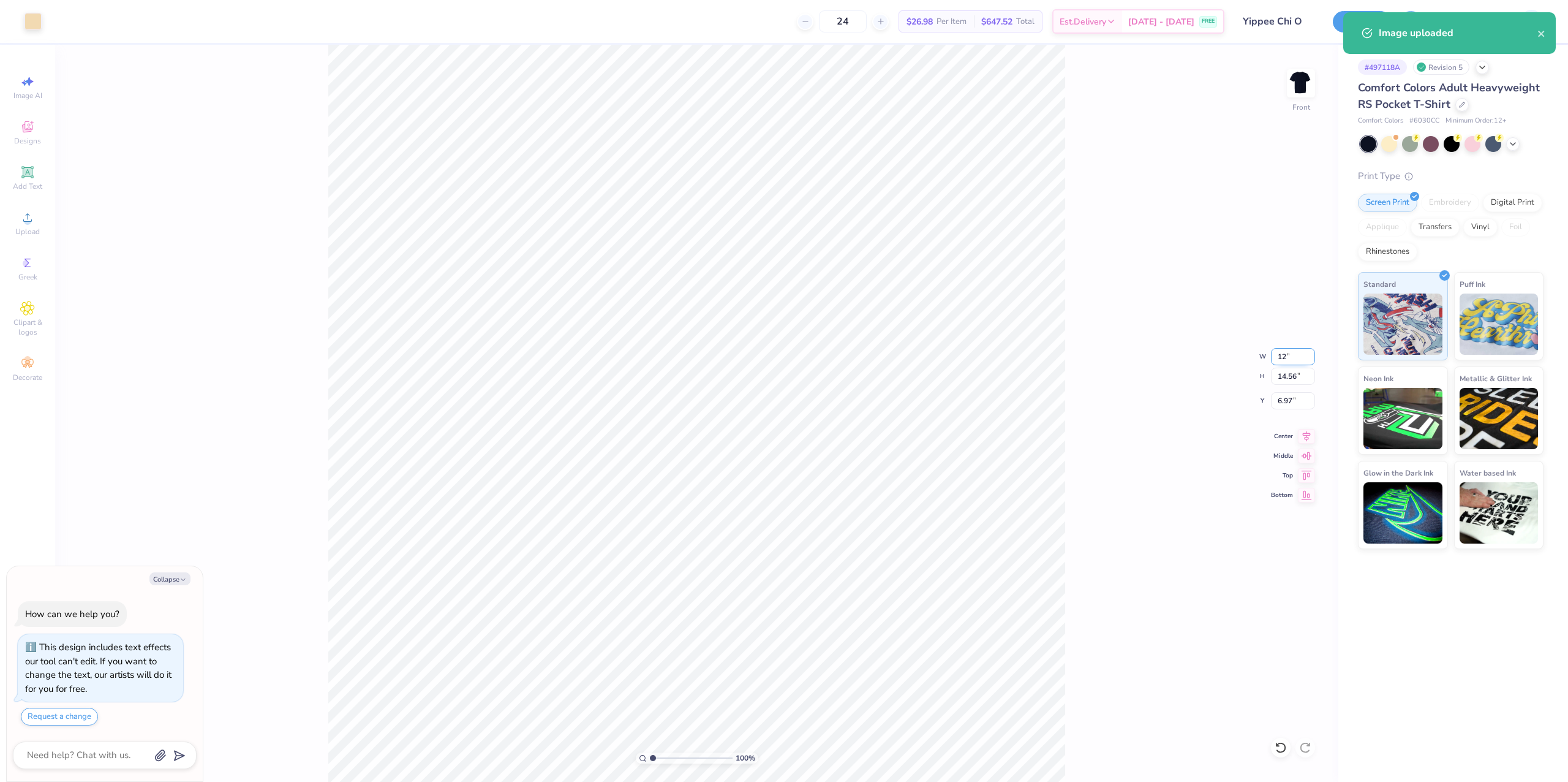
type input "12.20"
click at [1279, 393] on input "8.15" at bounding box center [1293, 400] width 44 height 17
type input "3"
type textarea "x"
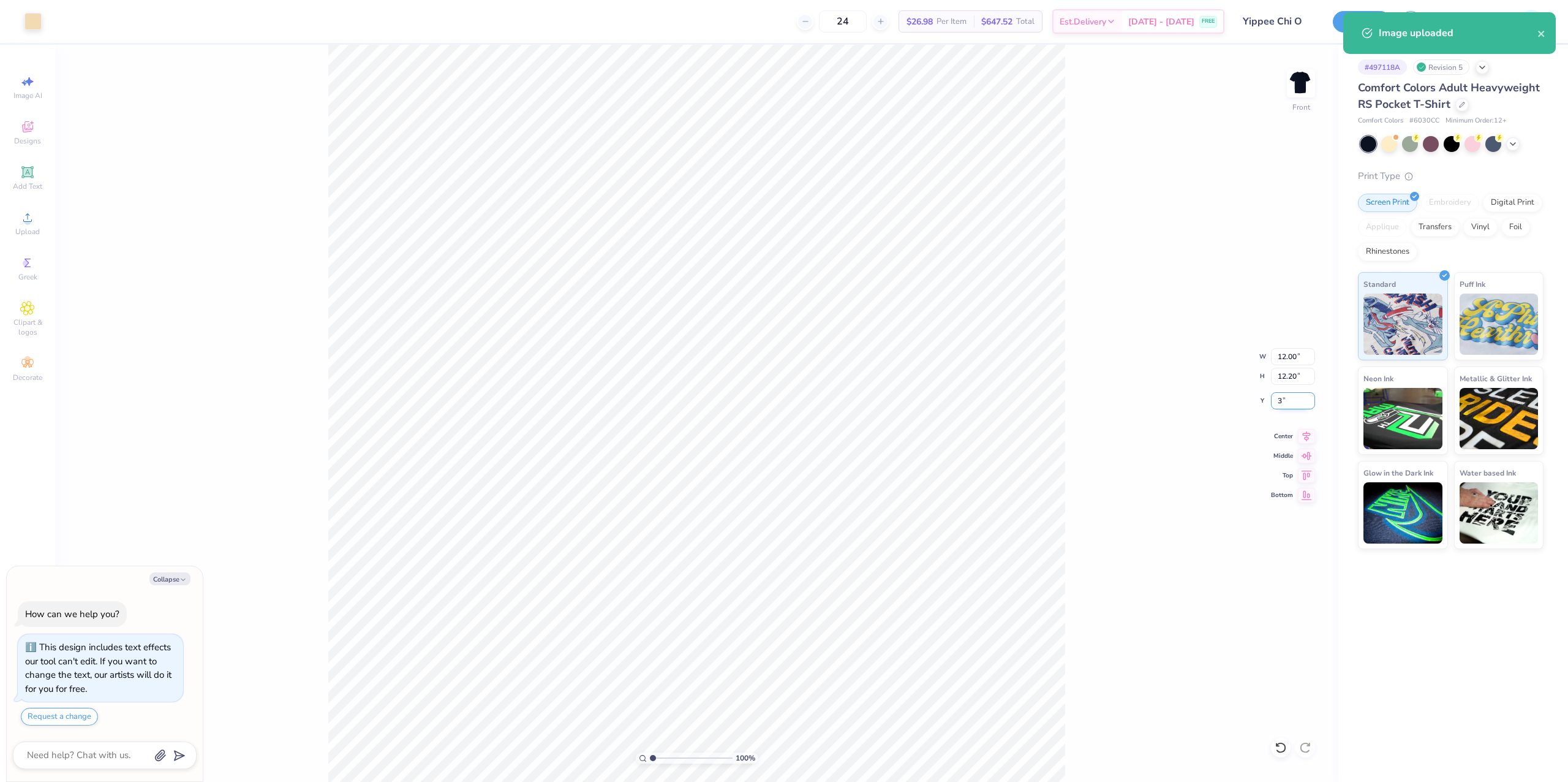
type input "3.00"
click at [1298, 438] on icon at bounding box center [1306, 434] width 17 height 15
click at [1069, 488] on div "100 % Front W 12.00 12.00 " H 12.20 12.20 " Y 3.00 3.00 " Center Middle Top Bot…" at bounding box center [697, 413] width 1283 height 737
click at [1391, 30] on button "Save" at bounding box center [1361, 20] width 58 height 22
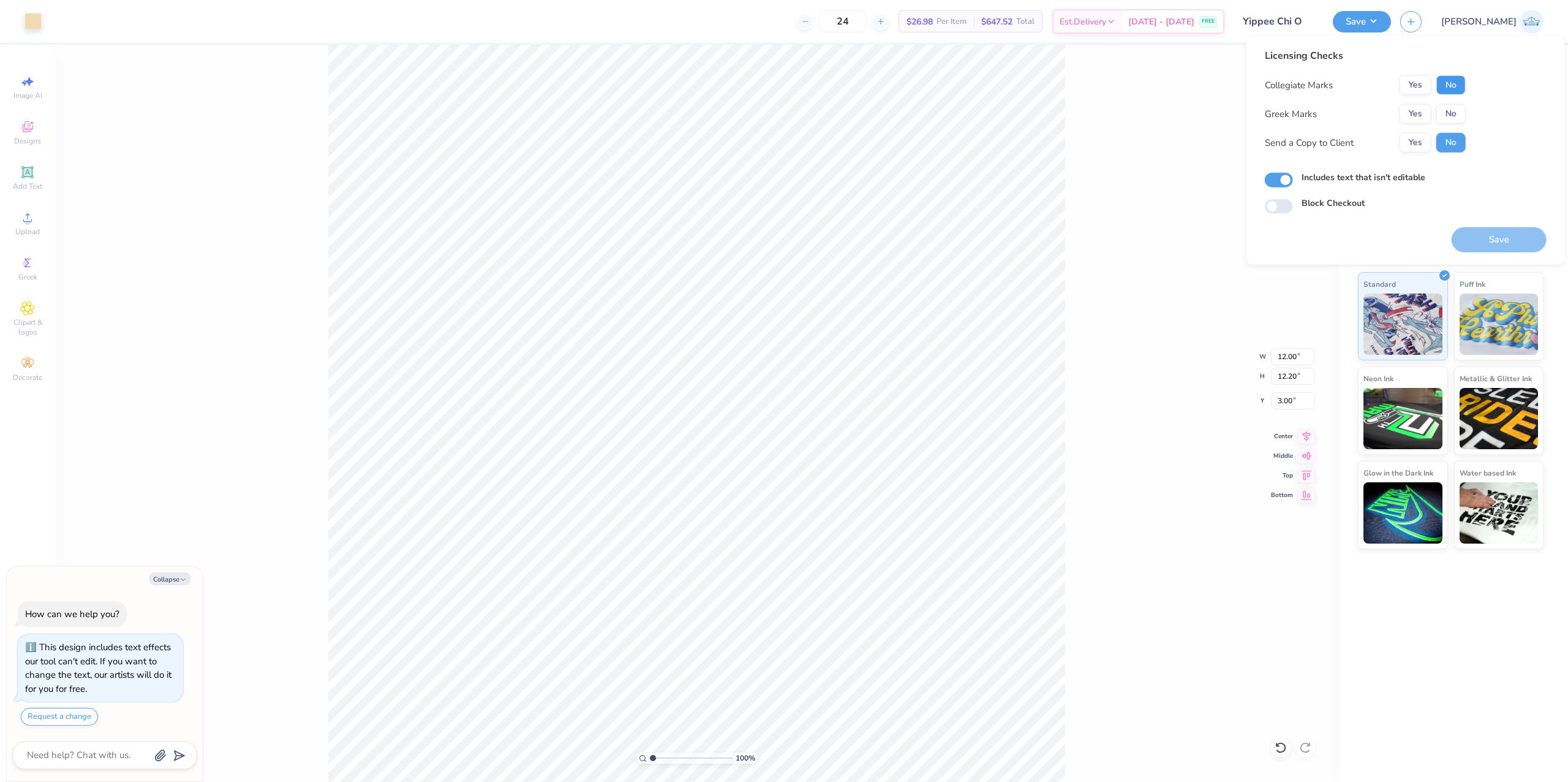
click at [1451, 84] on button "No" at bounding box center [1451, 85] width 30 height 20
click at [1457, 130] on div "Collegiate Marks Yes No Greek Marks Yes No Send a Copy to Client Yes No" at bounding box center [1366, 114] width 201 height 77
click at [1402, 110] on button "Yes" at bounding box center [1415, 113] width 32 height 20
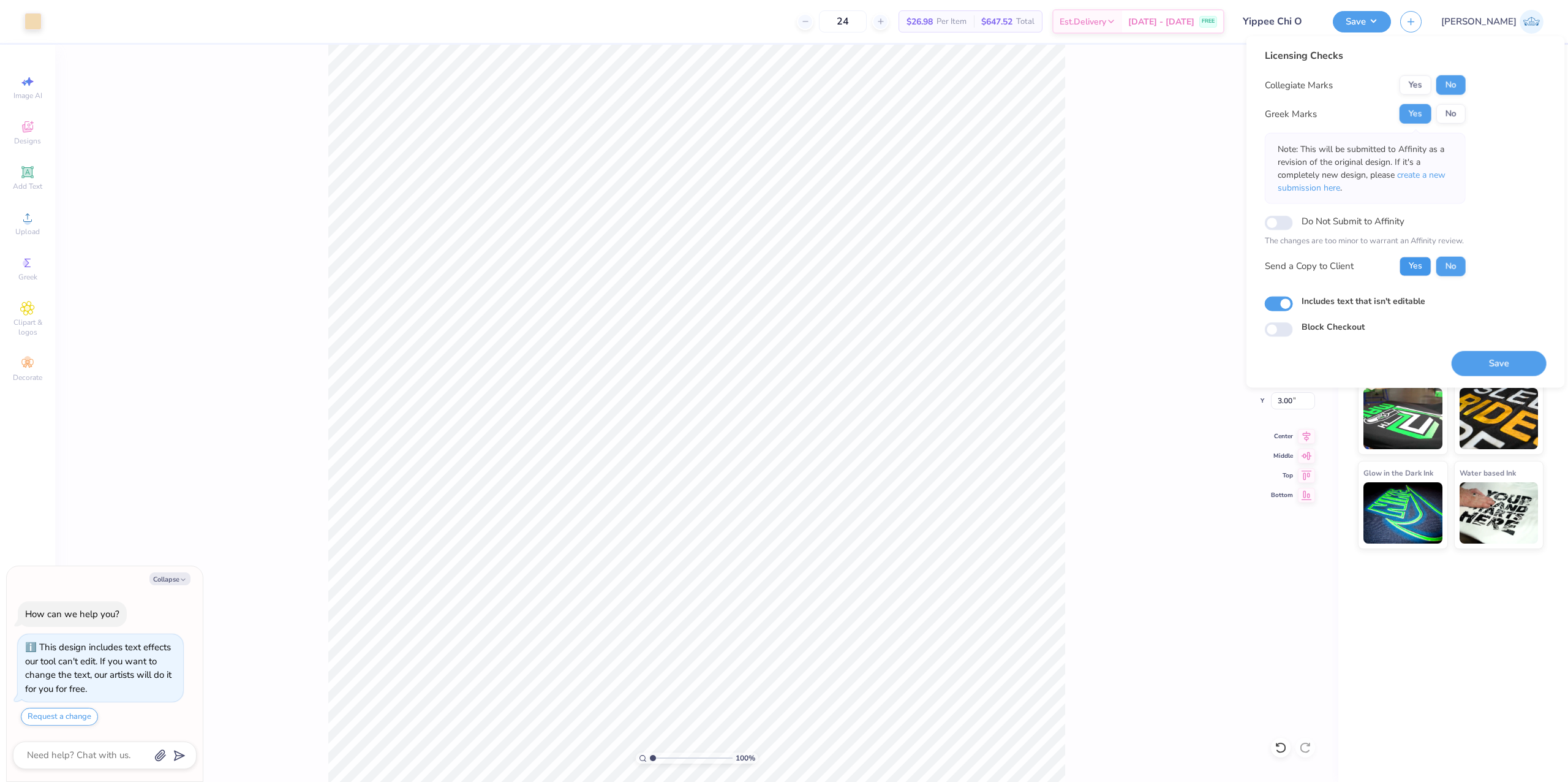
click at [1415, 268] on button "Yes" at bounding box center [1415, 265] width 32 height 20
click at [1455, 356] on button "Save" at bounding box center [1498, 363] width 95 height 25
type textarea "x"
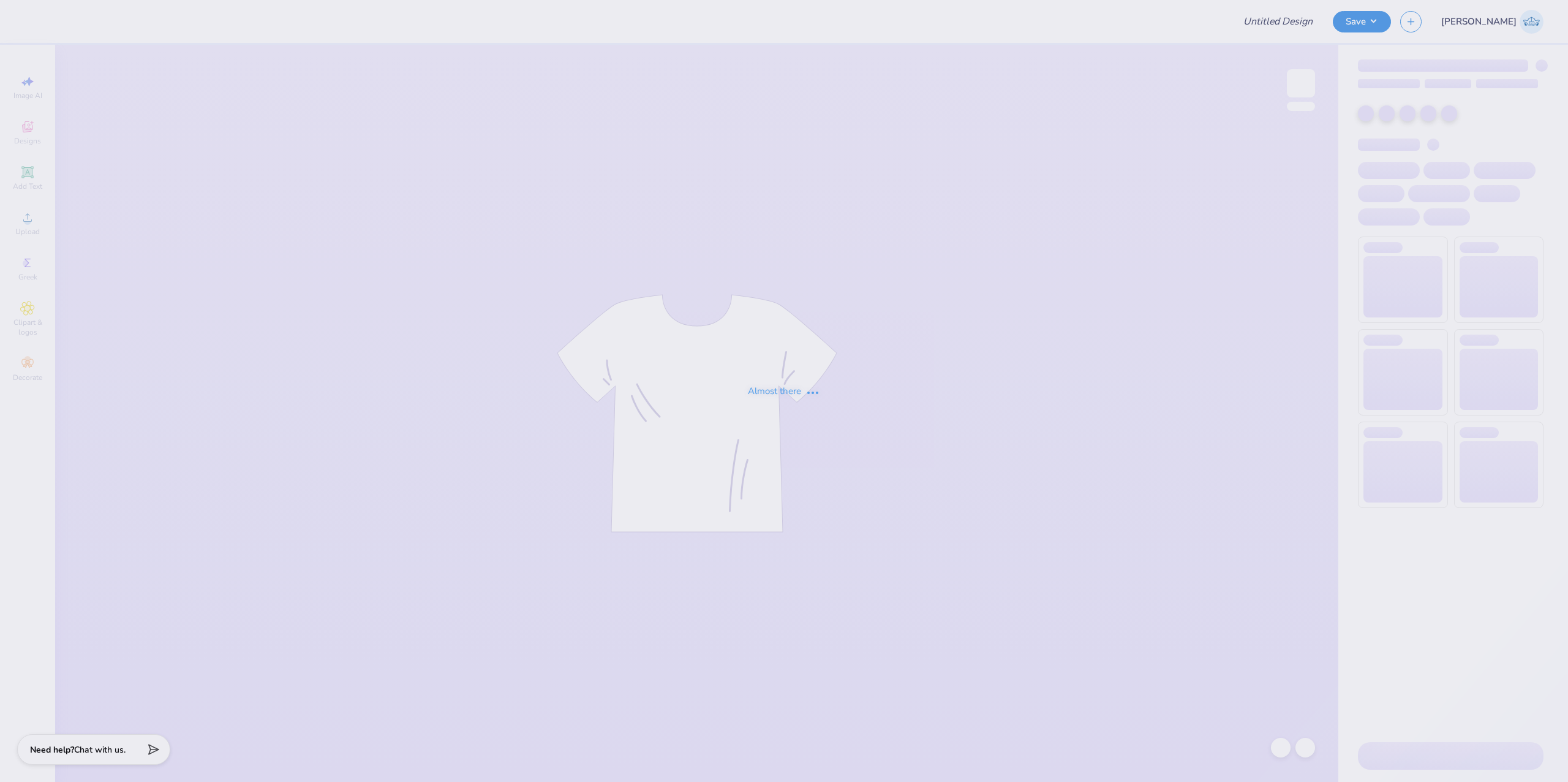
type input "GPB panhel"
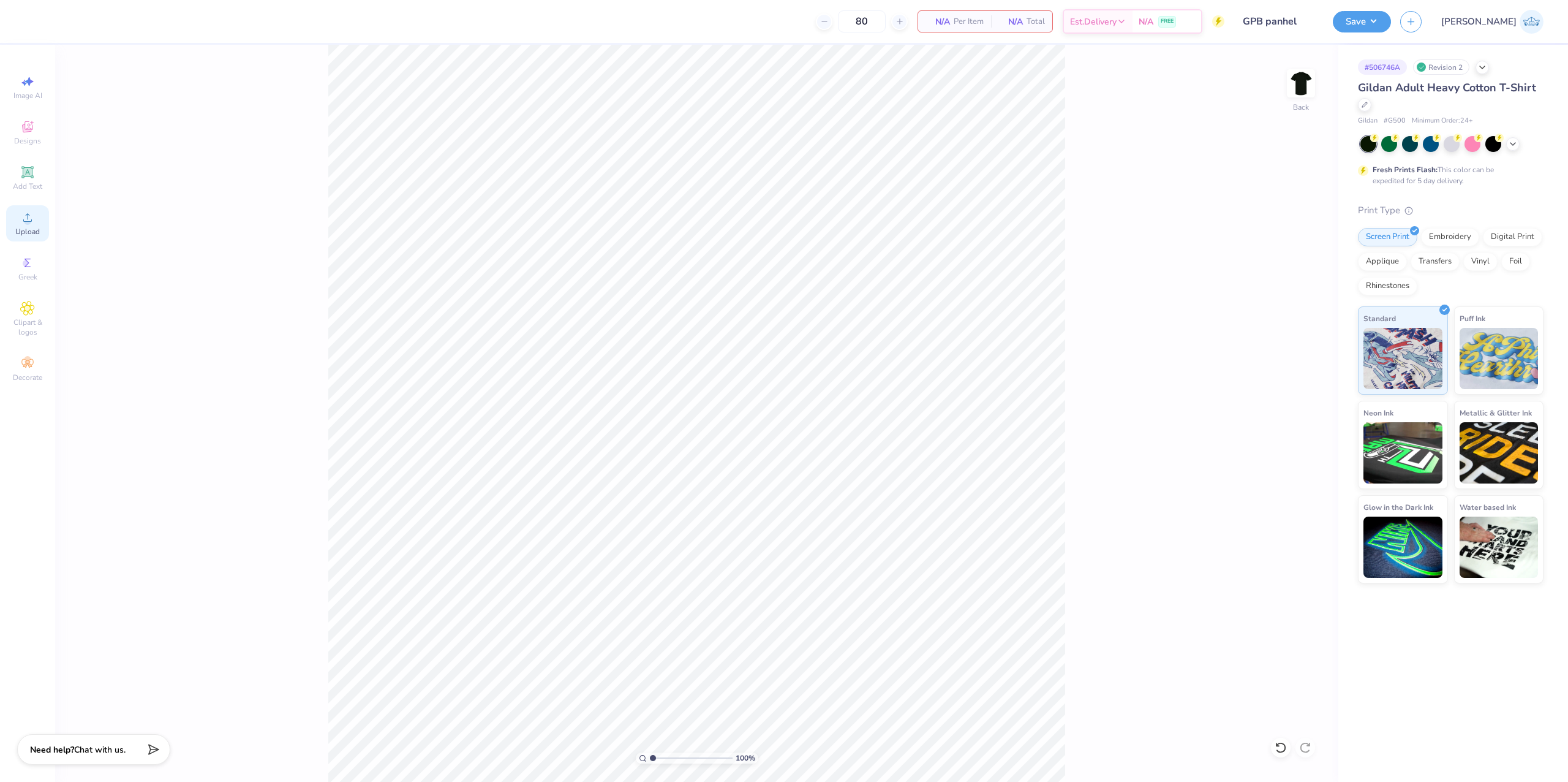
click at [24, 214] on icon at bounding box center [28, 217] width 15 height 15
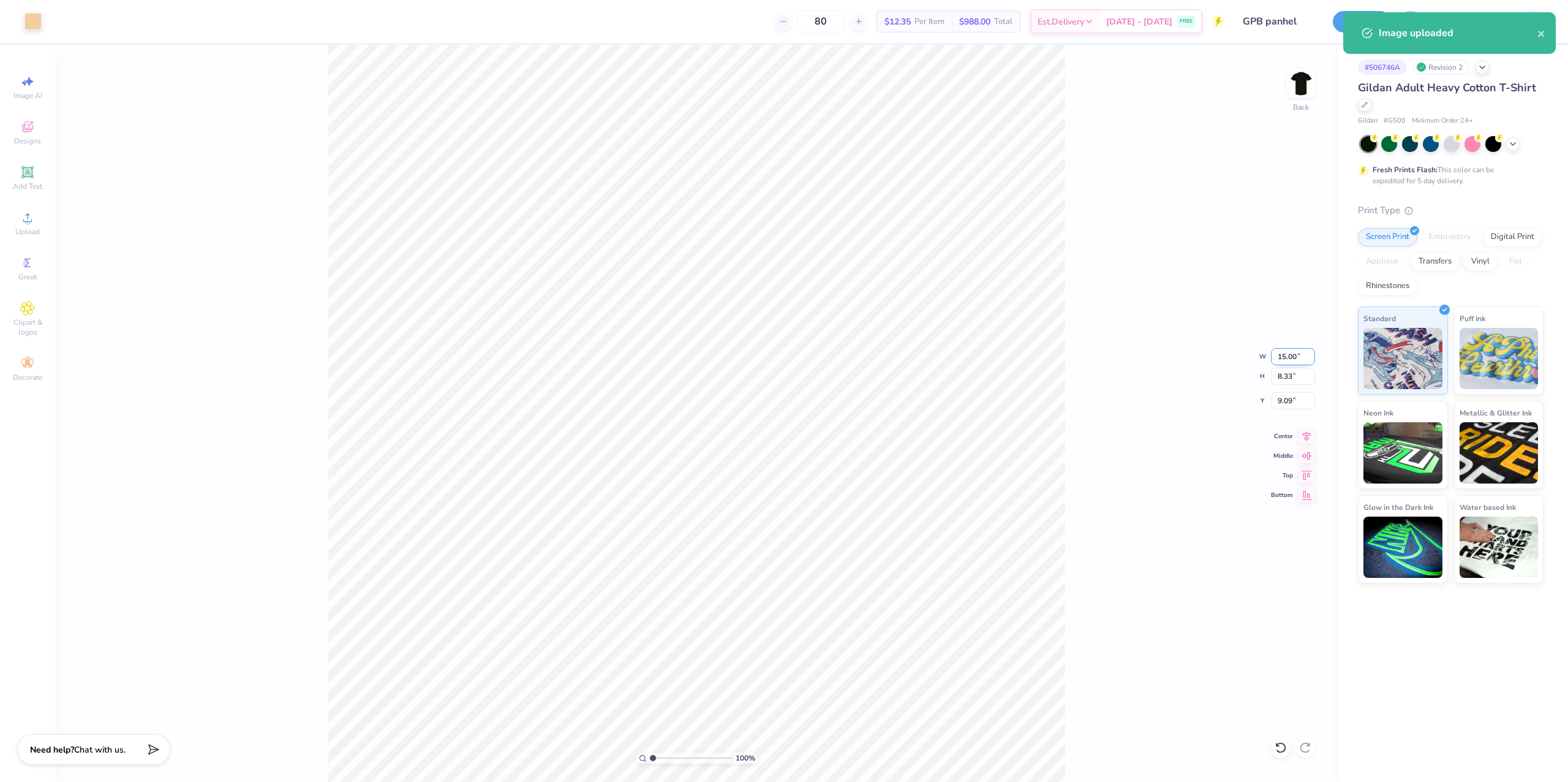
click at [1280, 354] on input "15.00" at bounding box center [1293, 356] width 44 height 17
type input "12.00"
type input "6.66"
type input "9.92"
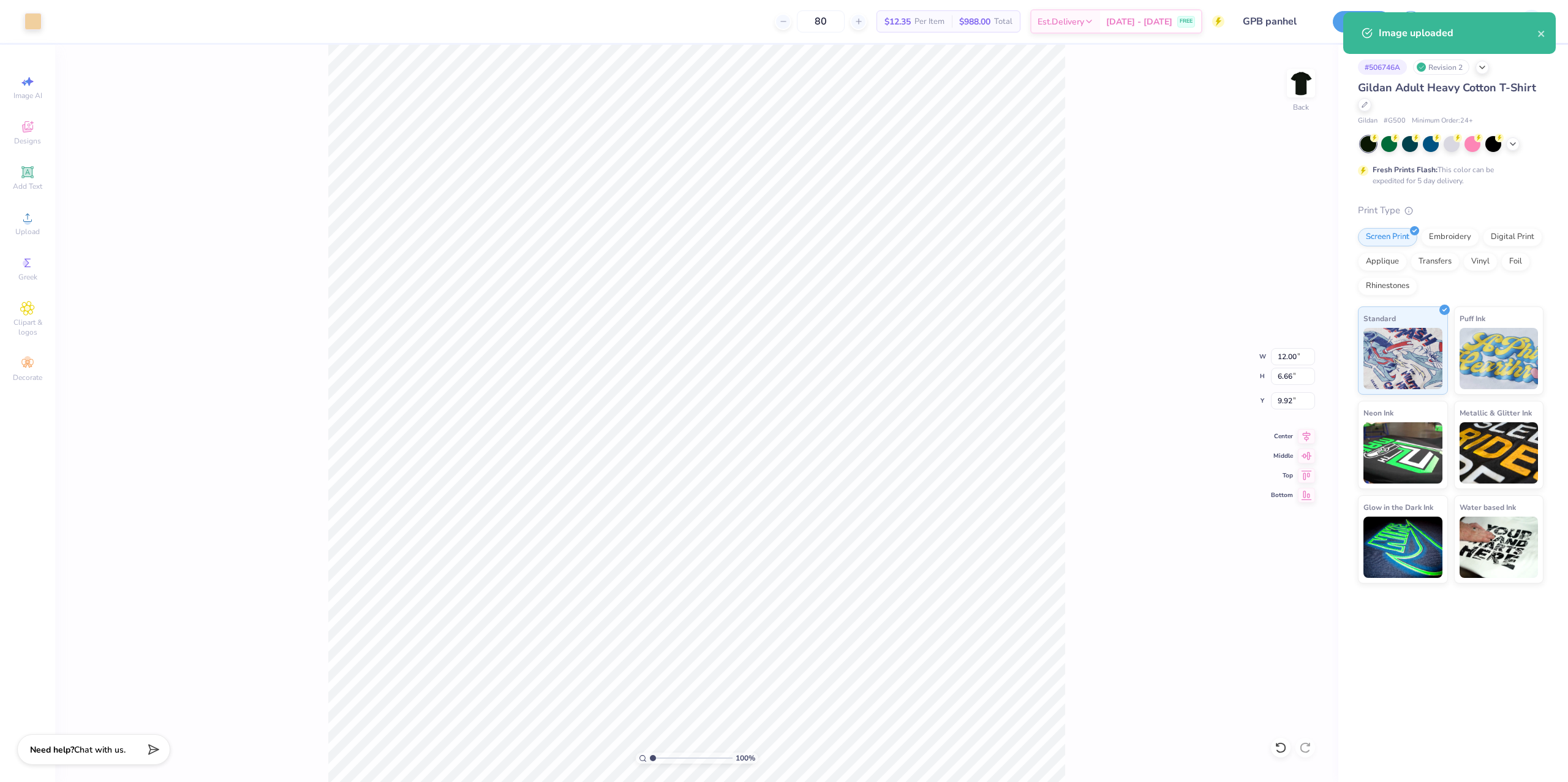
click at [1266, 396] on div "100 % Back W 12.00 12.00 " H 6.66 6.66 " Y 9.92 9.92 " Center Middle Top Bottom" at bounding box center [697, 413] width 1283 height 737
click at [1282, 403] on div "100 % Back" at bounding box center [697, 413] width 1283 height 737
click at [1286, 397] on input "9.92" at bounding box center [1293, 400] width 44 height 17
type input "3.00"
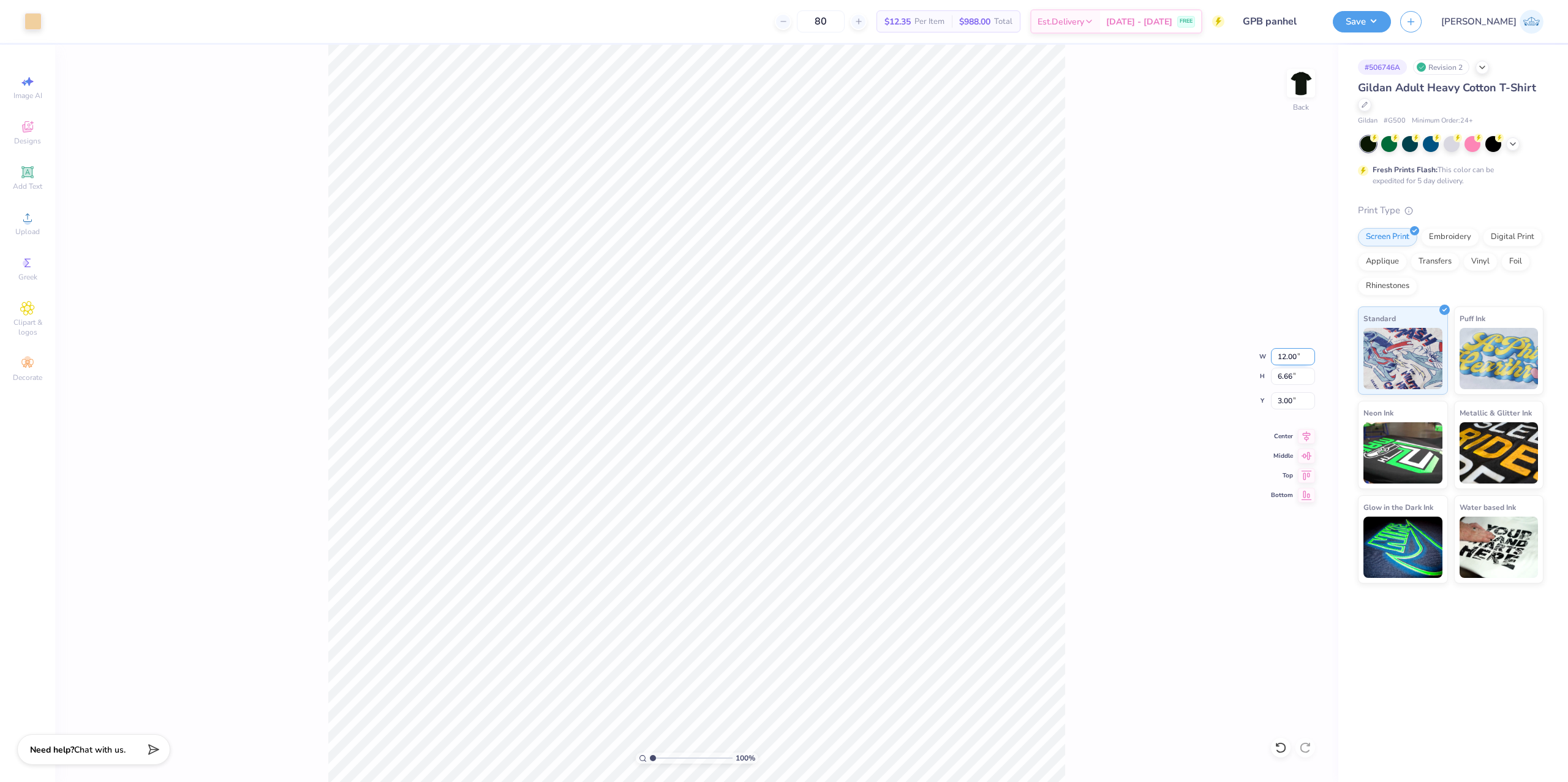
click at [1289, 354] on input "12.00" at bounding box center [1293, 356] width 44 height 17
type input "6.00"
type input "3.33"
type input "4.67"
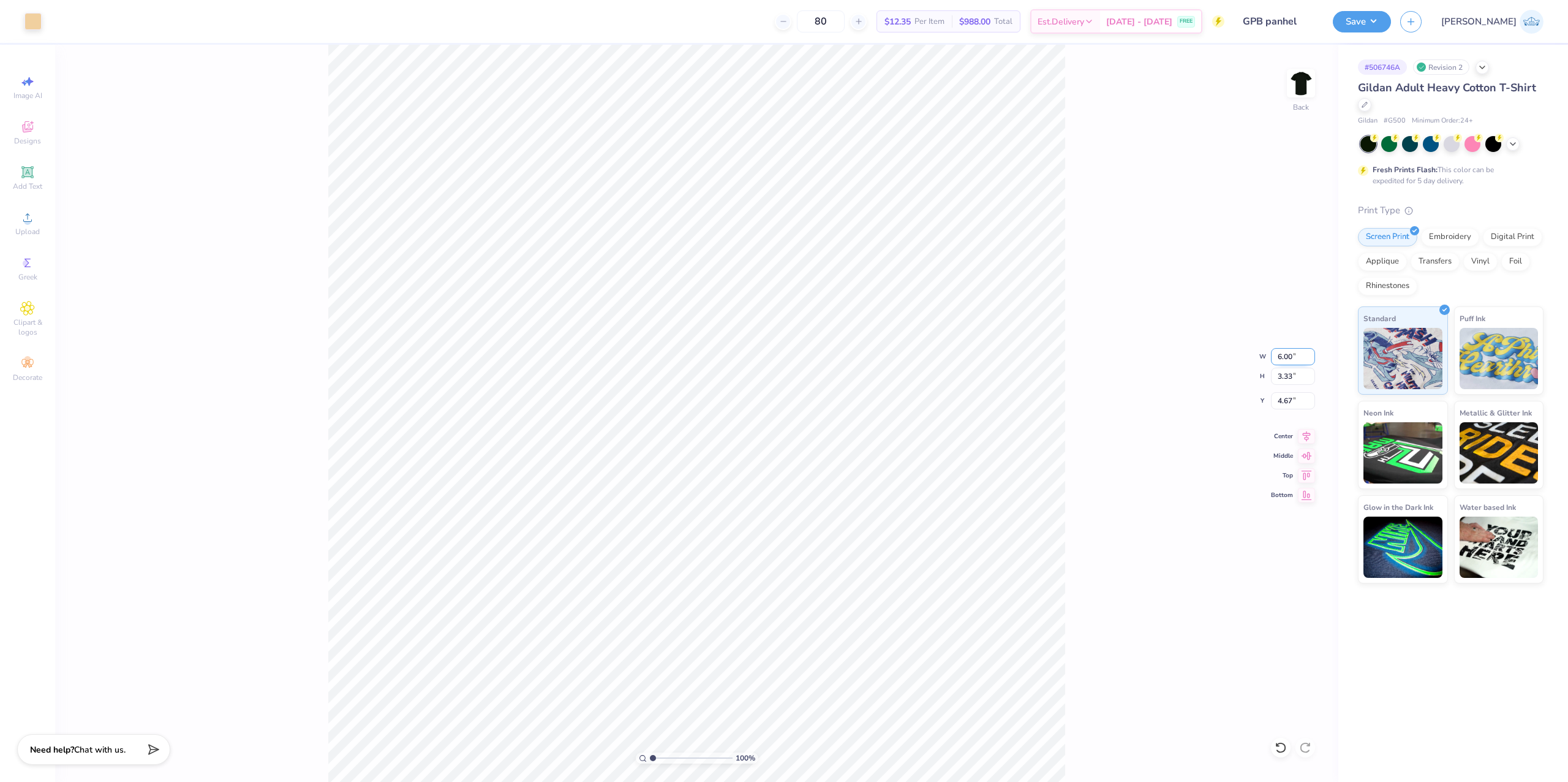
click at [1285, 353] on input "6.00" at bounding box center [1293, 356] width 44 height 17
type input "5.00"
type input "2.78"
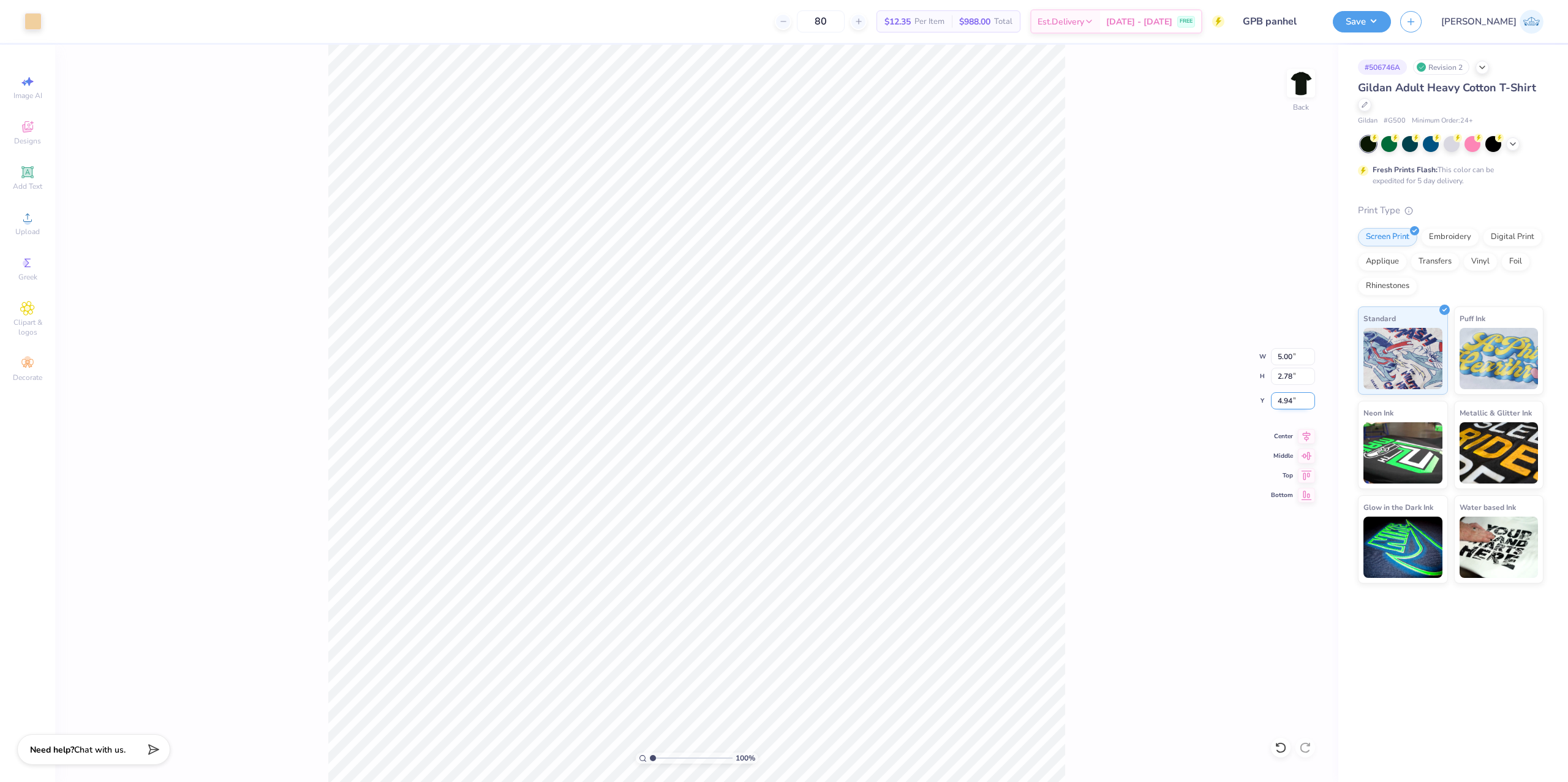
click at [1280, 398] on input "4.94" at bounding box center [1293, 400] width 44 height 17
type input "3.00"
click at [33, 10] on div "Art colors" at bounding box center [21, 22] width 42 height 43
drag, startPoint x: 42, startPoint y: 16, endPoint x: 33, endPoint y: 22, distance: 10.8
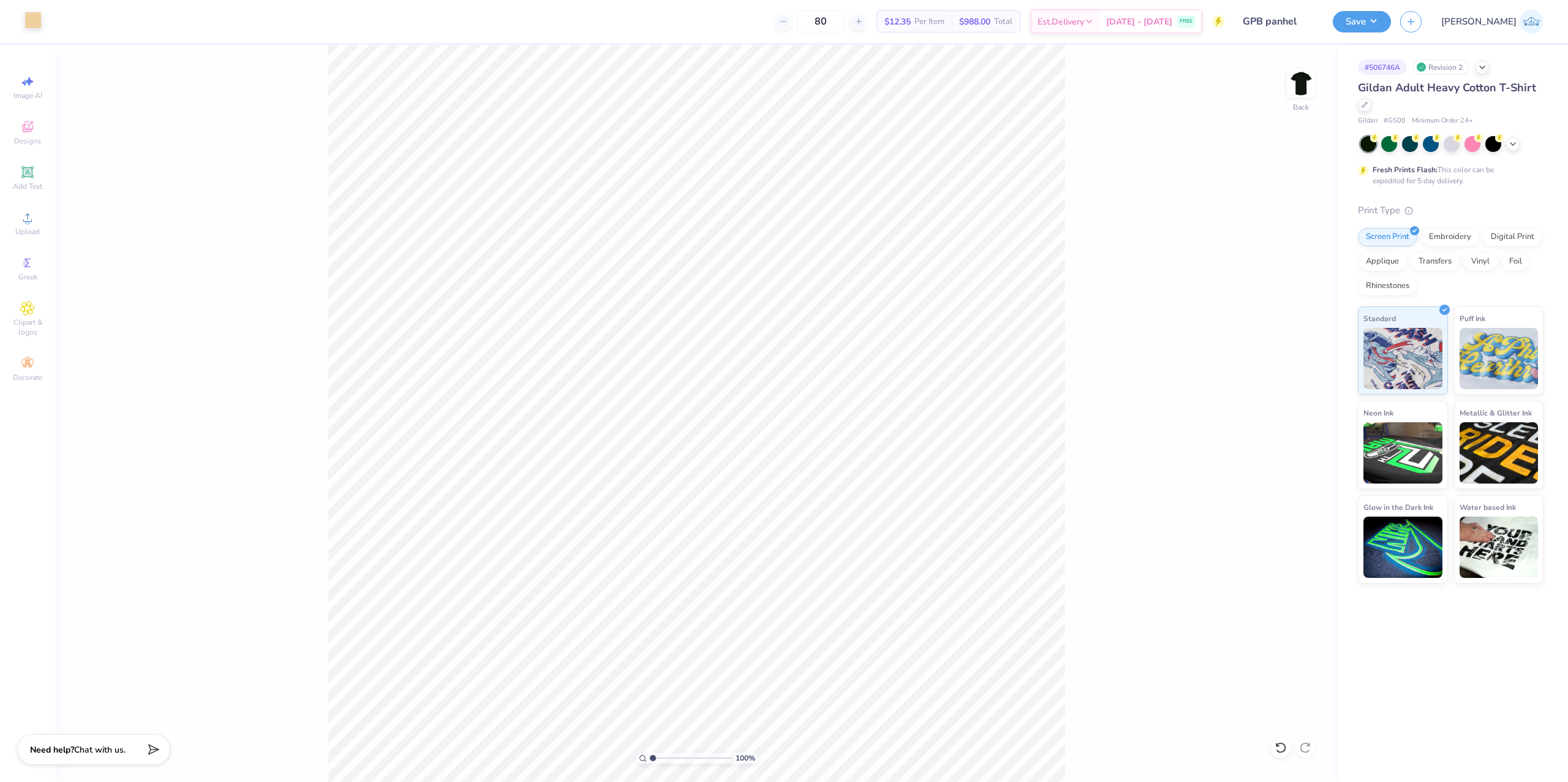
click at [36, 16] on div "Art colors 80 $12.35 Per Item $988.00 Total Est. Delivery [DATE] - [DATE] FREE …" at bounding box center [784, 22] width 1568 height 43
click at [33, 22] on div at bounding box center [32, 20] width 17 height 17
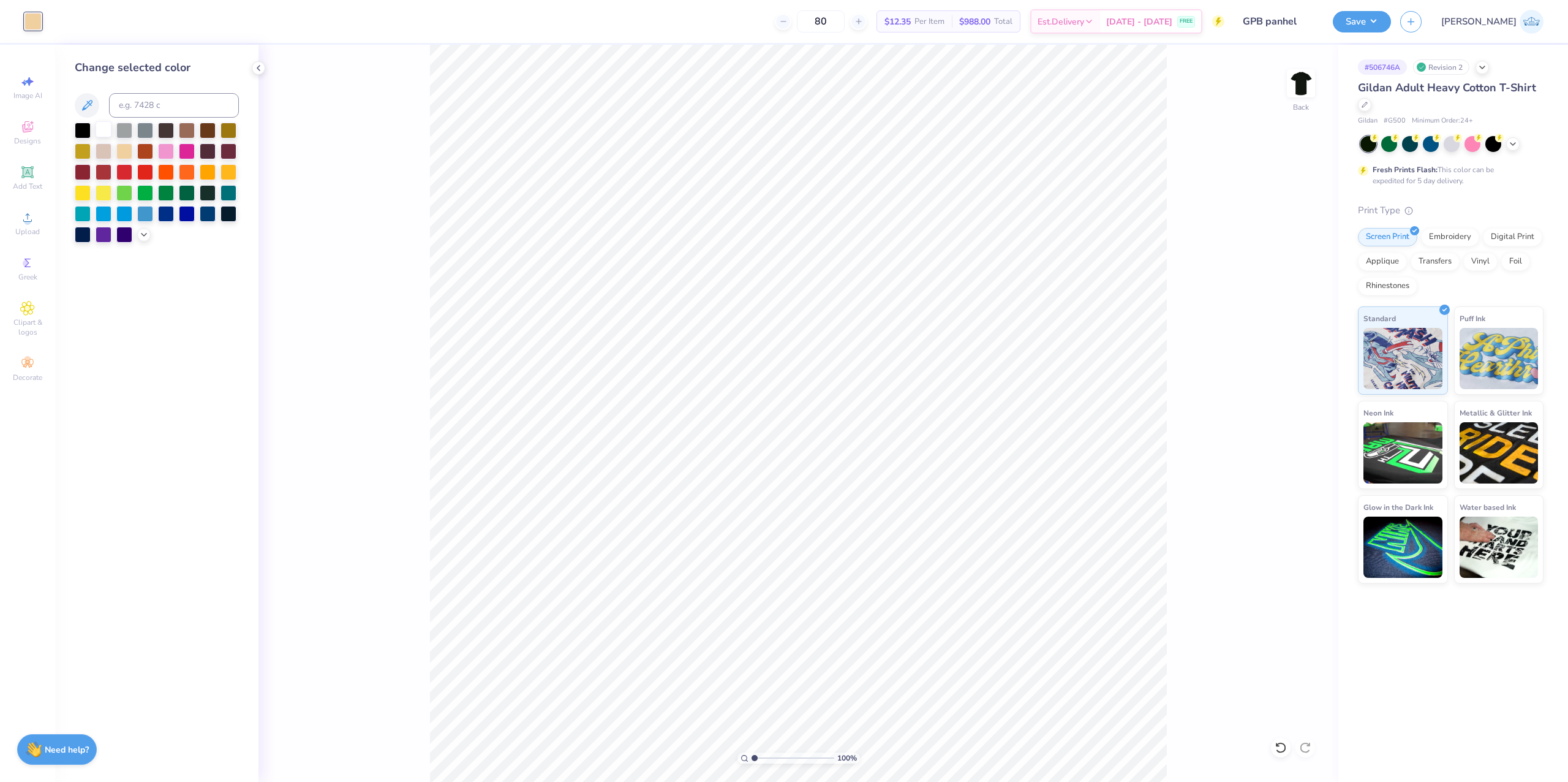
click at [104, 126] on div at bounding box center [104, 130] width 16 height 16
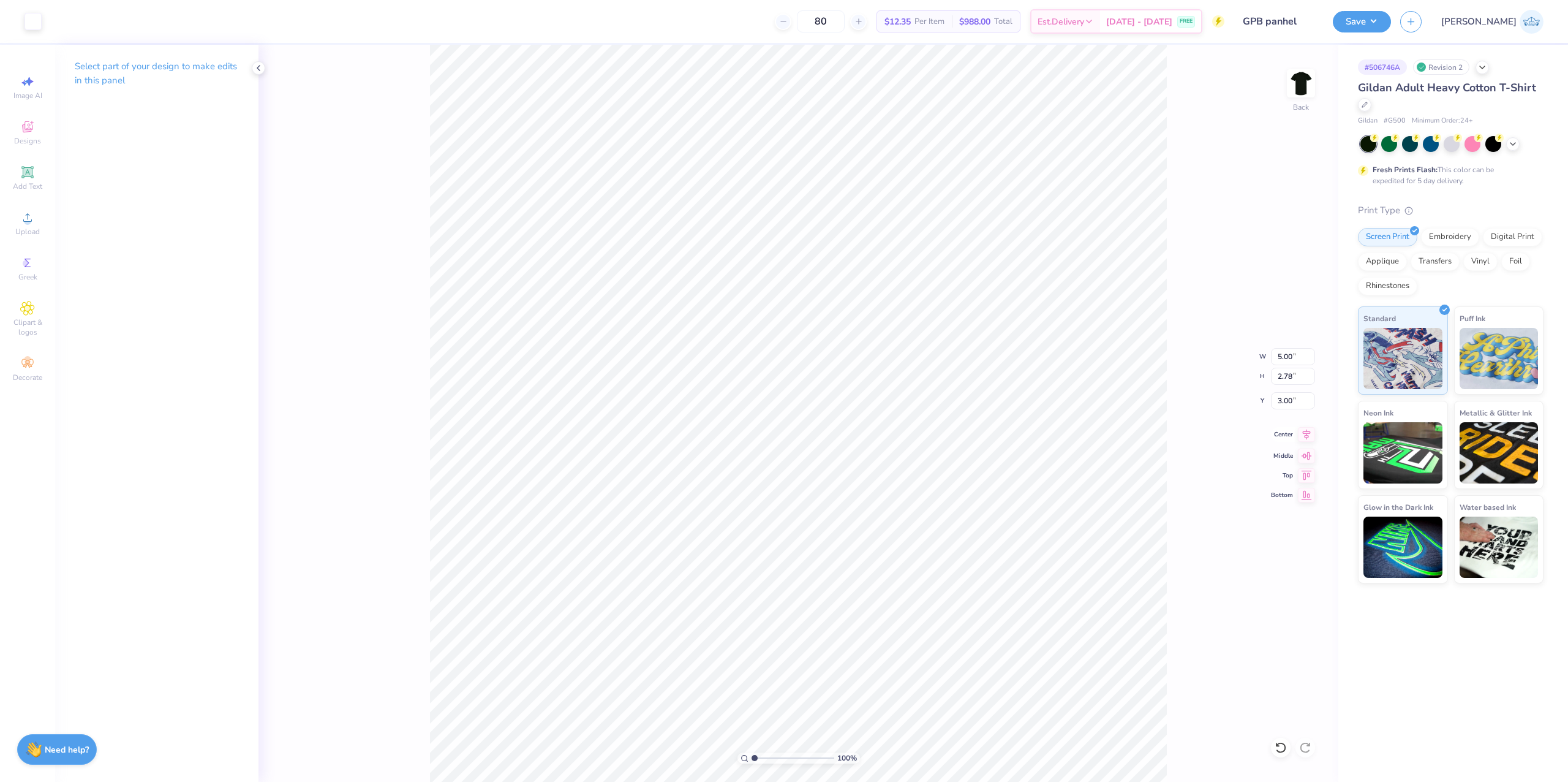
click at [1299, 433] on icon at bounding box center [1306, 434] width 17 height 15
click at [1391, 18] on button "Save" at bounding box center [1361, 20] width 58 height 22
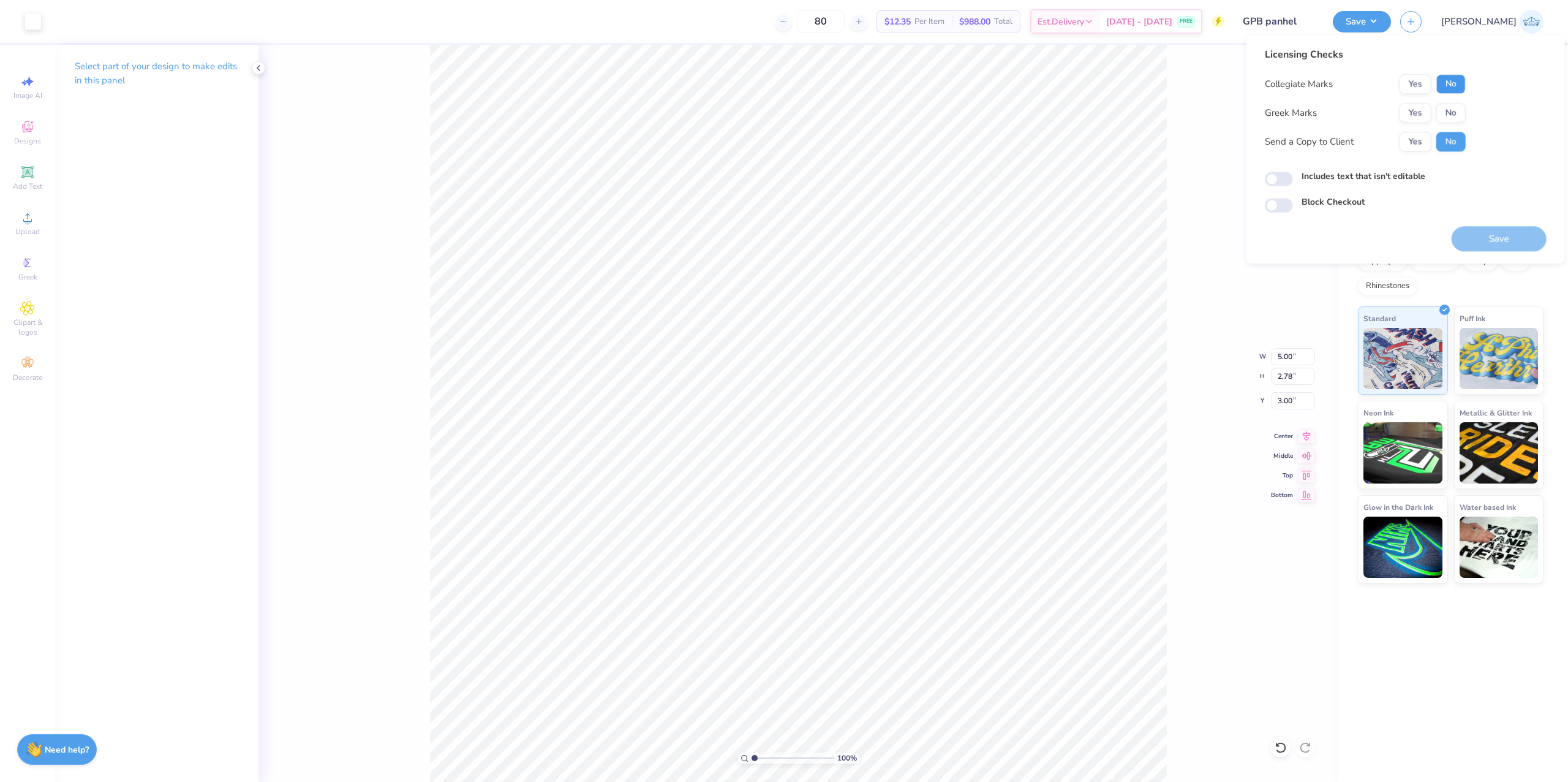
drag, startPoint x: 1455, startPoint y: 82, endPoint x: 1439, endPoint y: 98, distance: 22.6
click at [1449, 86] on button "No" at bounding box center [1451, 84] width 30 height 20
click at [1422, 110] on button "Yes" at bounding box center [1415, 112] width 32 height 20
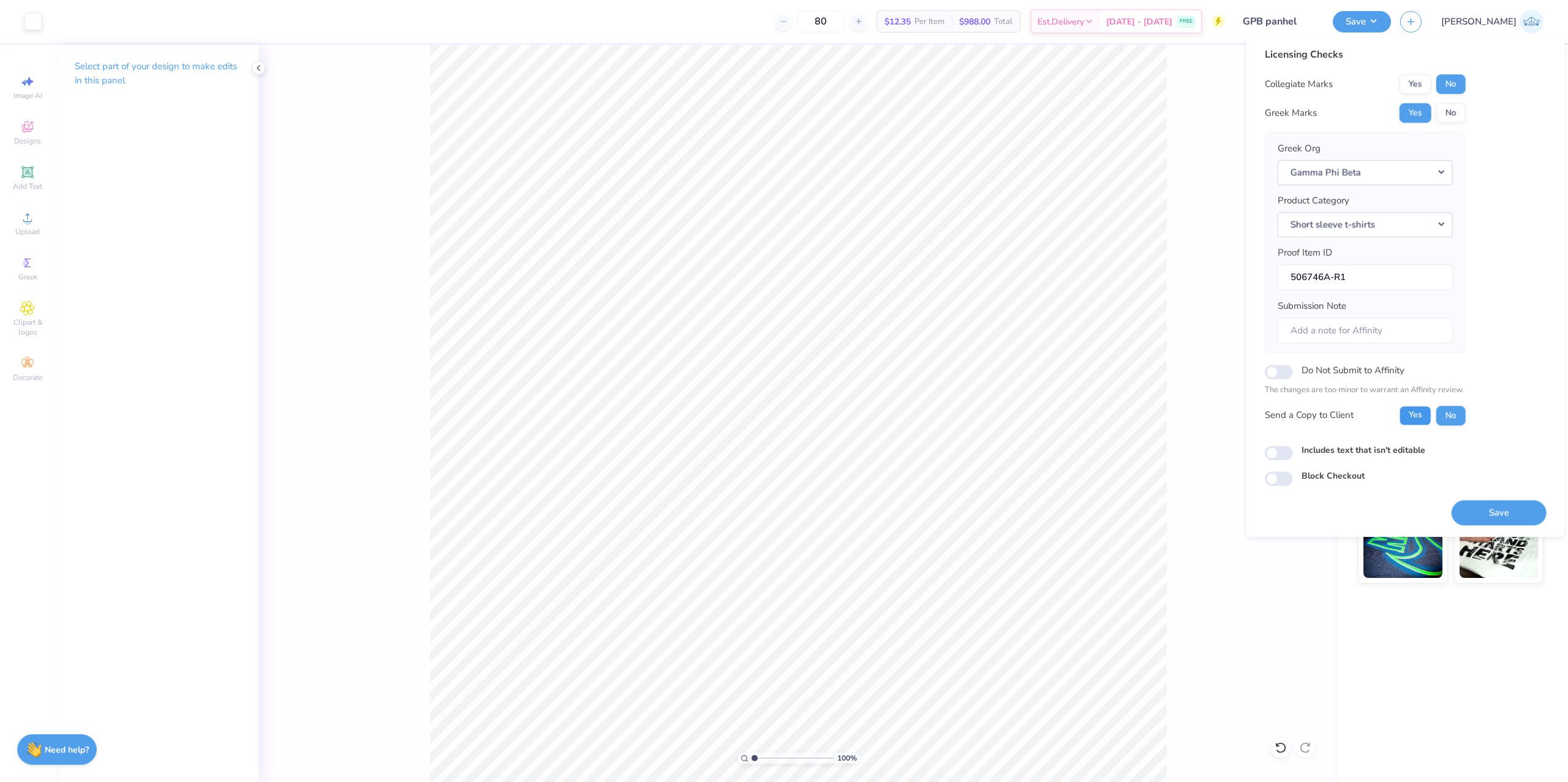
click at [1414, 422] on button "Yes" at bounding box center [1415, 415] width 32 height 20
click at [1270, 459] on input "Includes text that isn't editable" at bounding box center [1279, 453] width 28 height 15
checkbox input "true"
click at [1467, 506] on button "Save" at bounding box center [1498, 512] width 95 height 25
